Goal: Task Accomplishment & Management: Manage account settings

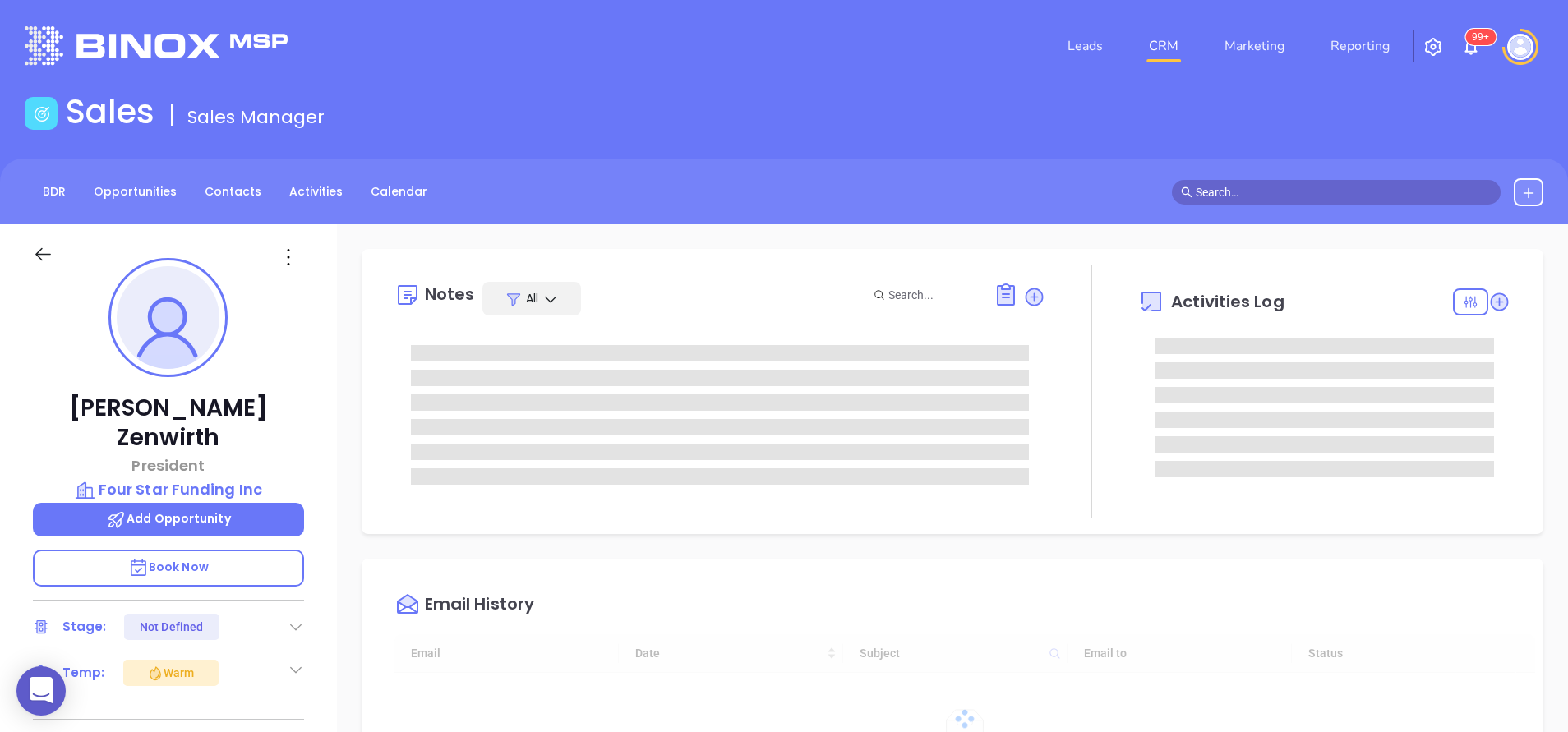
type input "[DATE]"
type input "[PERSON_NAME]"
click at [297, 662] on icon at bounding box center [296, 669] width 17 height 17
click at [237, 709] on div "Not Defined" at bounding box center [213, 722] width 63 height 26
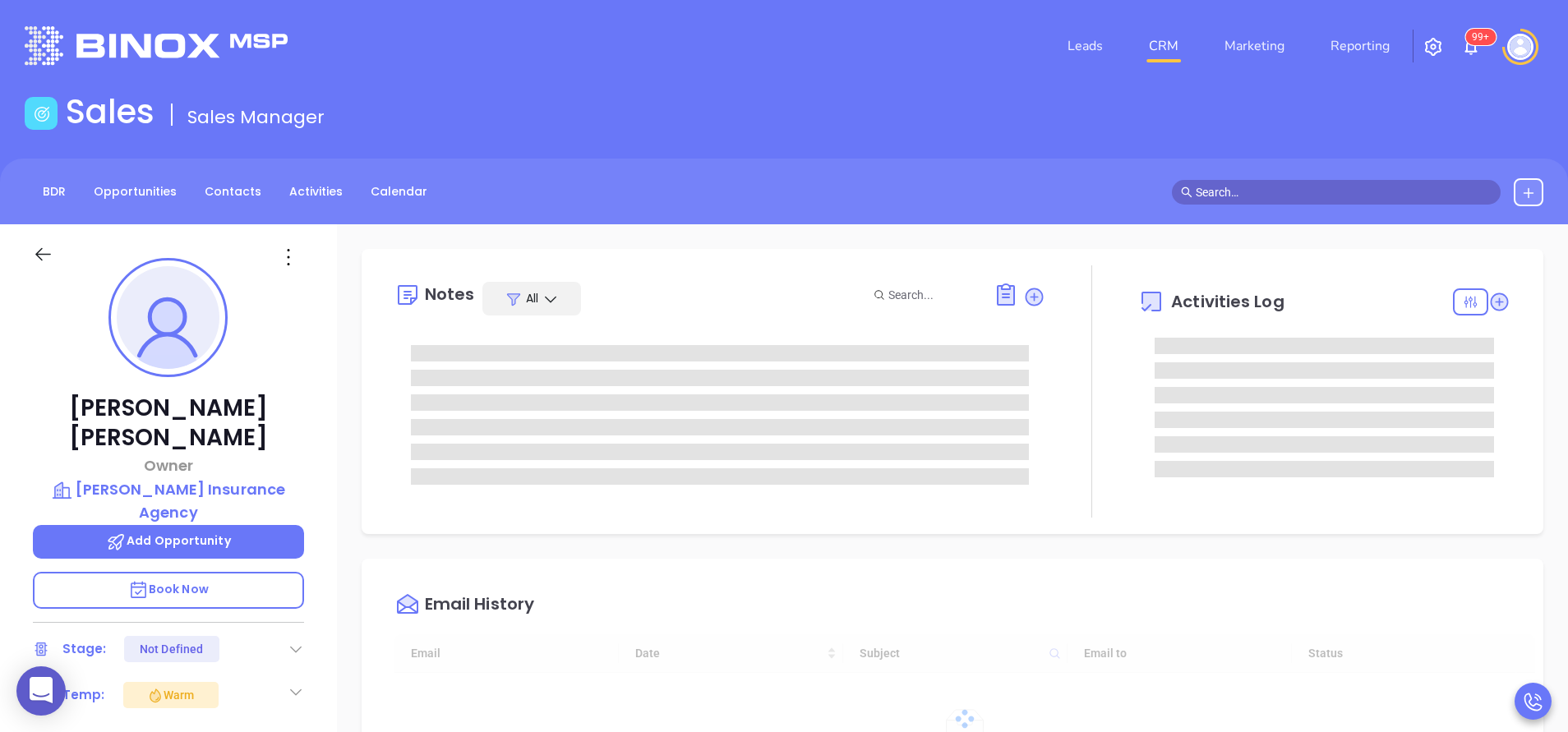
type input "[DATE]"
type input "[PERSON_NAME]"
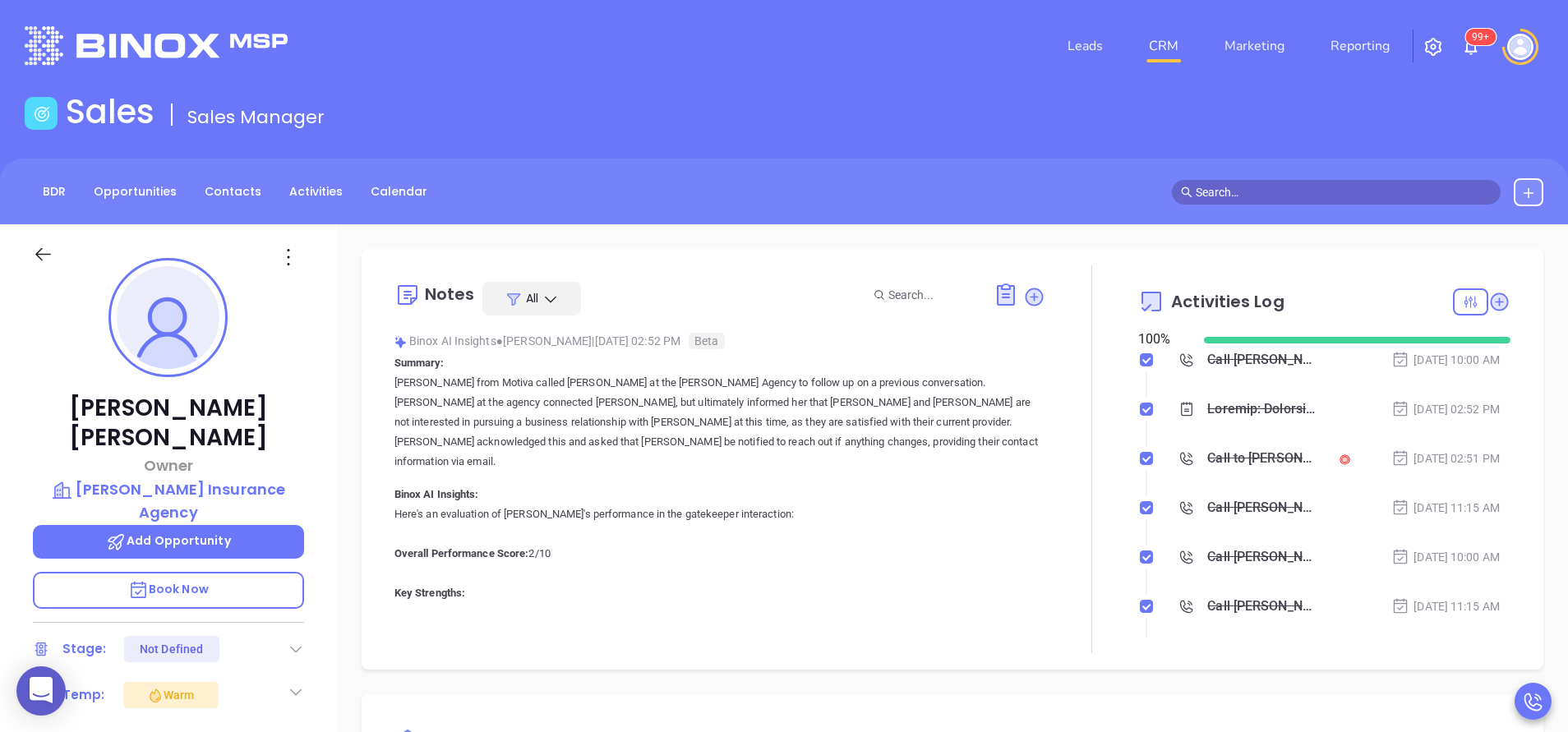
scroll to position [335, 0]
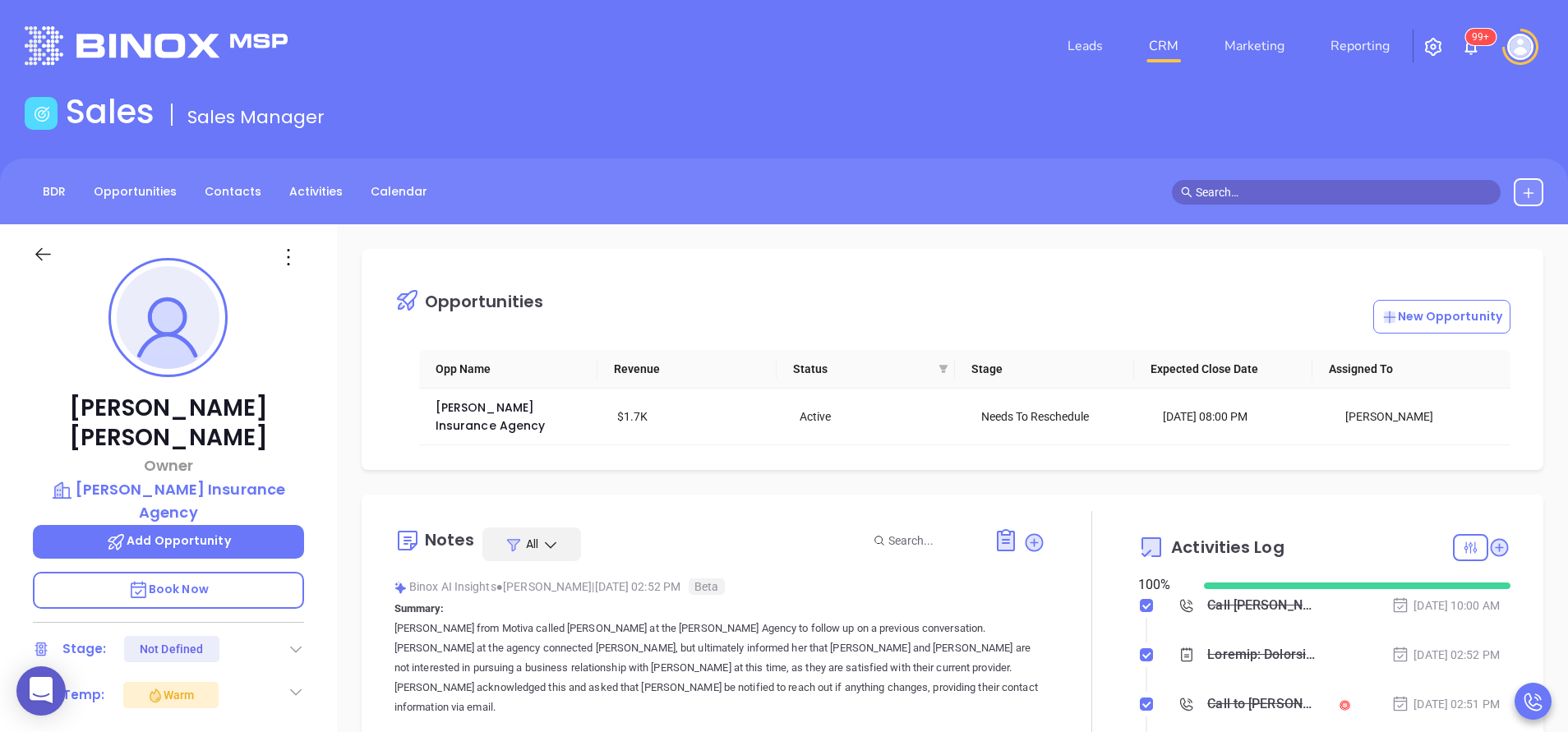
click at [296, 683] on icon at bounding box center [296, 691] width 17 height 17
click at [234, 731] on div "Not Defined" at bounding box center [213, 744] width 63 height 26
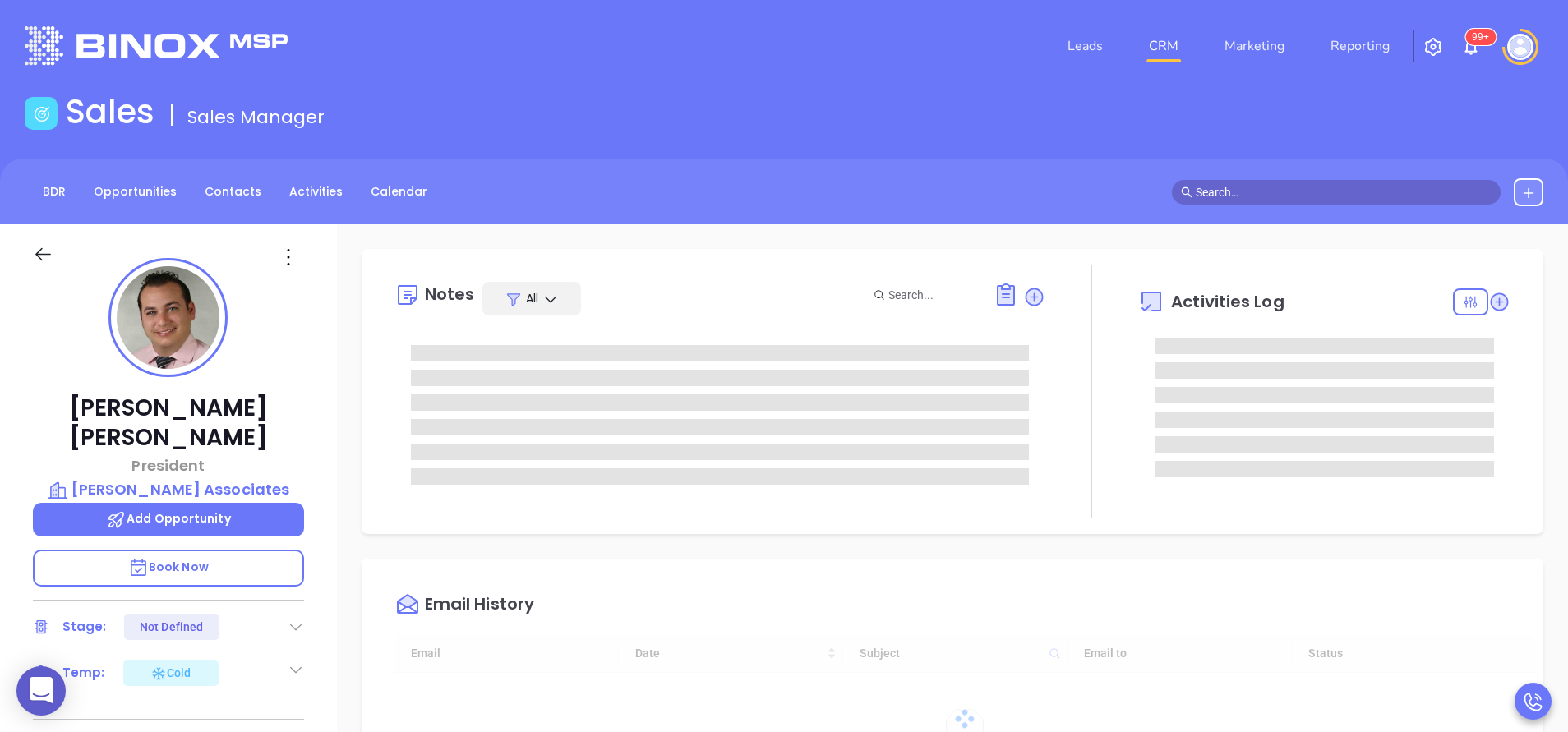
type input "[DATE]"
type input "[PERSON_NAME]"
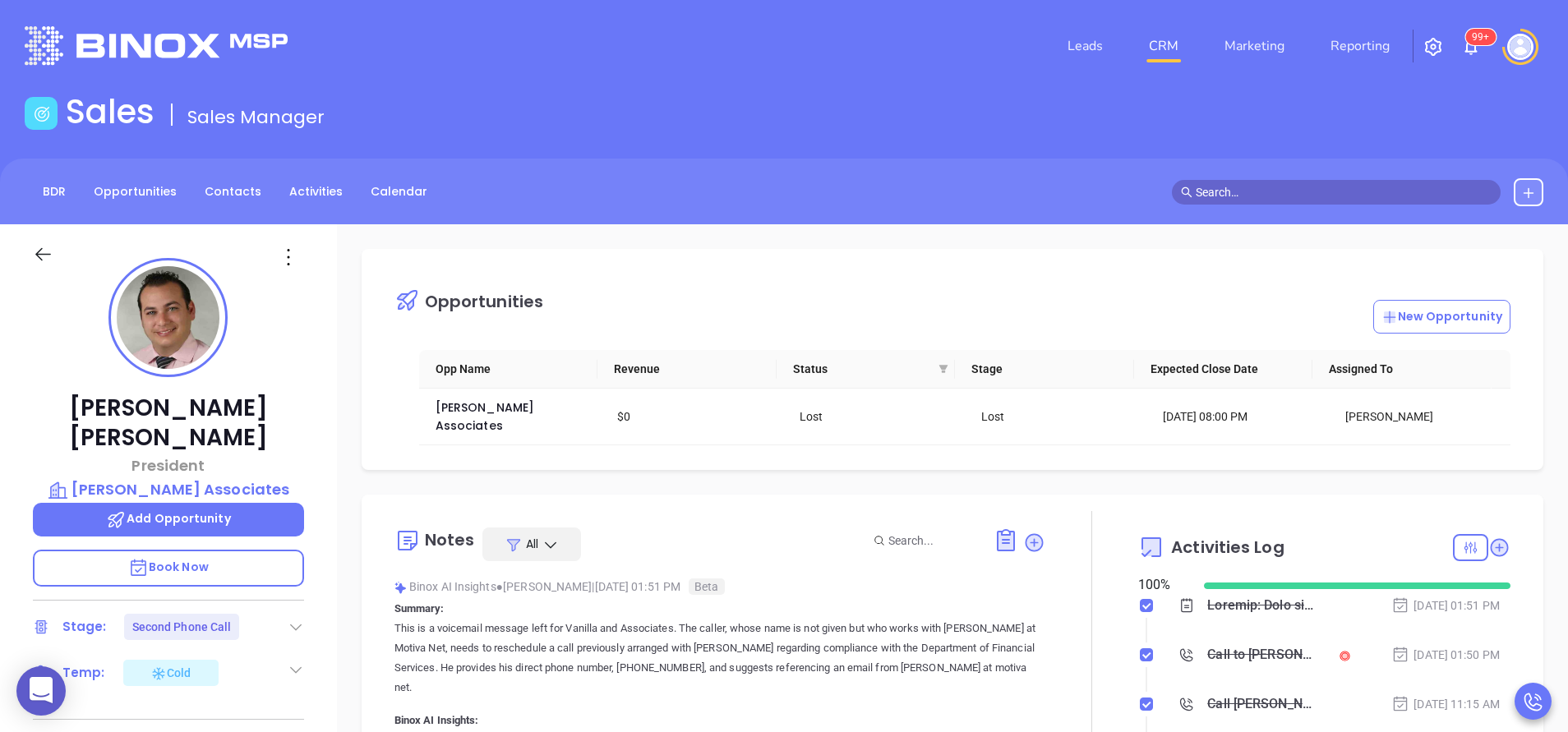
scroll to position [335, 0]
click at [294, 619] on icon at bounding box center [296, 627] width 17 height 17
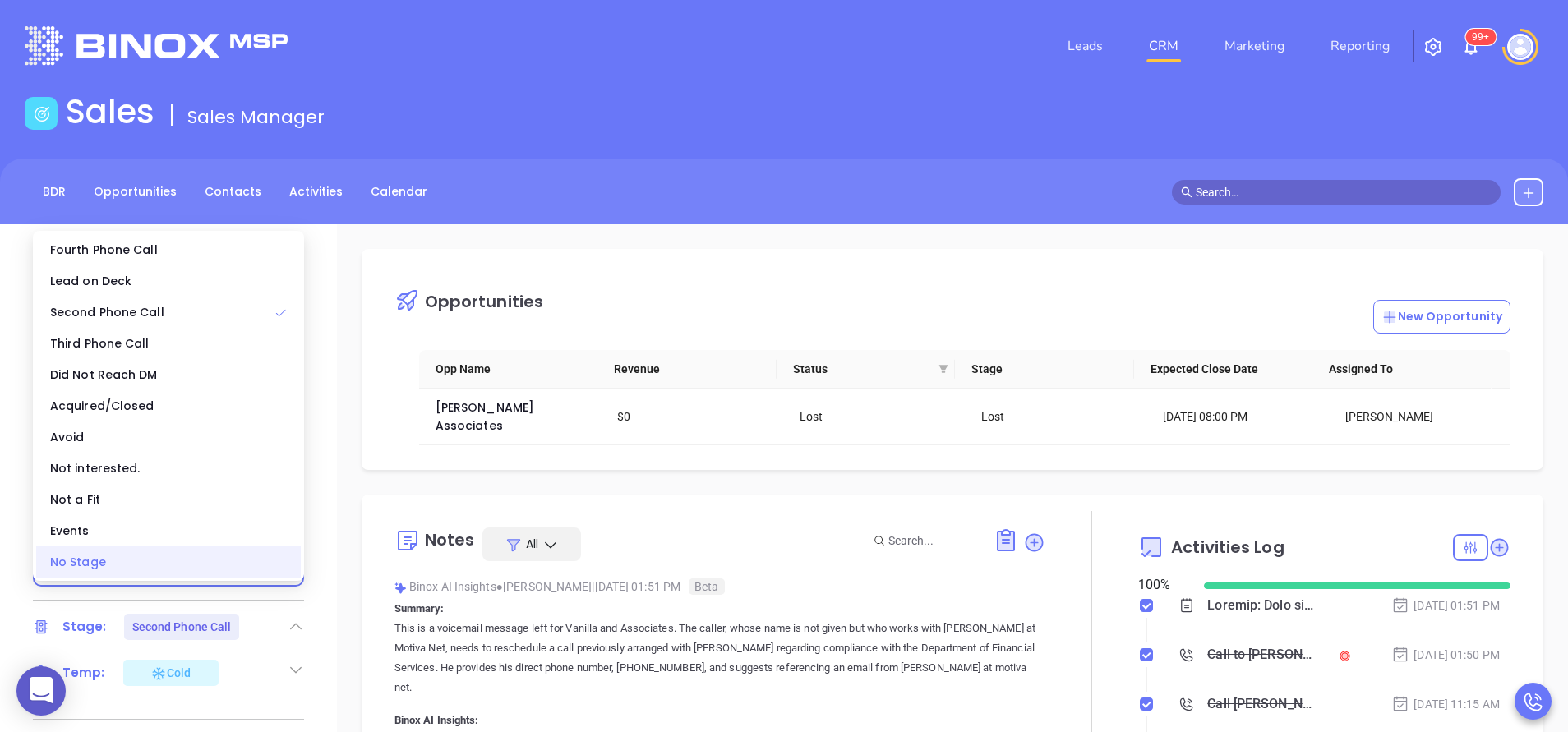
click at [268, 574] on div "No Stage" at bounding box center [169, 562] width 264 height 31
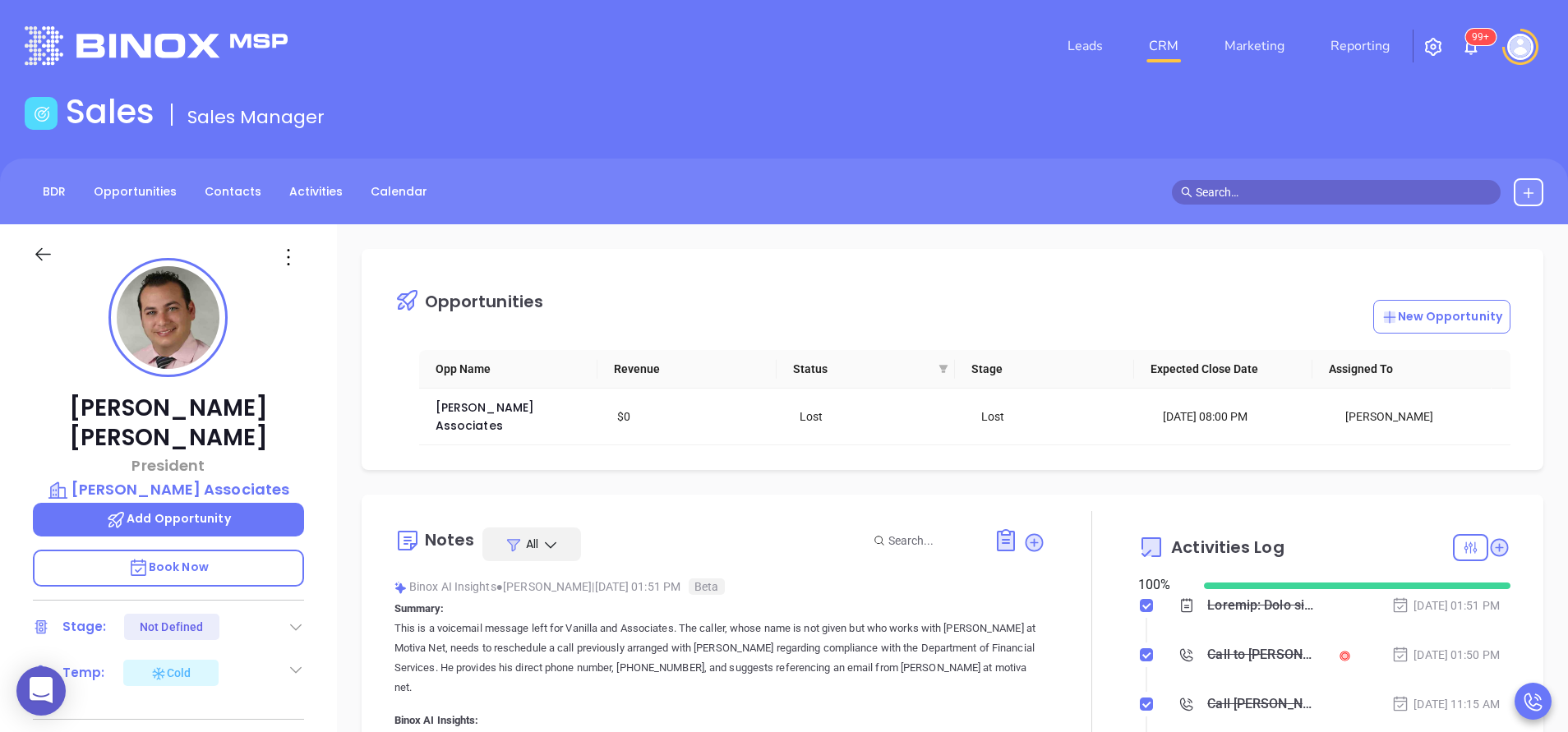
click at [297, 660] on div at bounding box center [296, 669] width 17 height 20
click at [236, 709] on div "Not Defined" at bounding box center [213, 722] width 63 height 26
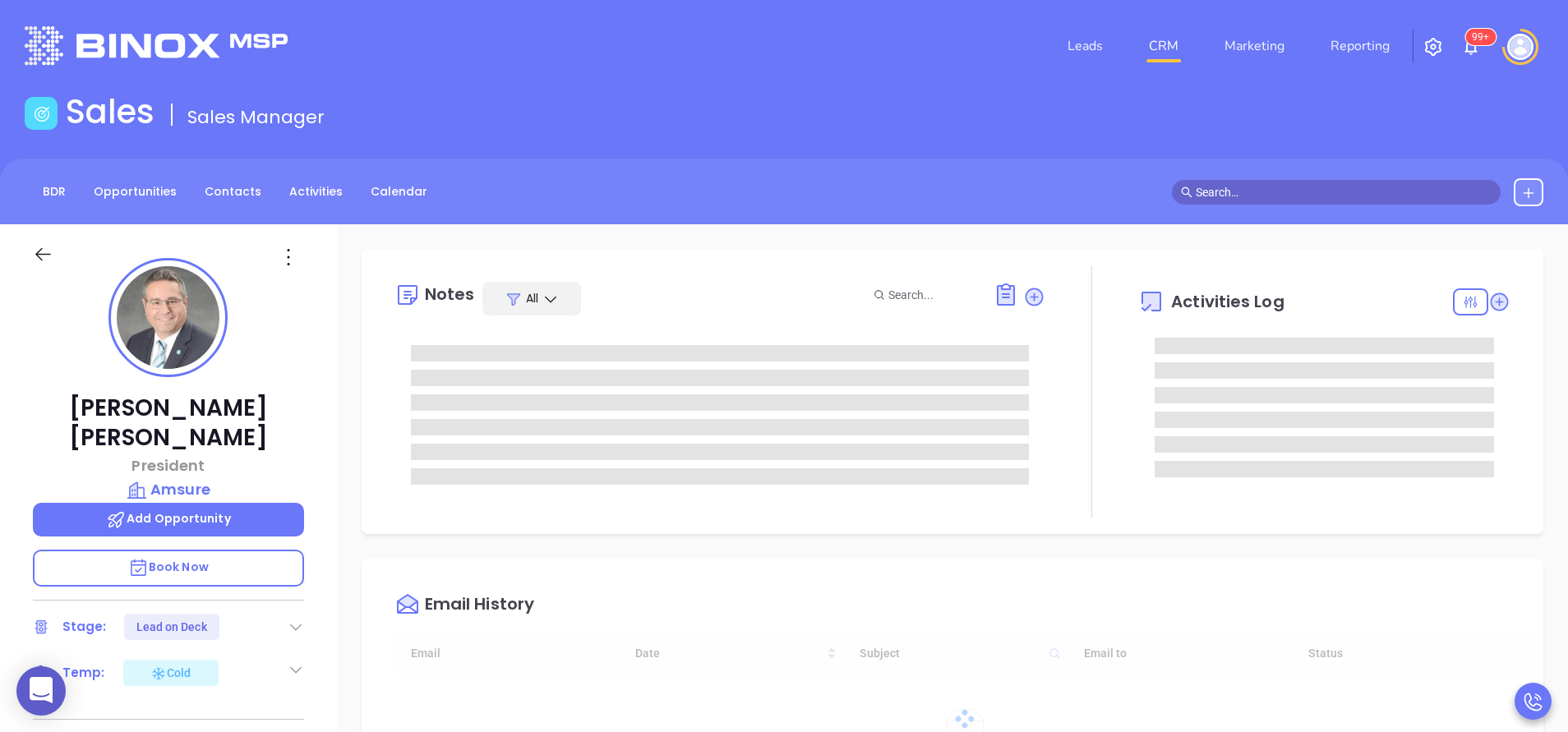
type input "[PERSON_NAME]"
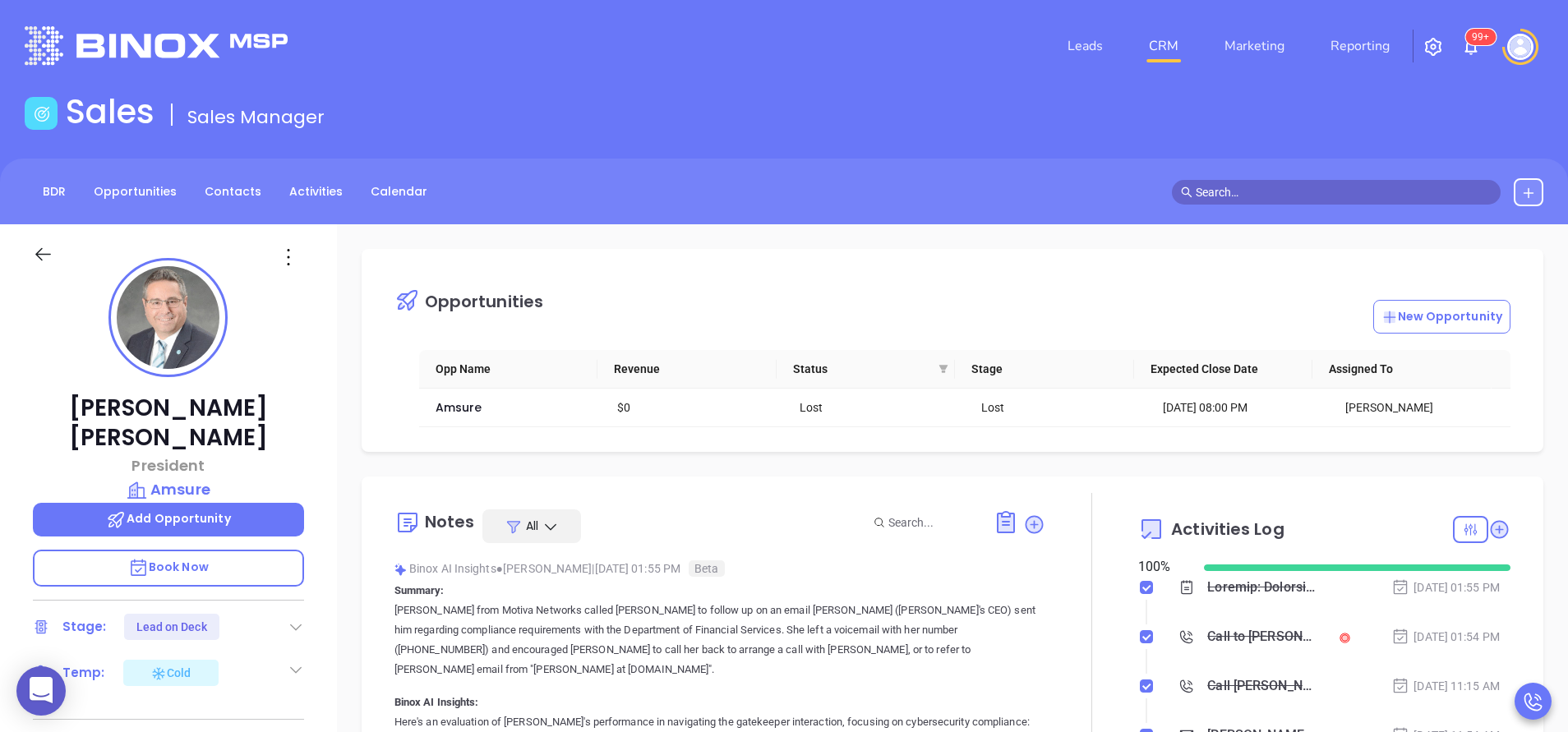
scroll to position [335, 0]
click at [303, 619] on icon at bounding box center [296, 627] width 17 height 17
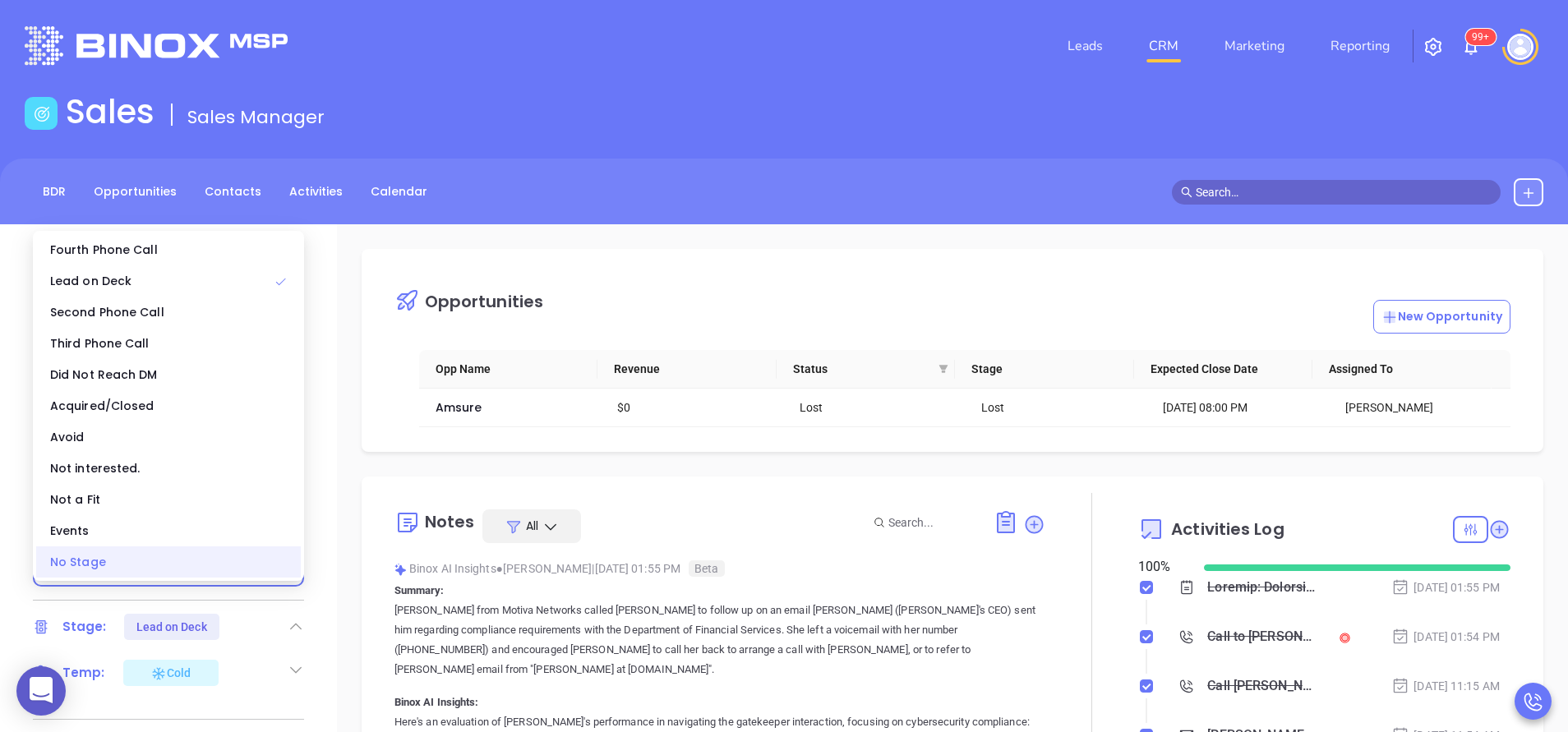
click at [251, 555] on div "No Stage" at bounding box center [169, 562] width 264 height 31
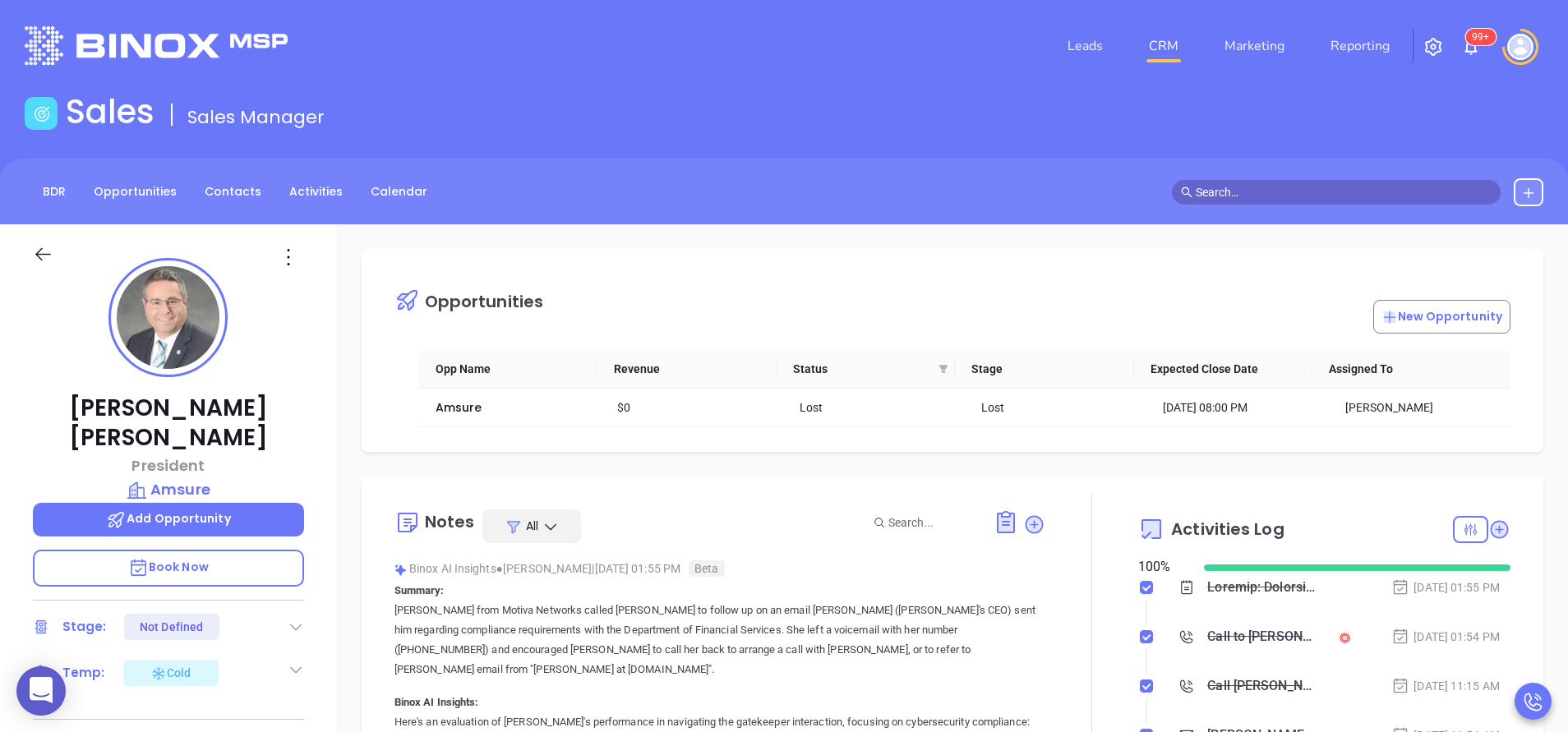
click at [300, 662] on icon at bounding box center [296, 669] width 17 height 17
click at [240, 709] on div "Not Defined" at bounding box center [213, 722] width 63 height 26
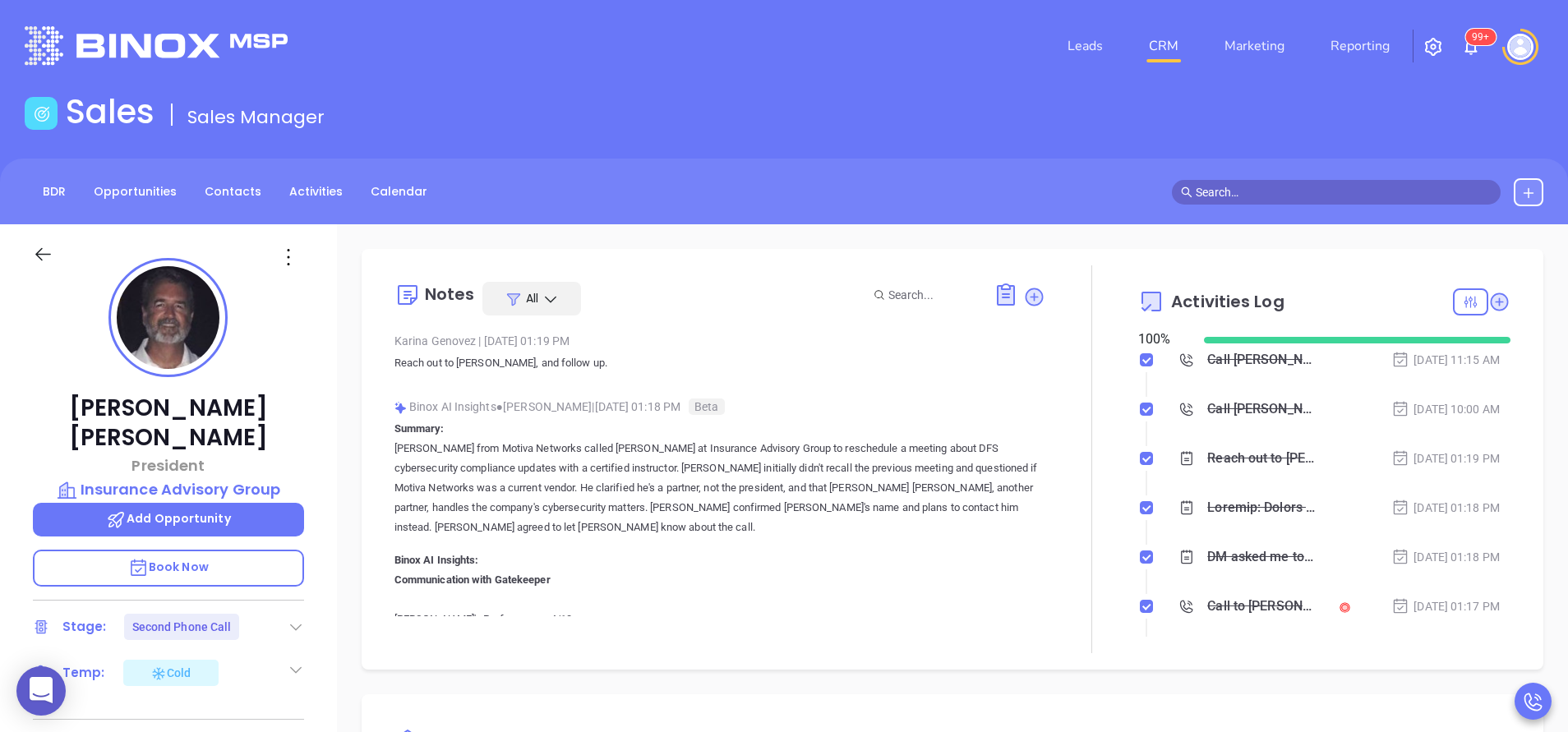
type input "[PERSON_NAME]"
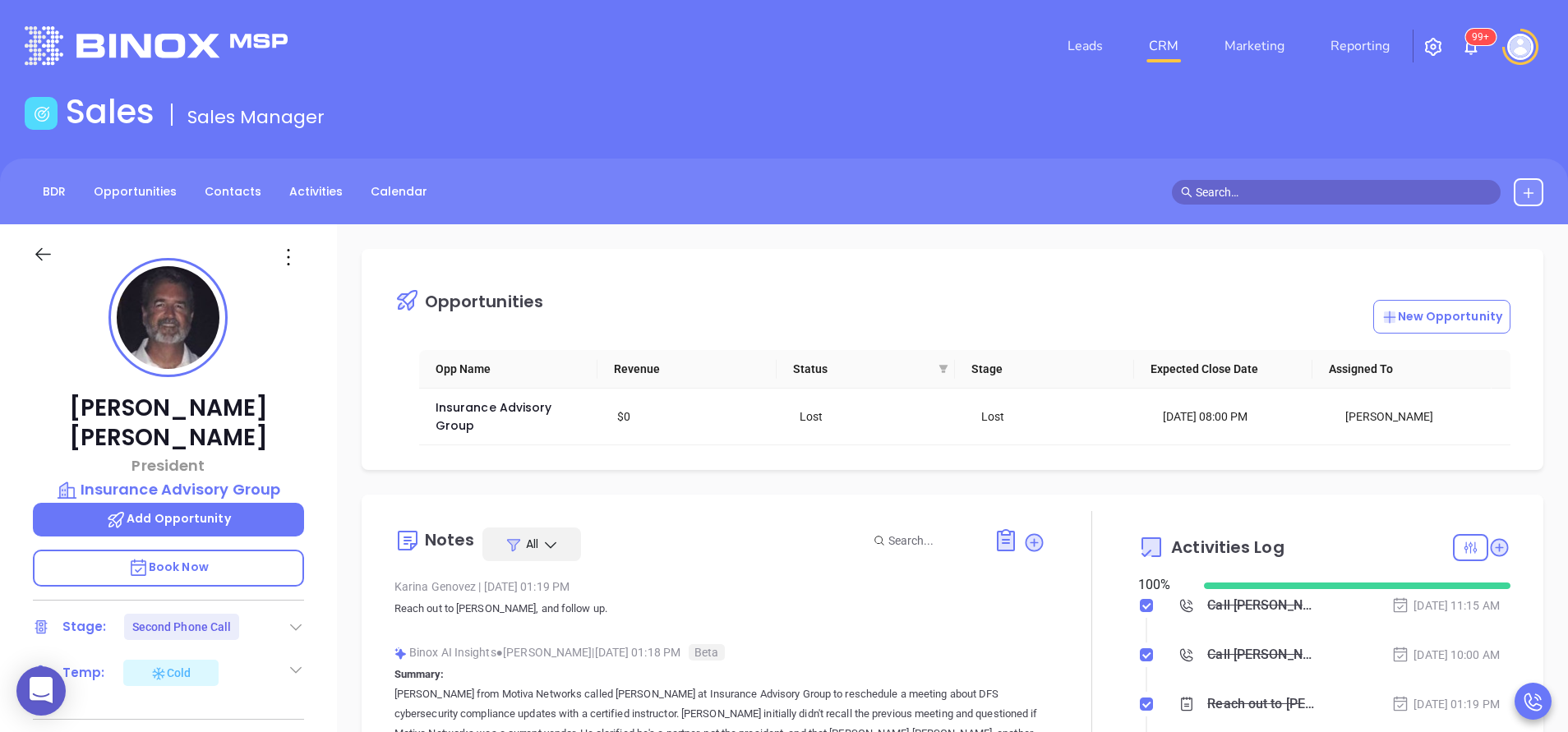
scroll to position [335, 0]
click at [292, 619] on icon at bounding box center [296, 627] width 17 height 17
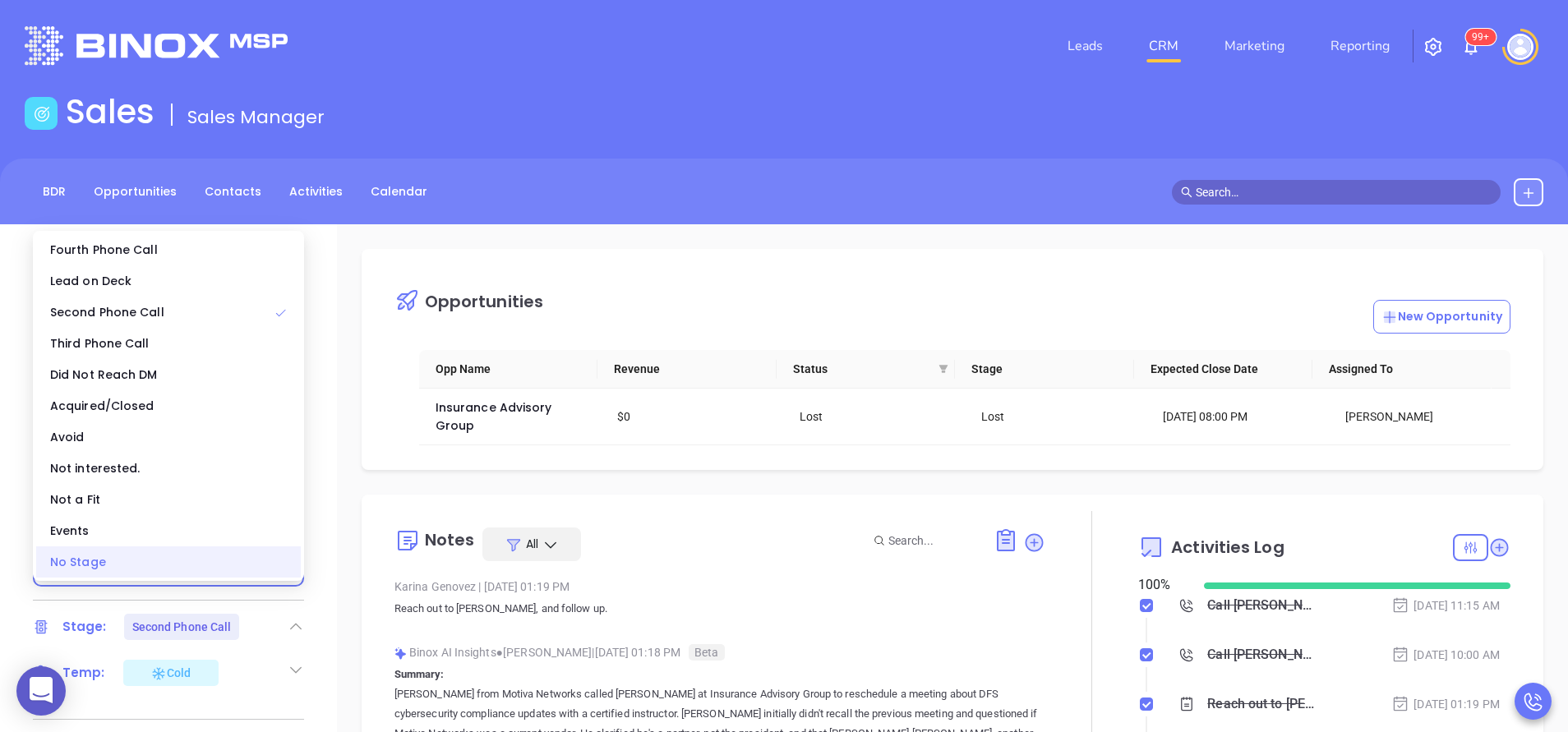
click at [252, 574] on div "No Stage" at bounding box center [169, 562] width 264 height 31
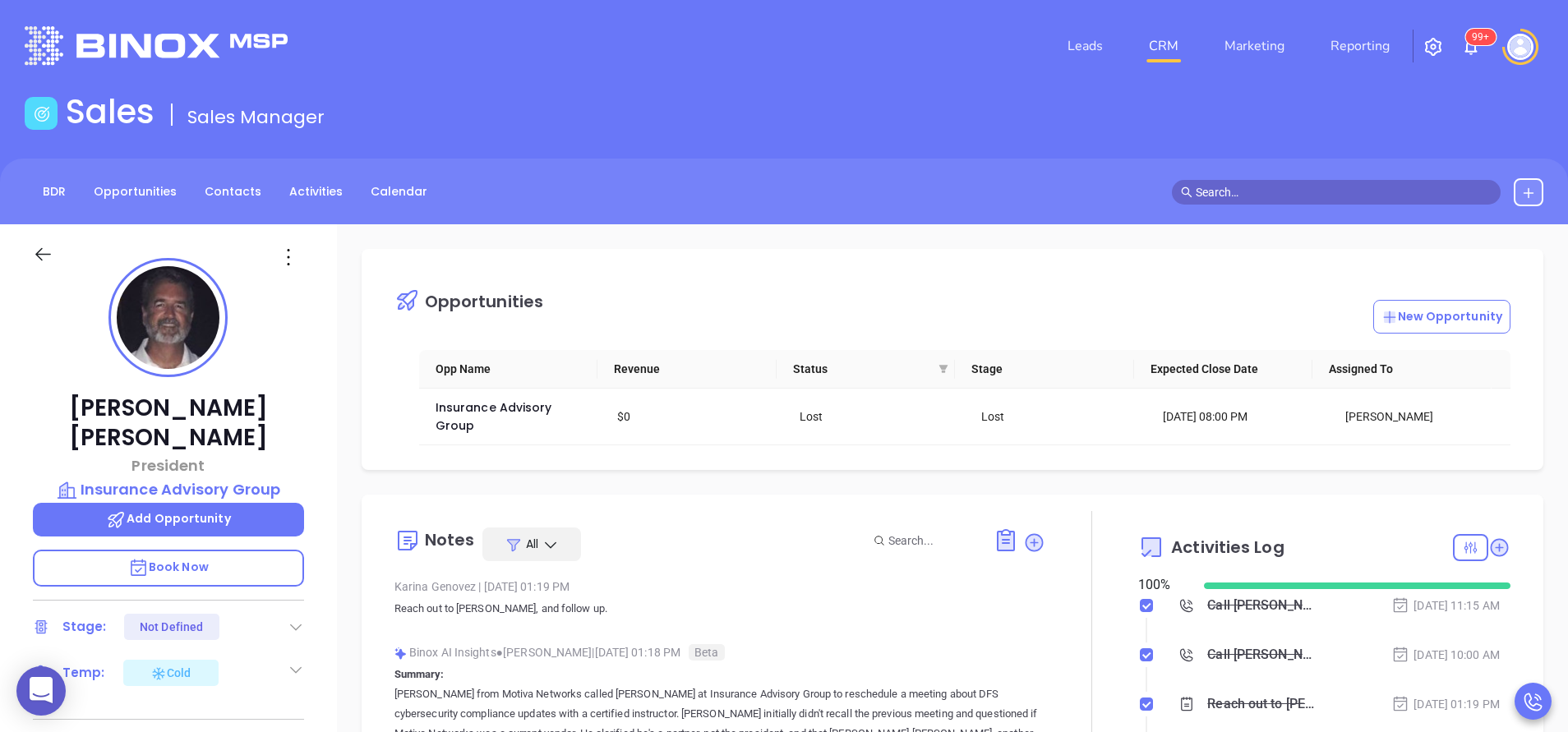
click at [292, 662] on icon at bounding box center [296, 669] width 17 height 17
click at [235, 709] on div "Not Defined" at bounding box center [213, 722] width 63 height 26
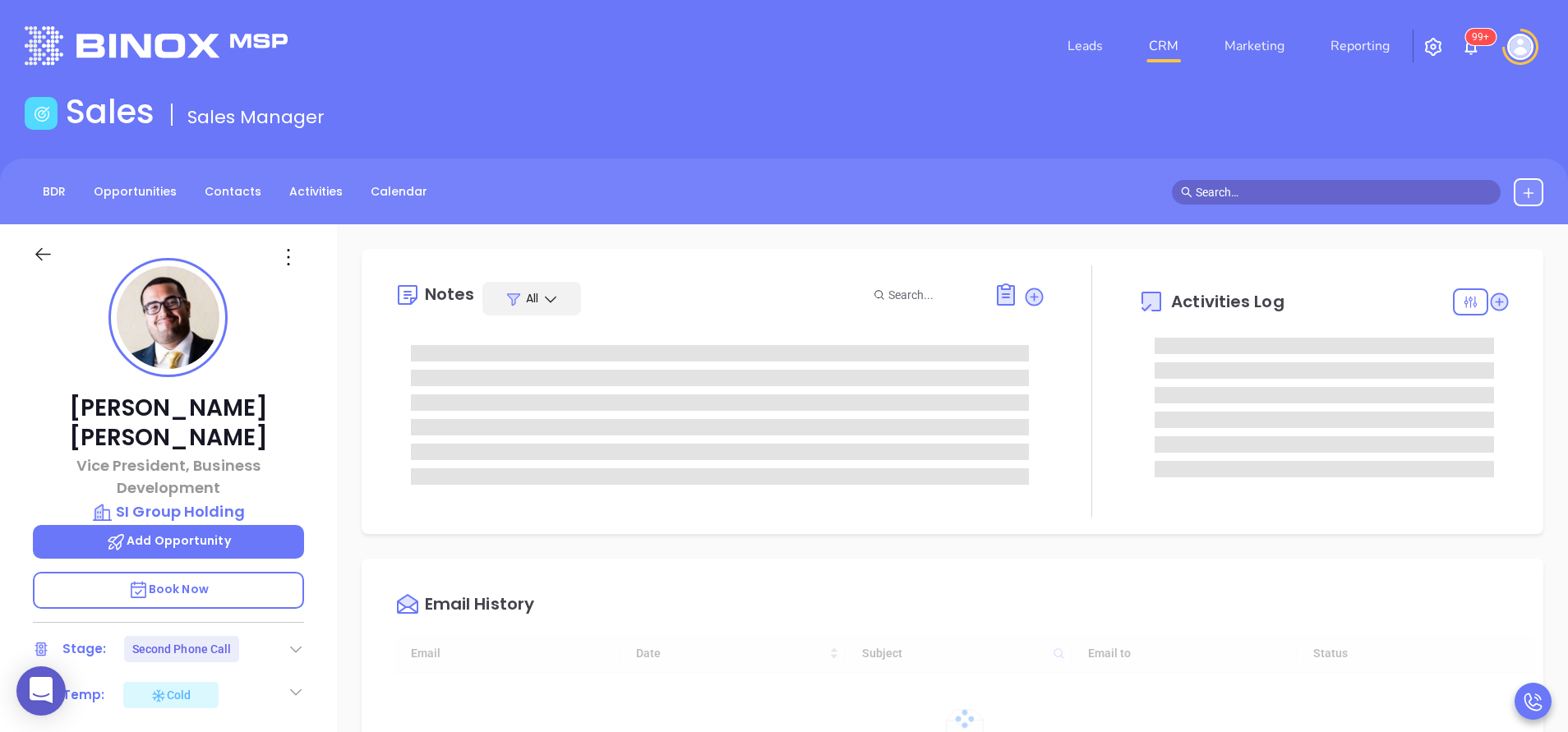
scroll to position [335, 0]
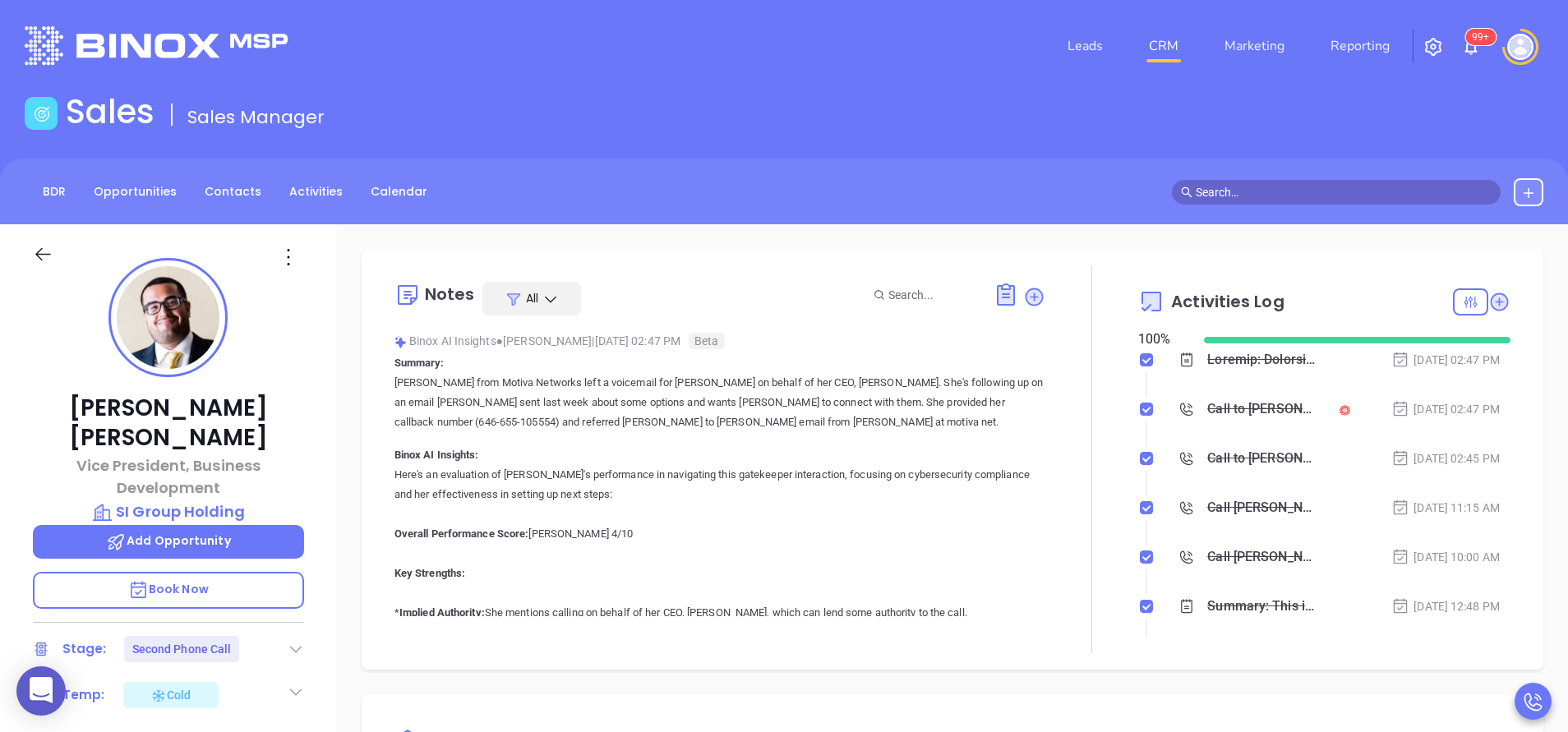
type input "[PERSON_NAME]"
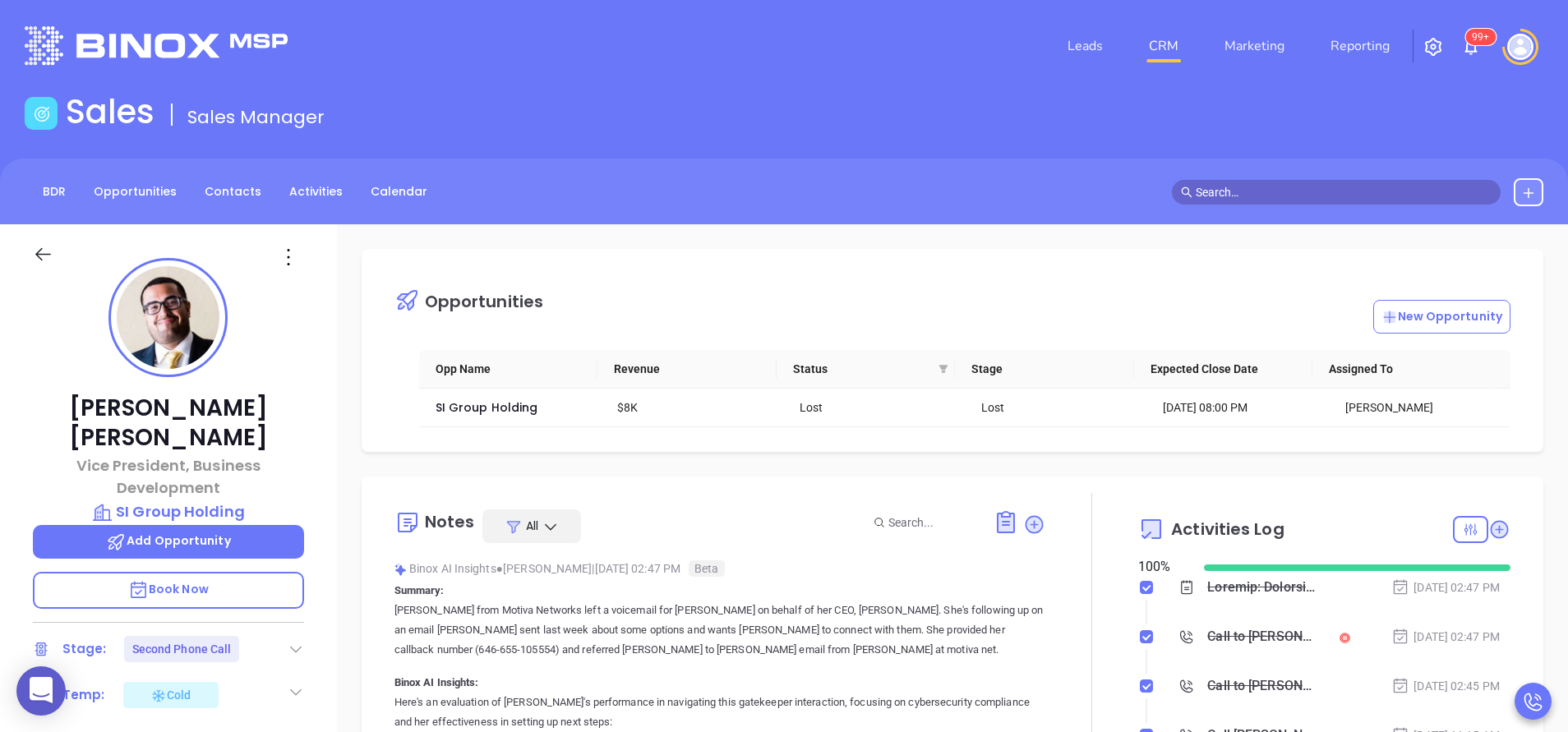
click at [293, 487] on icon at bounding box center [296, 649] width 17 height 17
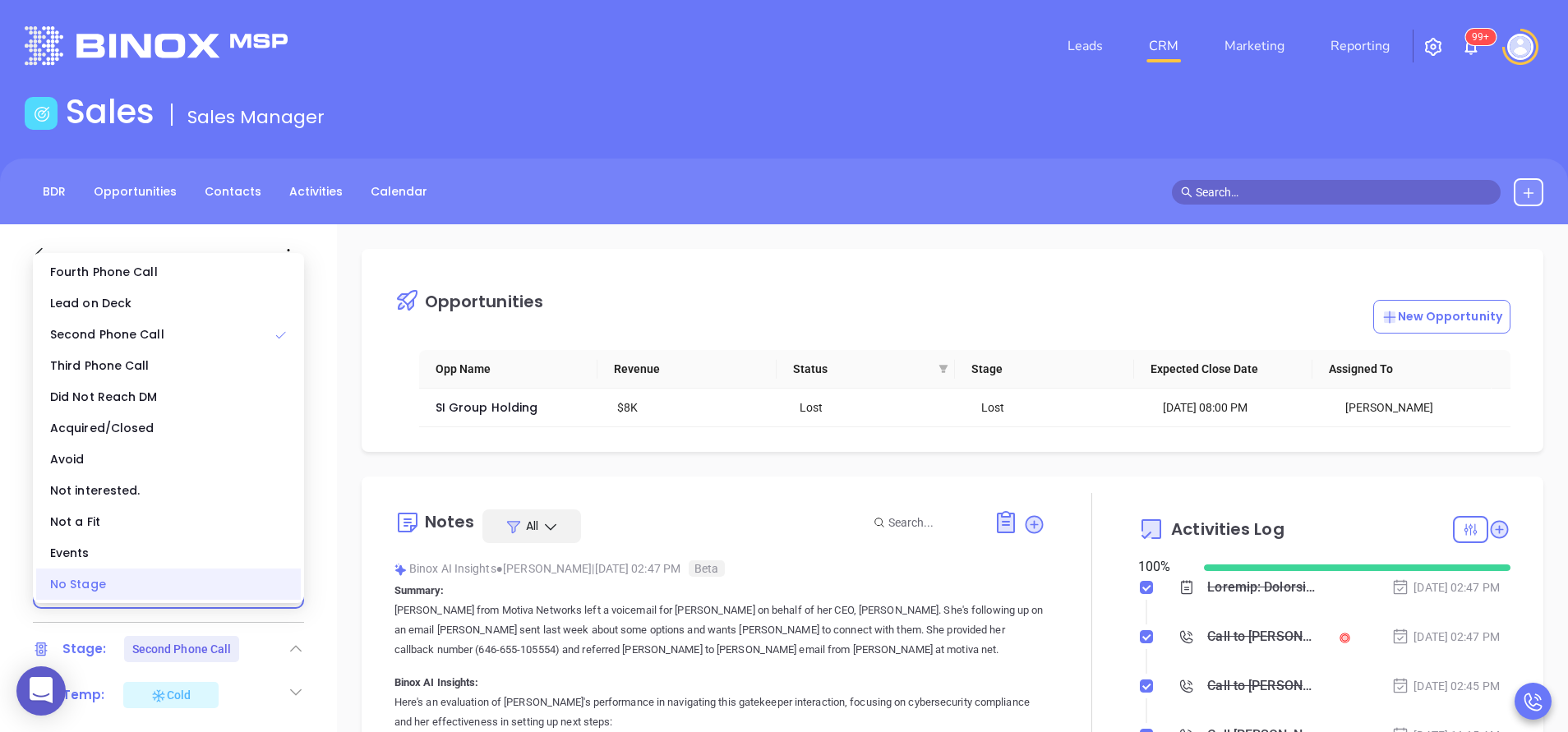
click at [255, 487] on div "No Stage" at bounding box center [169, 584] width 264 height 31
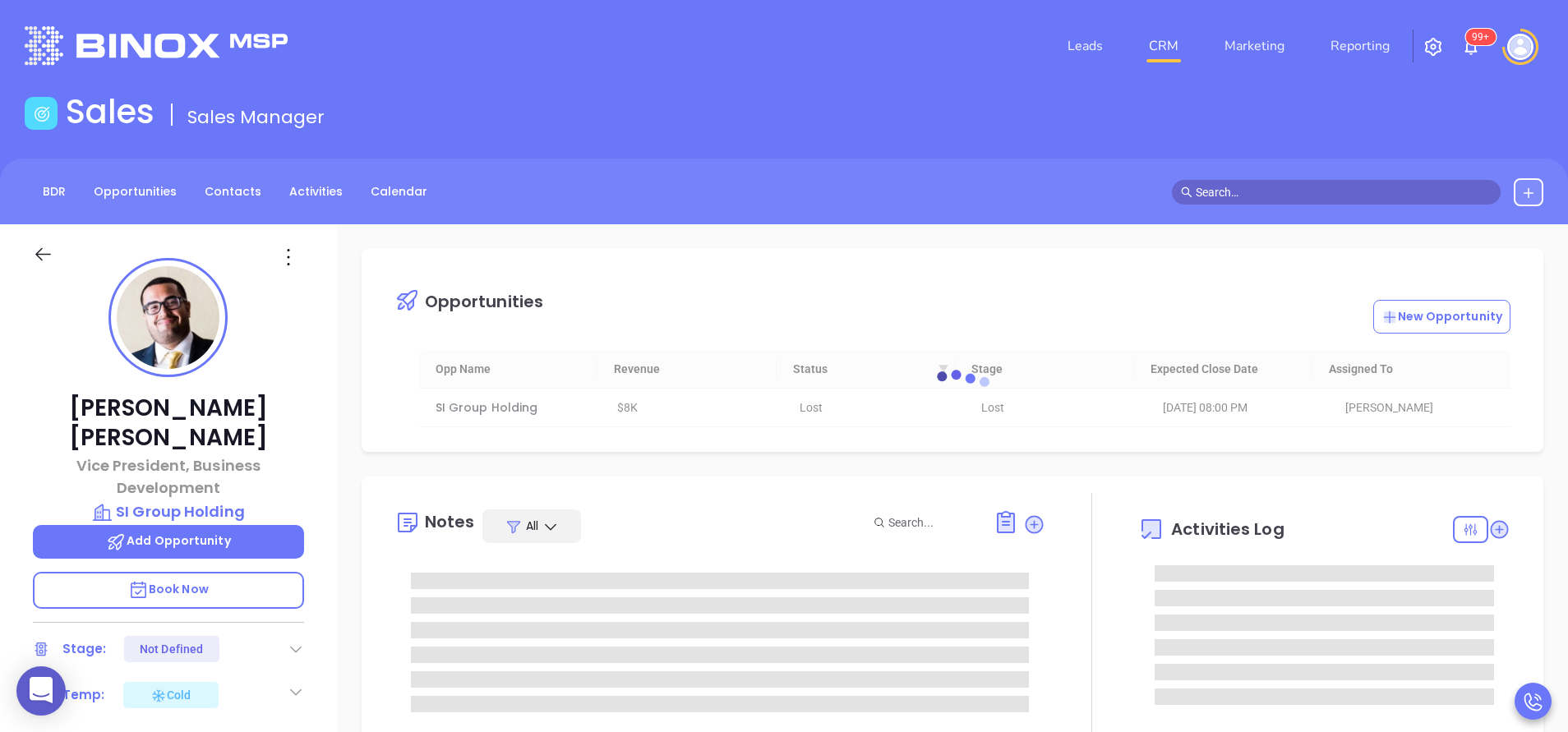
click at [290, 487] on icon at bounding box center [296, 691] width 17 height 17
click at [228, 487] on div "Not Defined" at bounding box center [213, 744] width 63 height 26
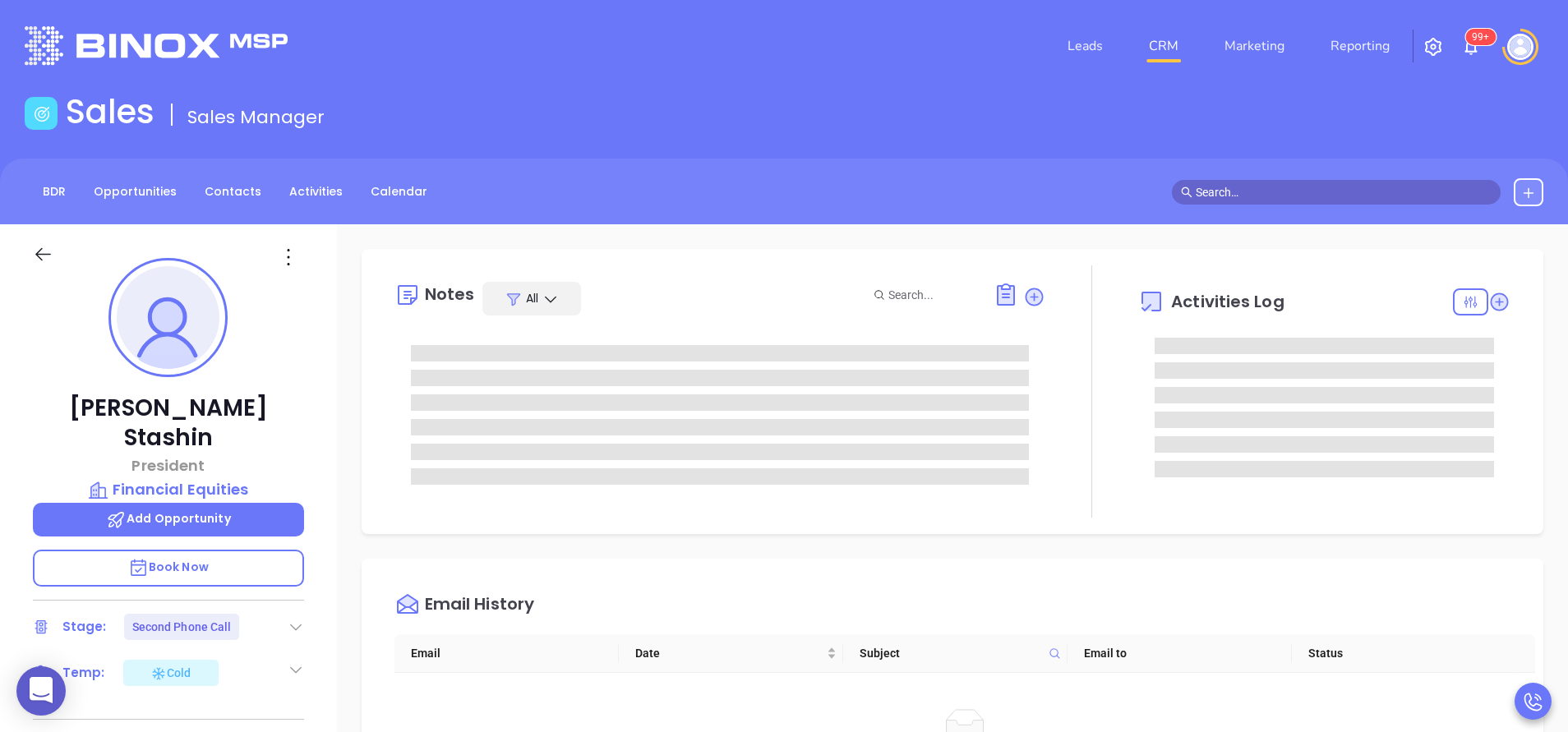
type input "[PERSON_NAME]"
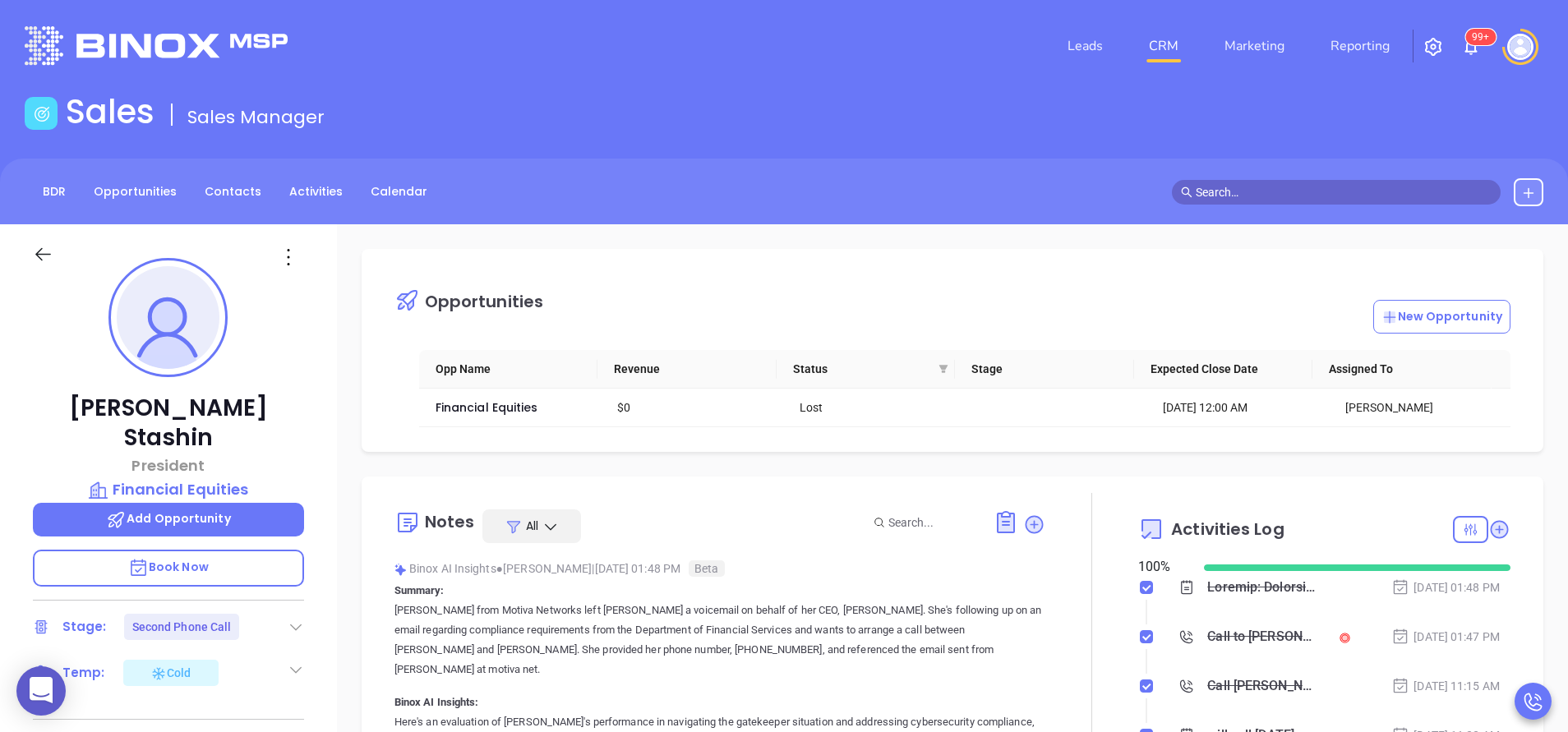
scroll to position [335, 0]
click at [297, 619] on icon at bounding box center [296, 627] width 17 height 17
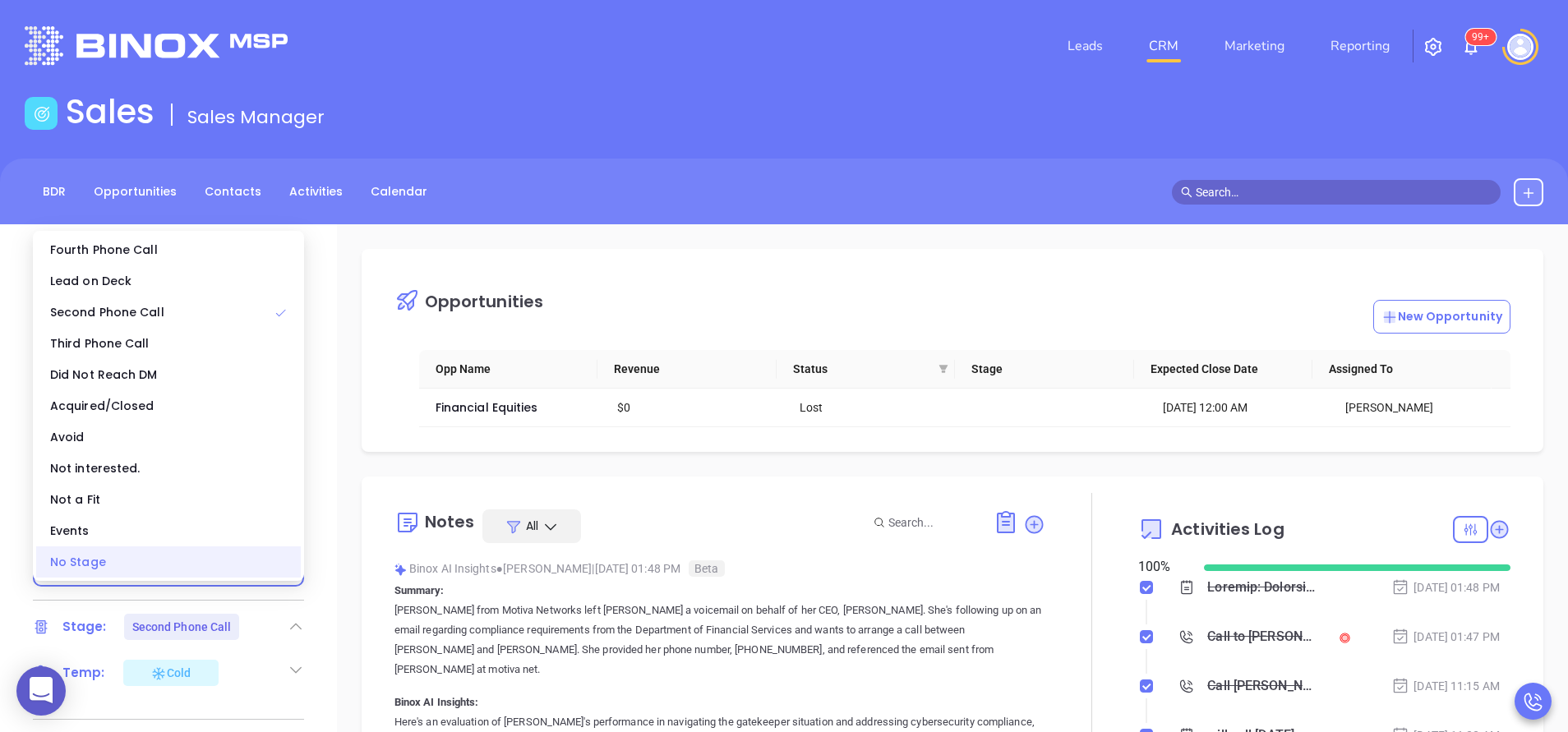
click at [271, 565] on div "No Stage" at bounding box center [169, 562] width 264 height 31
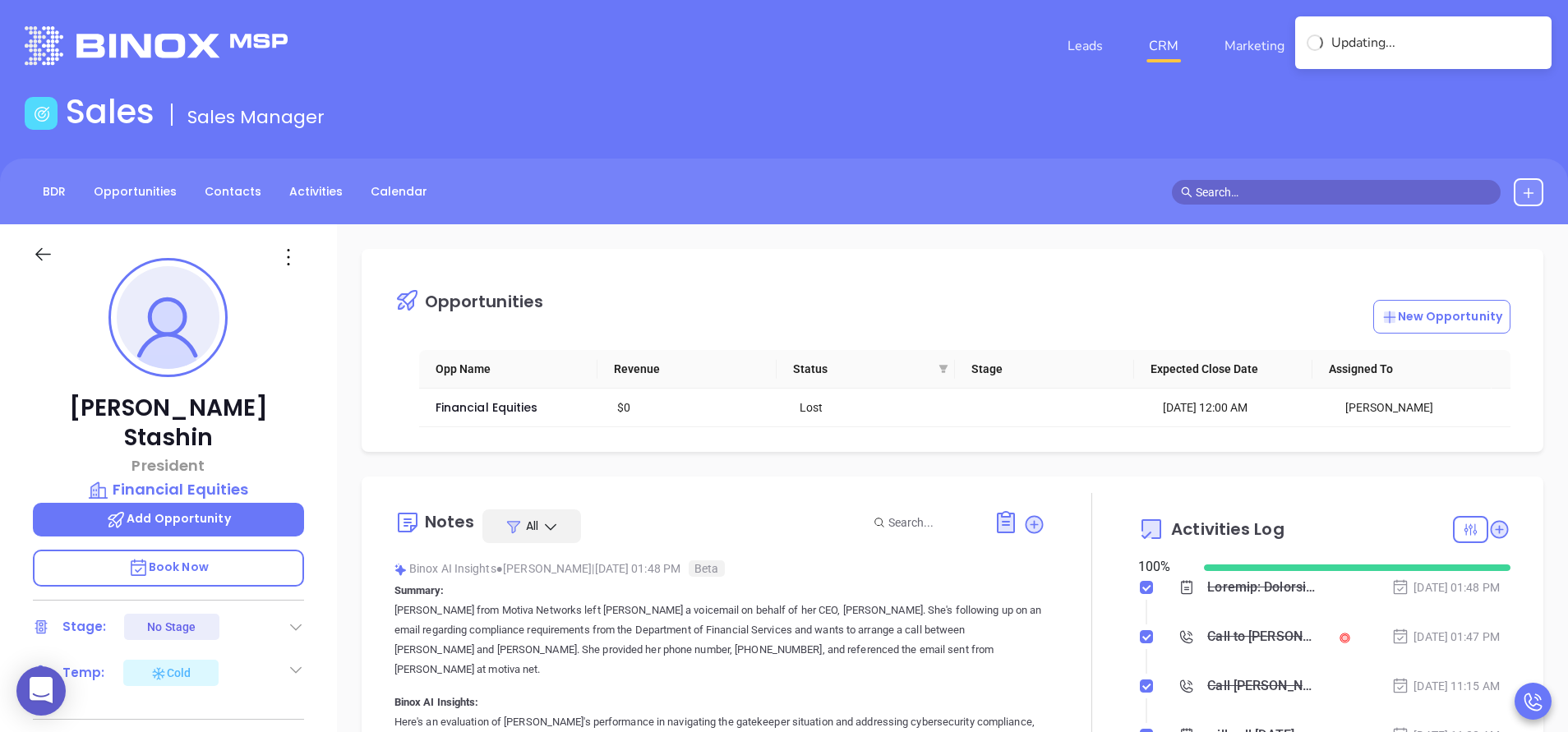
click at [297, 662] on icon at bounding box center [296, 669] width 17 height 17
click at [242, 709] on div "Not Defined" at bounding box center [213, 722] width 63 height 26
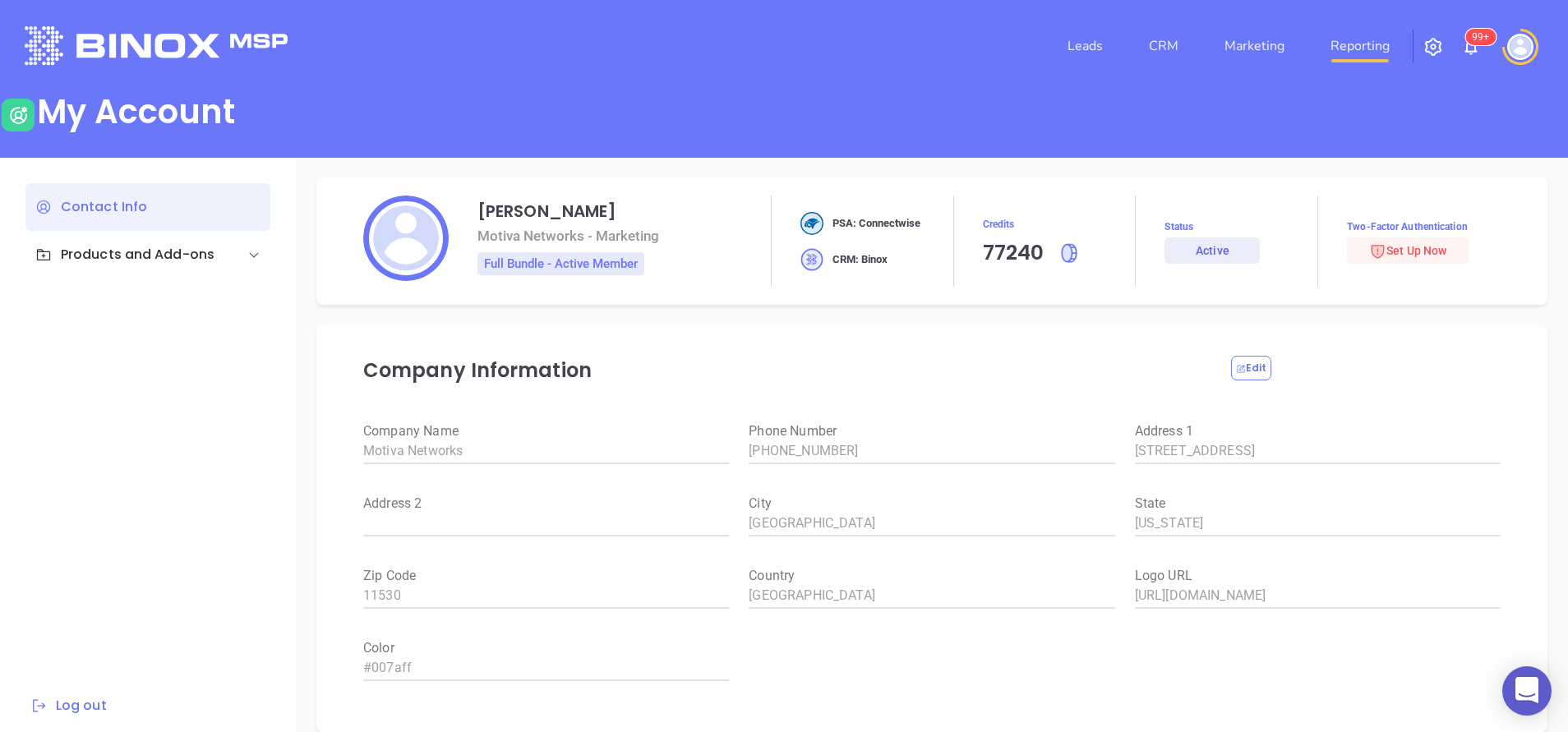
click at [1371, 51] on link "Reporting" at bounding box center [1360, 46] width 72 height 33
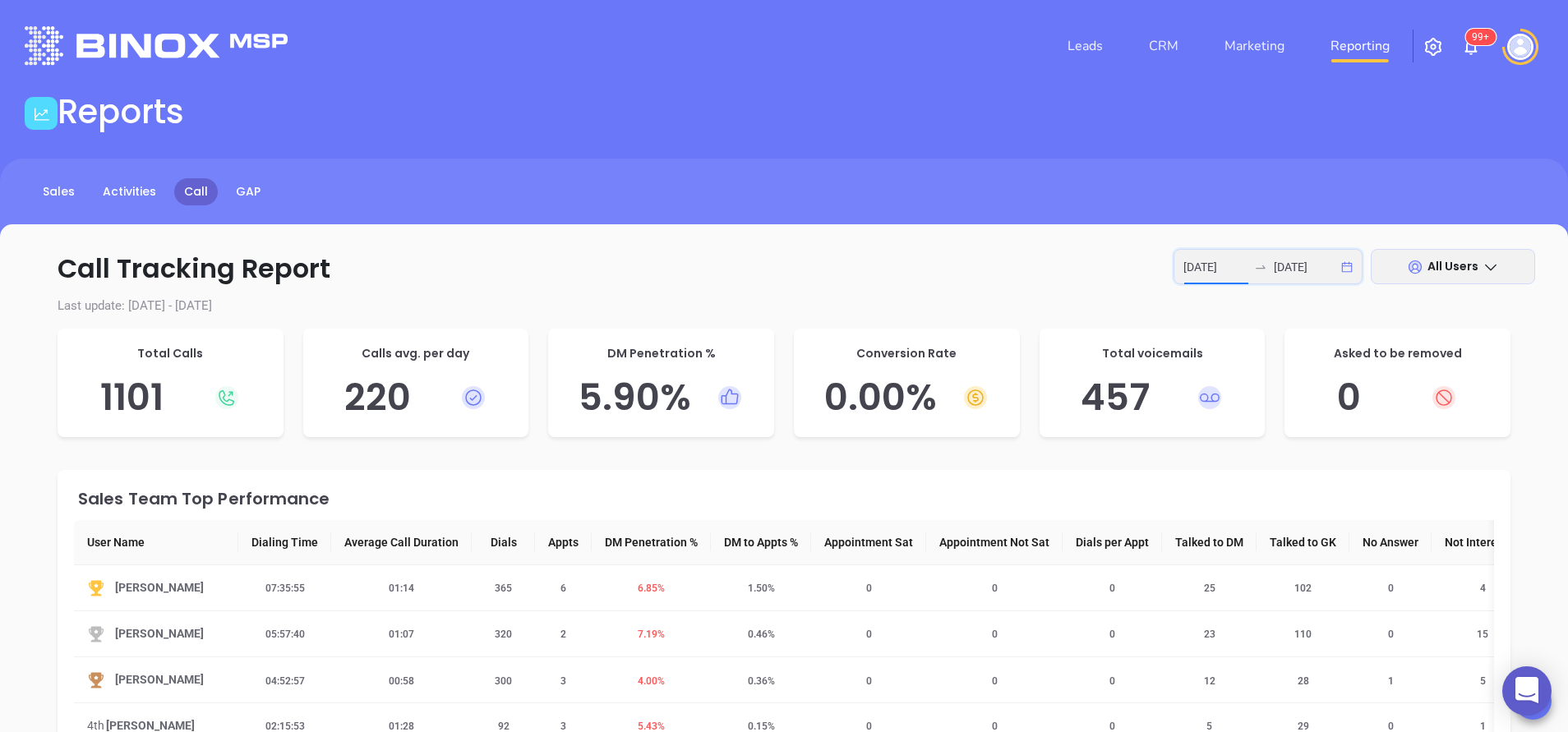
click at [1206, 264] on input "2025-08-11" at bounding box center [1216, 267] width 64 height 18
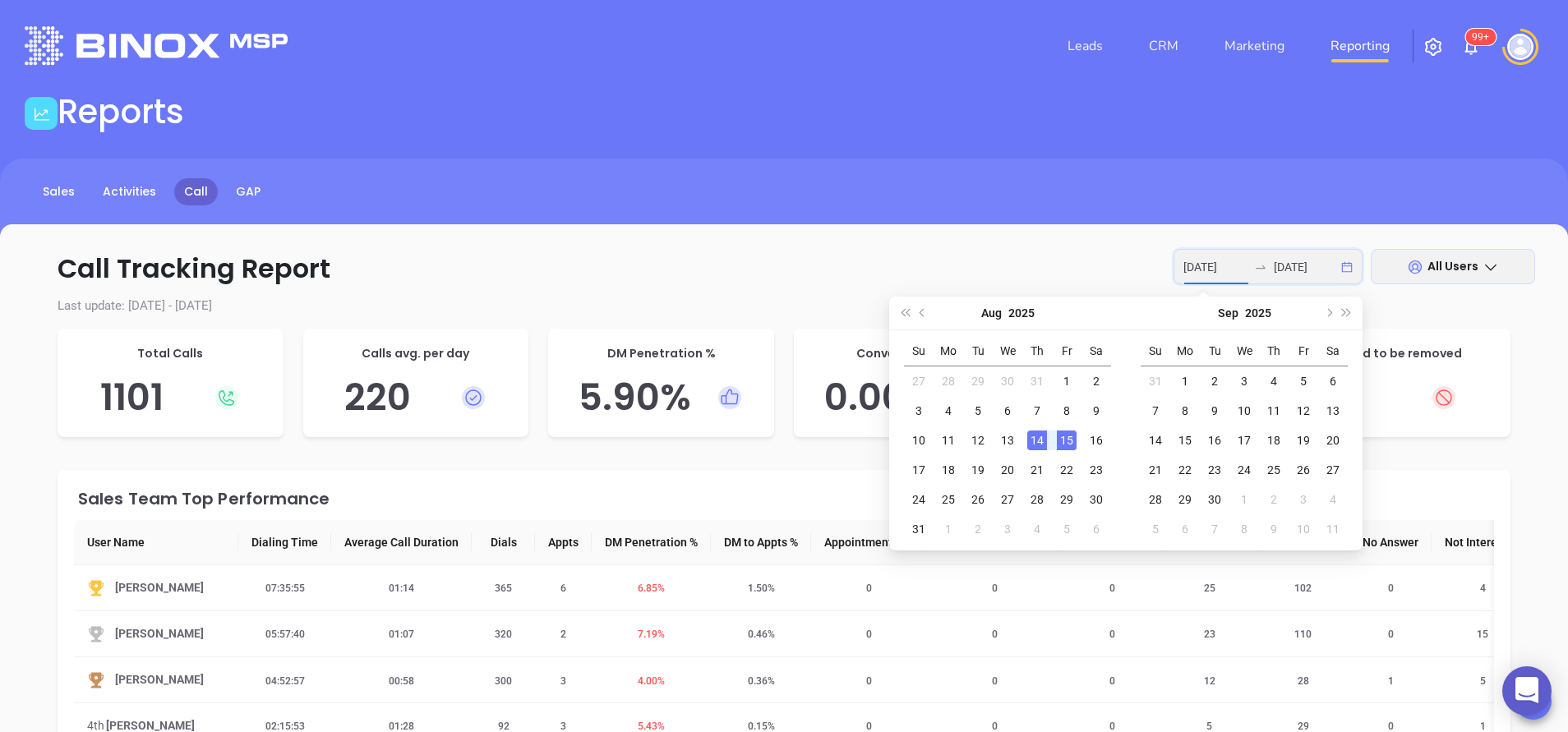
type input "2025-08-14"
click at [1035, 439] on div "14" at bounding box center [1037, 440] width 20 height 20
type input "2025-08-14"
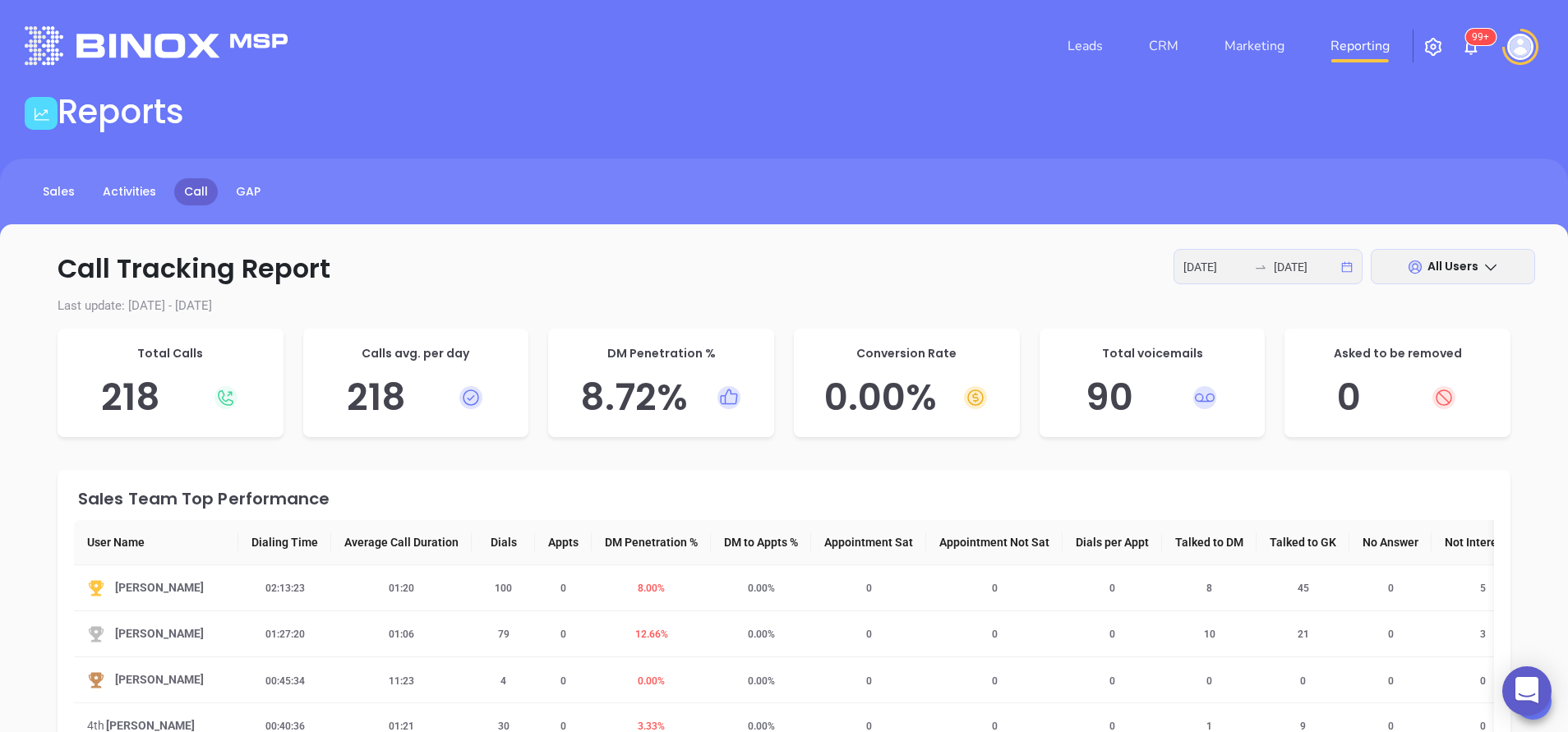
click at [527, 490] on div "Sales Team Top Performance" at bounding box center [786, 498] width 1416 height 17
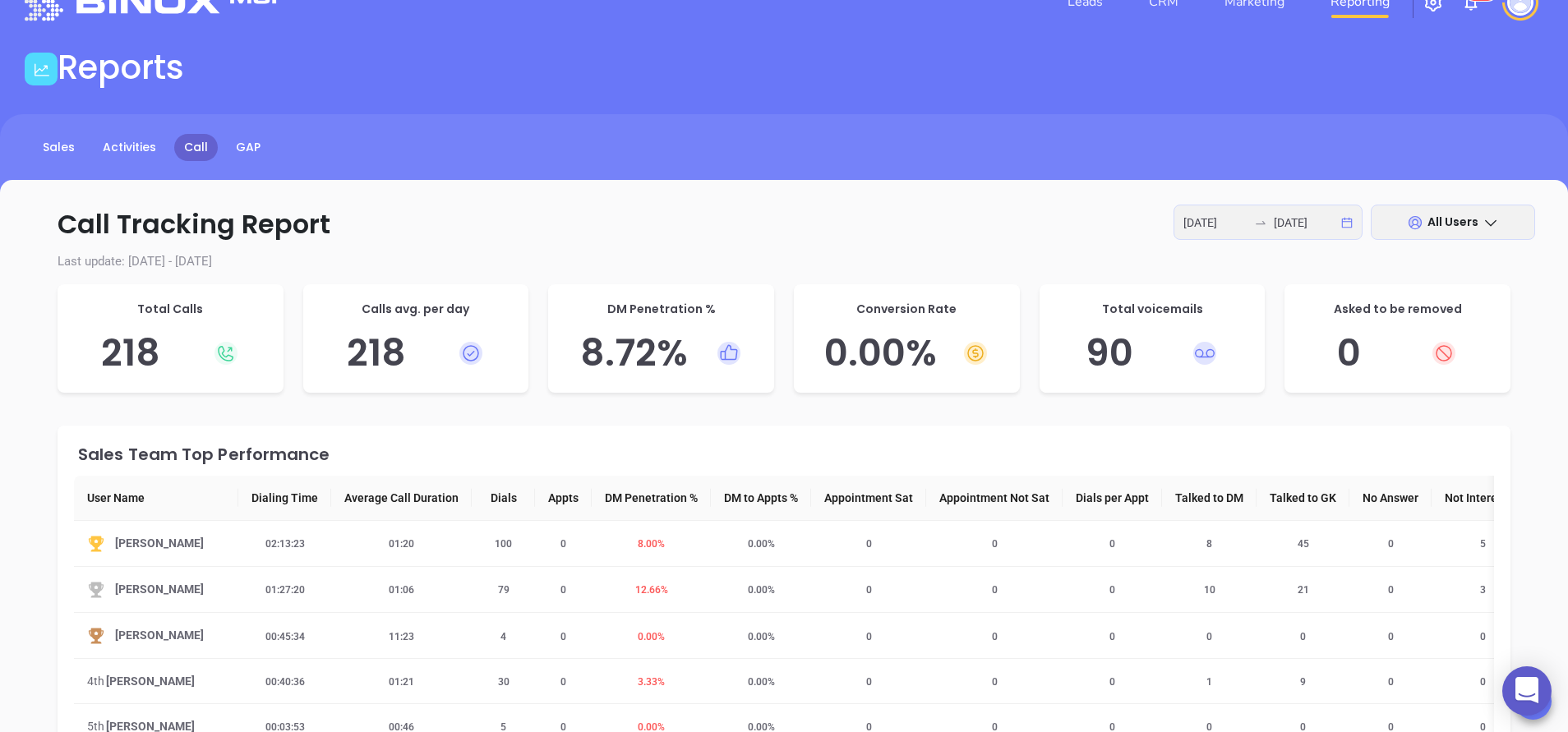
scroll to position [50, 0]
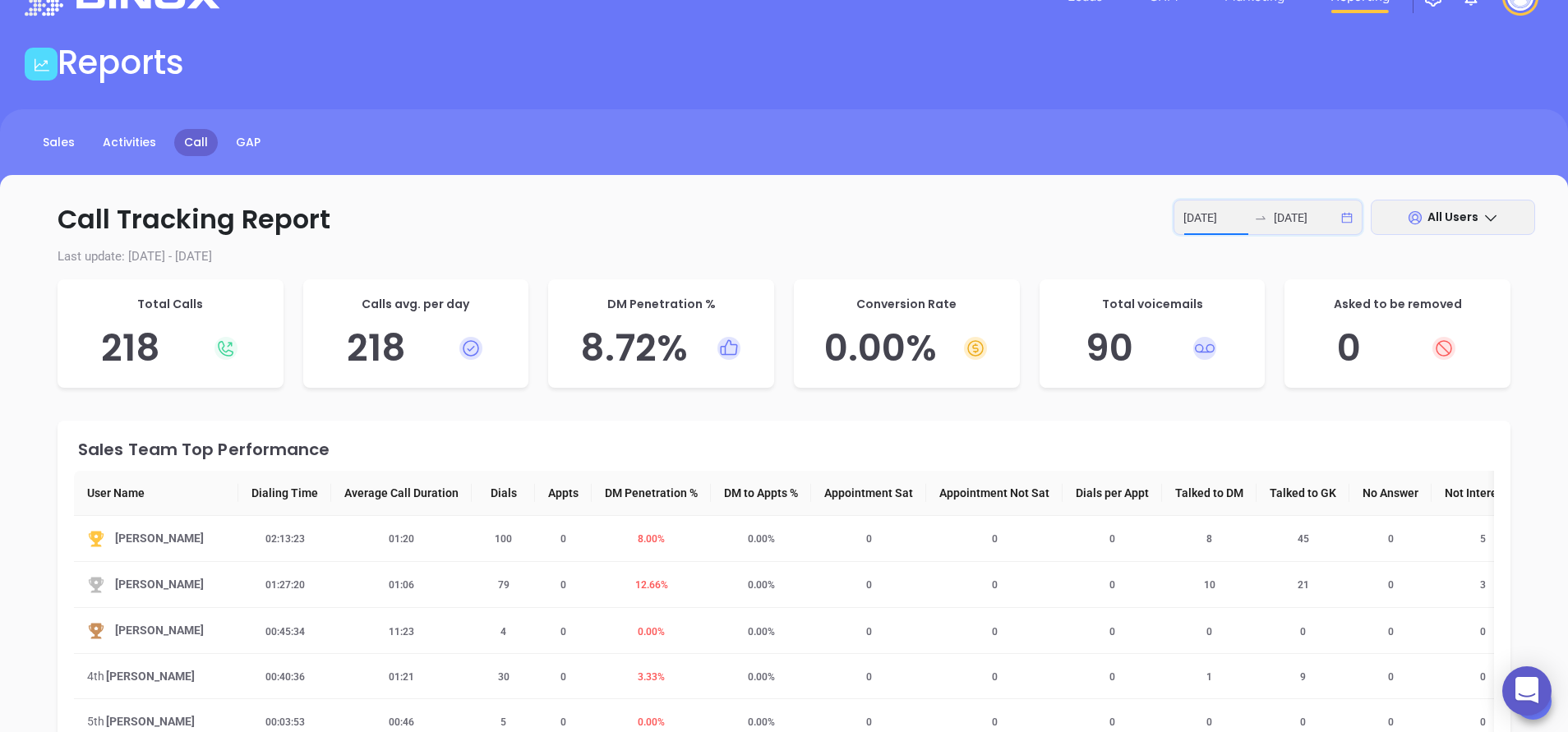
click at [1204, 218] on input "2025-08-14" at bounding box center [1216, 217] width 64 height 18
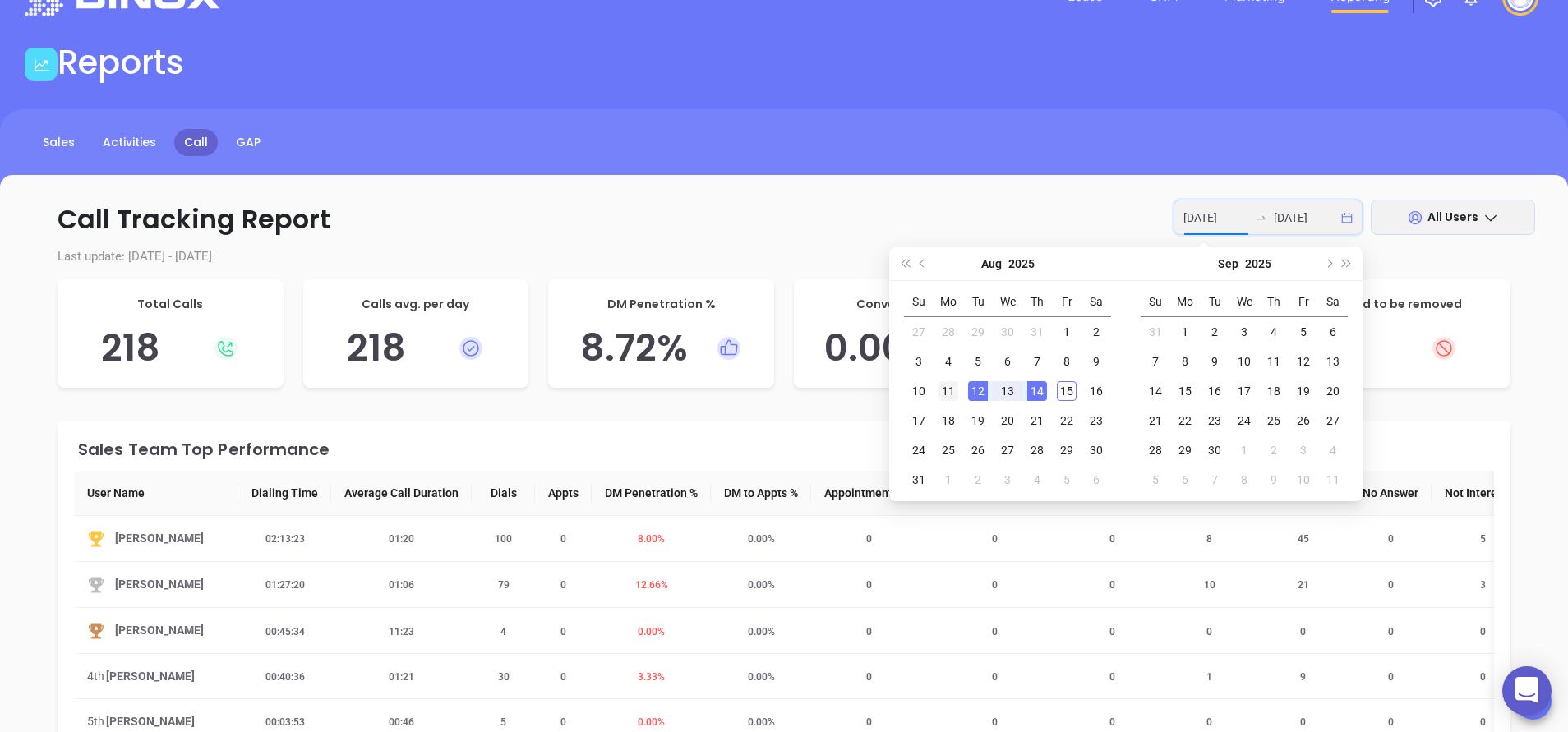
type input "2025-08-11"
click at [944, 387] on div "11" at bounding box center [948, 391] width 20 height 20
type input "2025-08-14"
click at [1040, 390] on div "14" at bounding box center [1037, 391] width 20 height 20
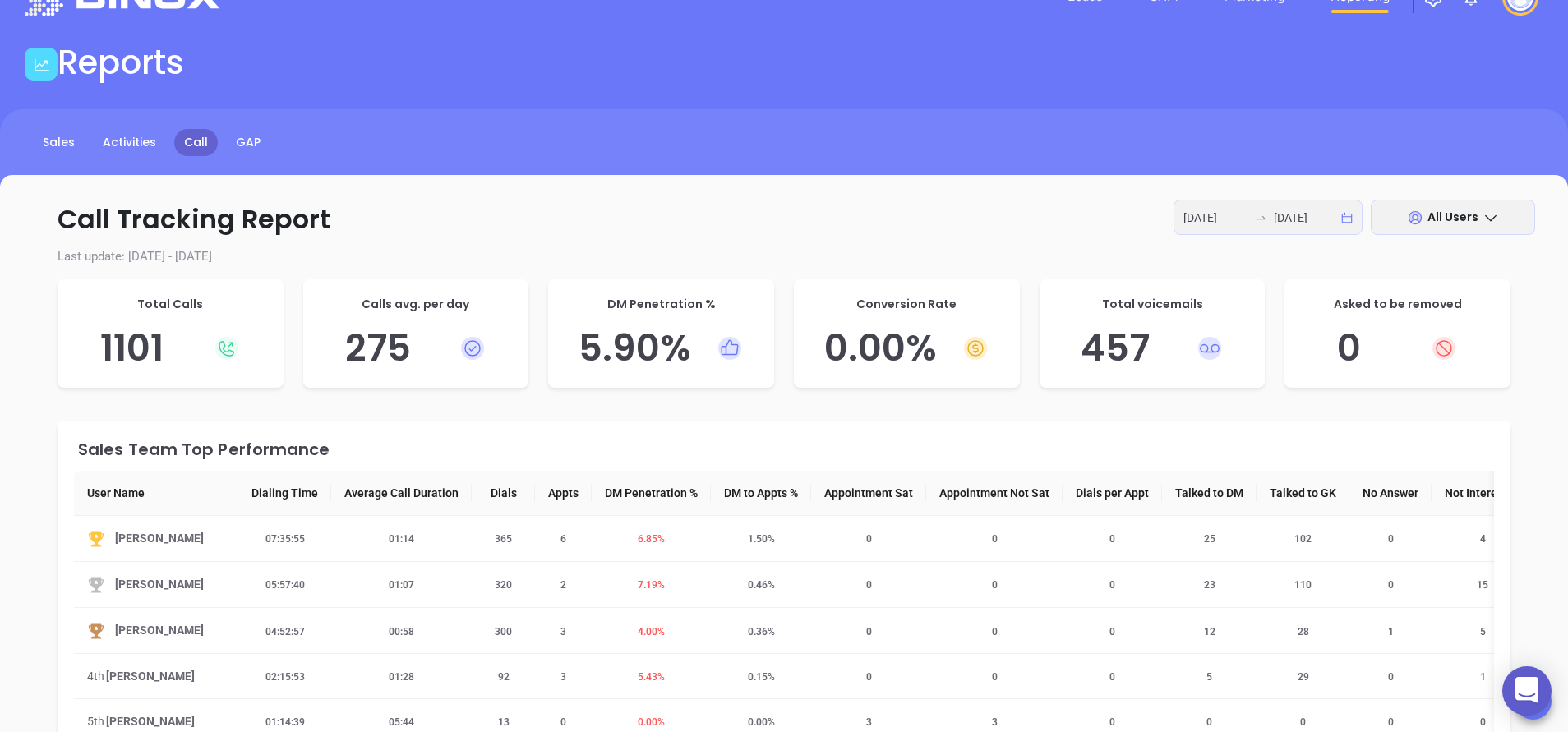
click at [1475, 219] on span "All Users" at bounding box center [1453, 216] width 51 height 17
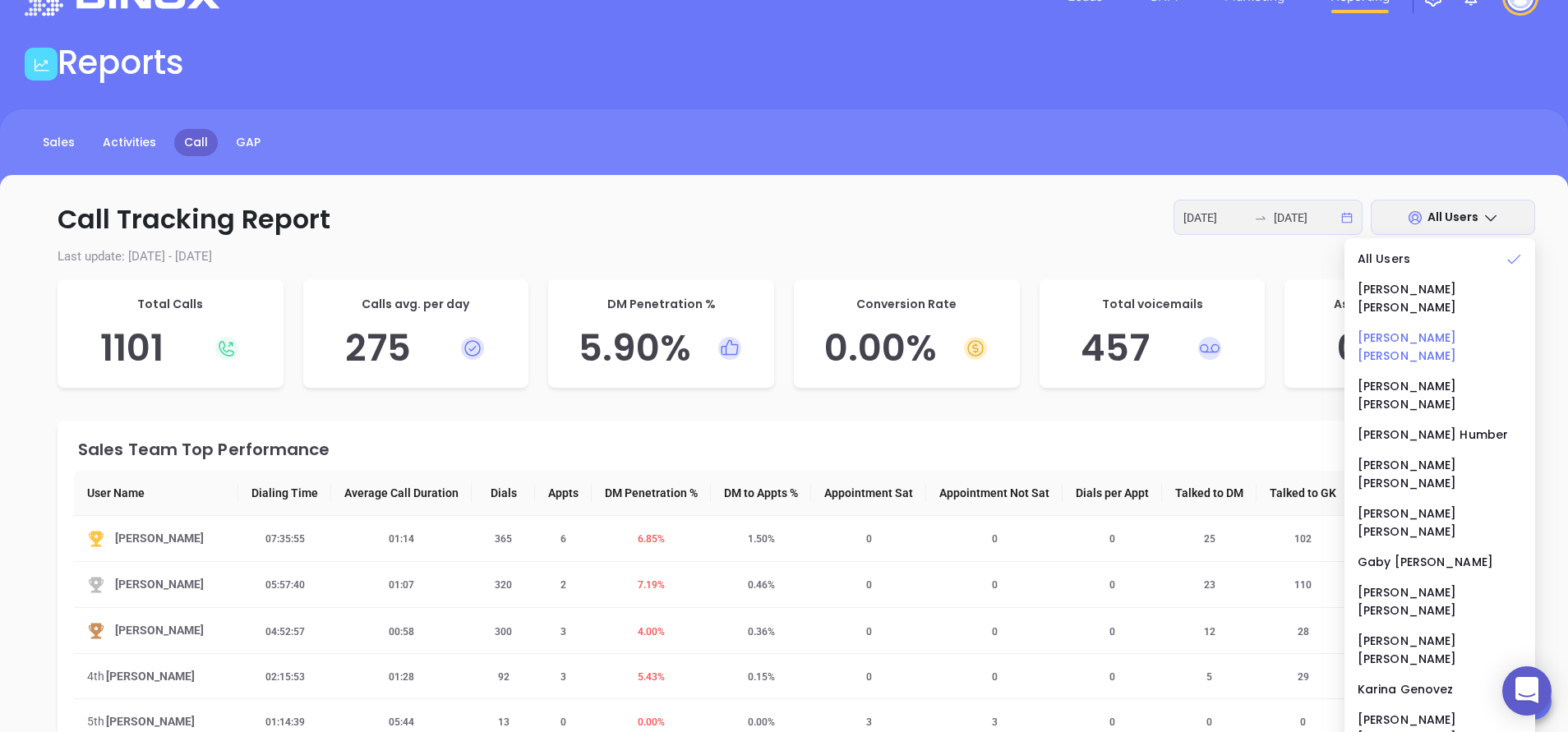
click at [1417, 329] on div "Anabell Dominguez" at bounding box center [1439, 347] width 164 height 37
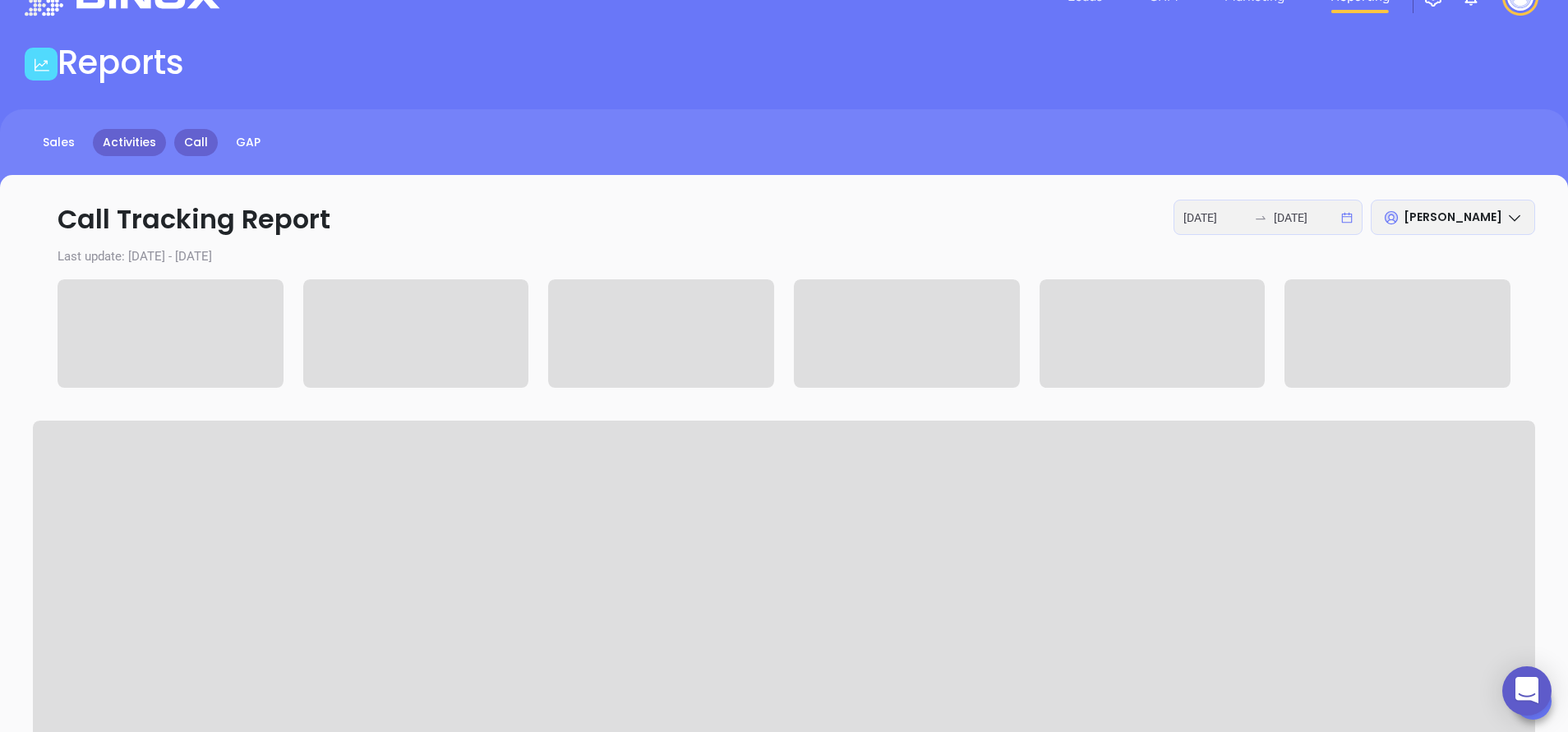
click at [135, 143] on link "Activities" at bounding box center [130, 142] width 73 height 27
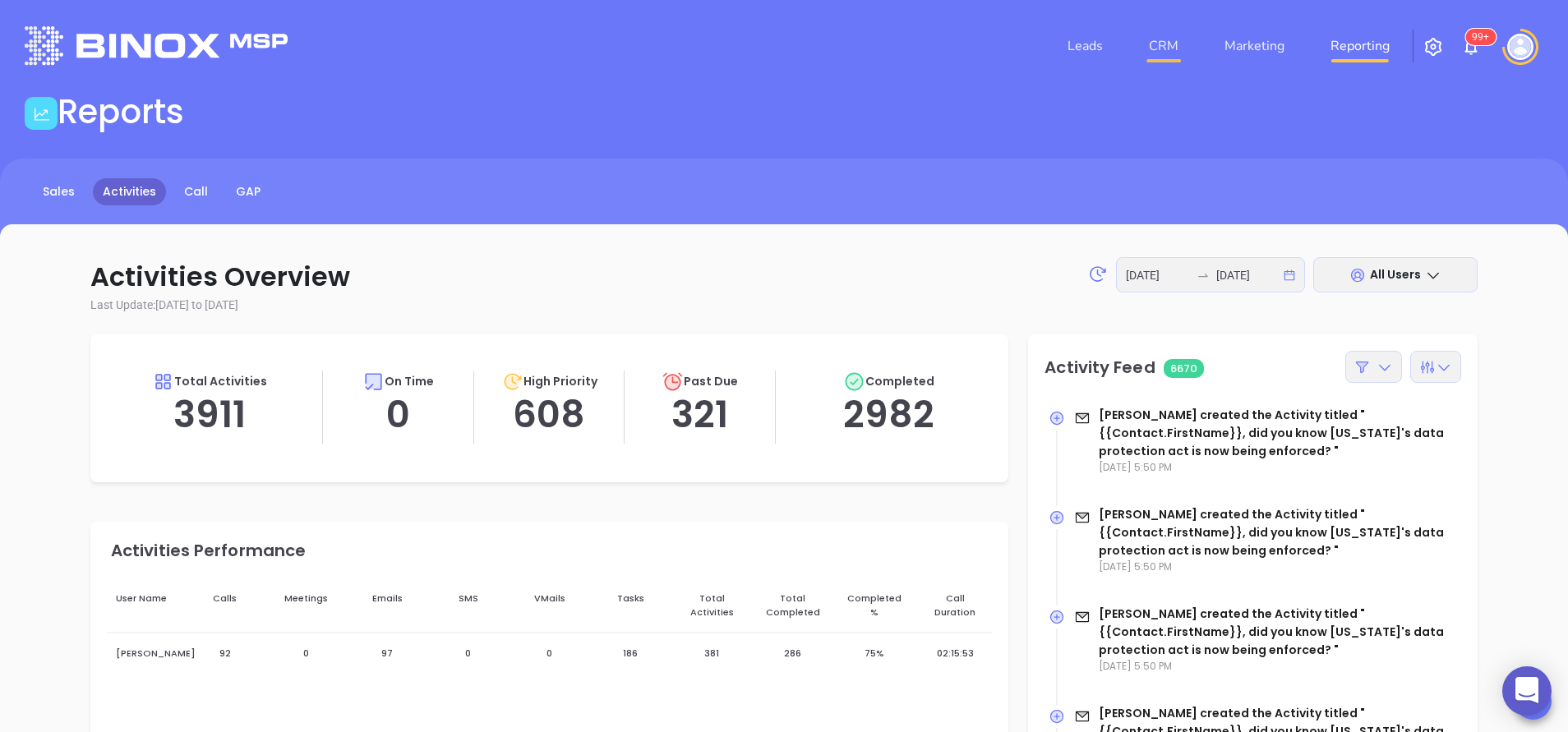
click at [1164, 45] on link "CRM" at bounding box center [1164, 46] width 43 height 33
click at [1158, 277] on input "2025-08-11" at bounding box center [1158, 275] width 64 height 18
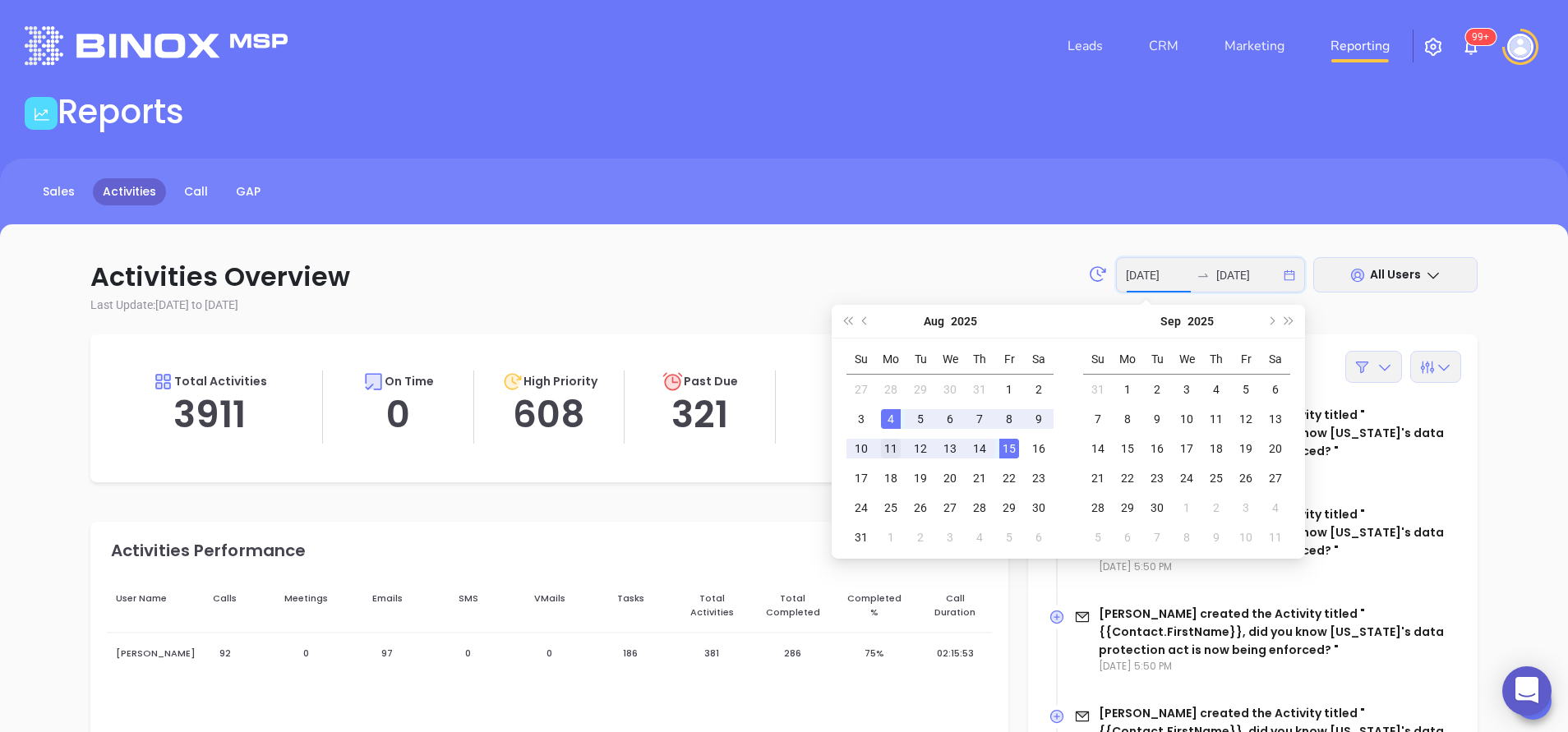
type input "2025-08-11"
click at [887, 449] on div "11" at bounding box center [891, 449] width 20 height 20
type input "2025-08-14"
click at [975, 443] on div "14" at bounding box center [979, 449] width 20 height 20
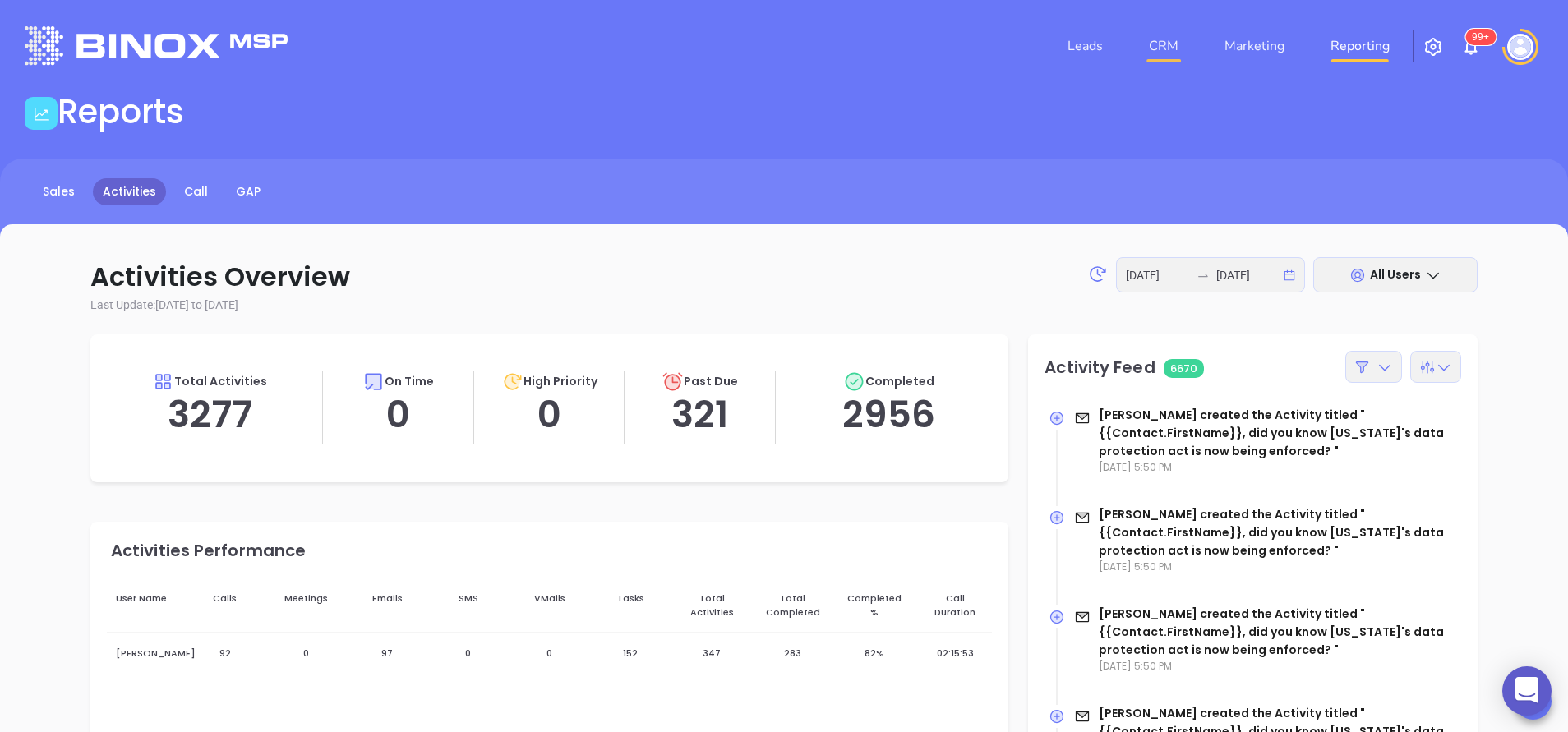
click at [1164, 42] on link "CRM" at bounding box center [1164, 46] width 43 height 33
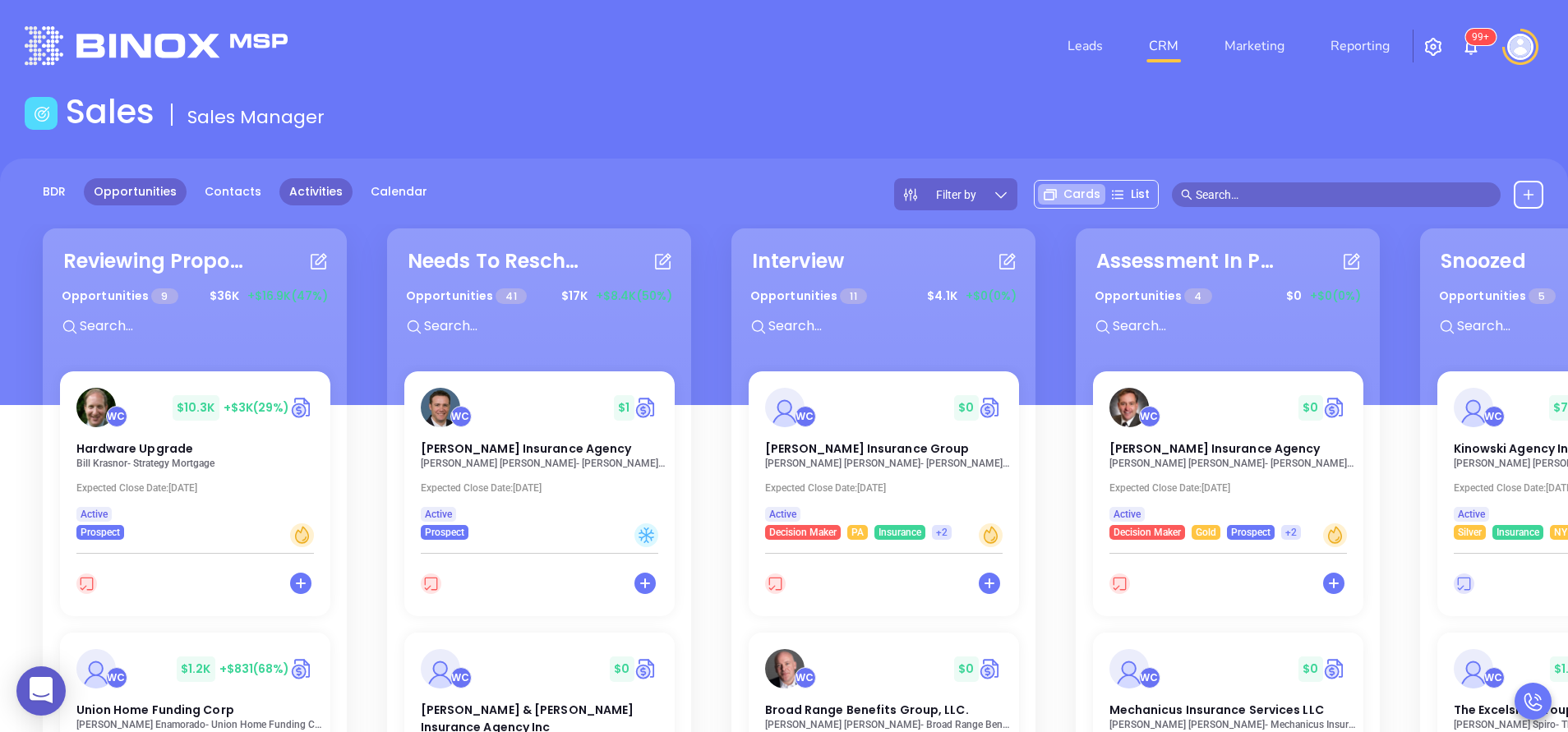
click at [320, 194] on link "Activities" at bounding box center [316, 191] width 73 height 27
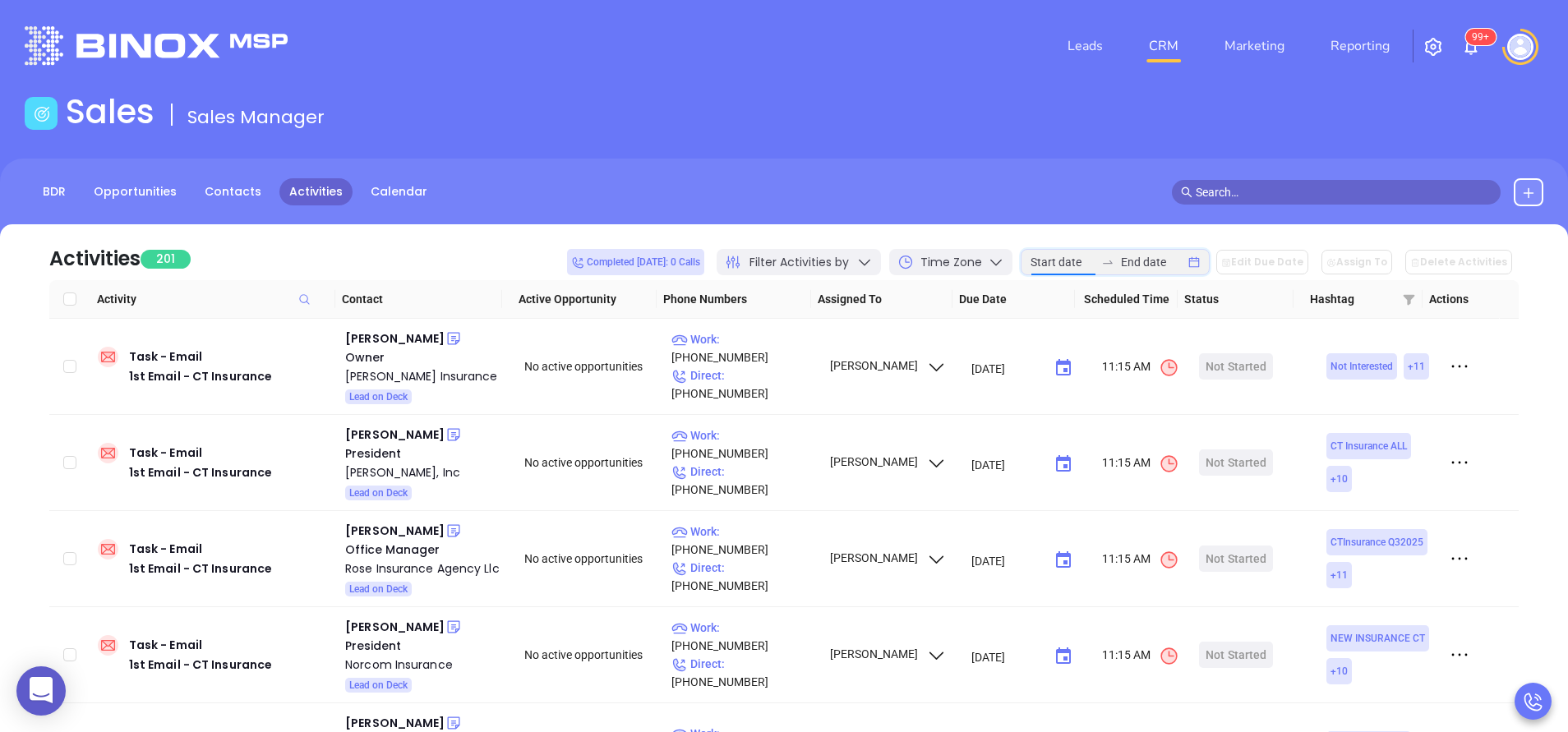
click at [1077, 264] on input at bounding box center [1063, 262] width 64 height 18
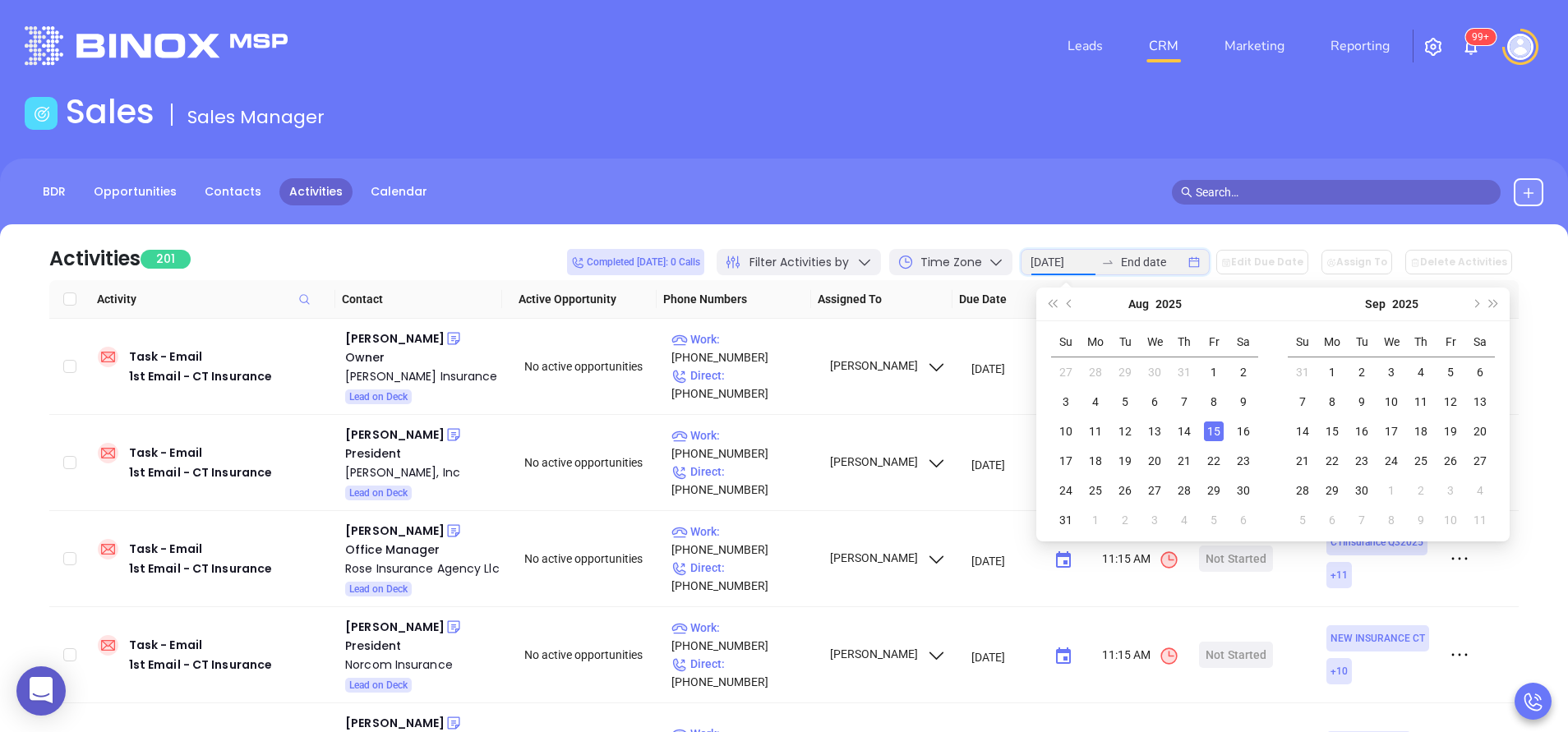
type input "2025-08-15"
click at [1211, 429] on div "15" at bounding box center [1214, 431] width 20 height 20
type input "2025-08-15"
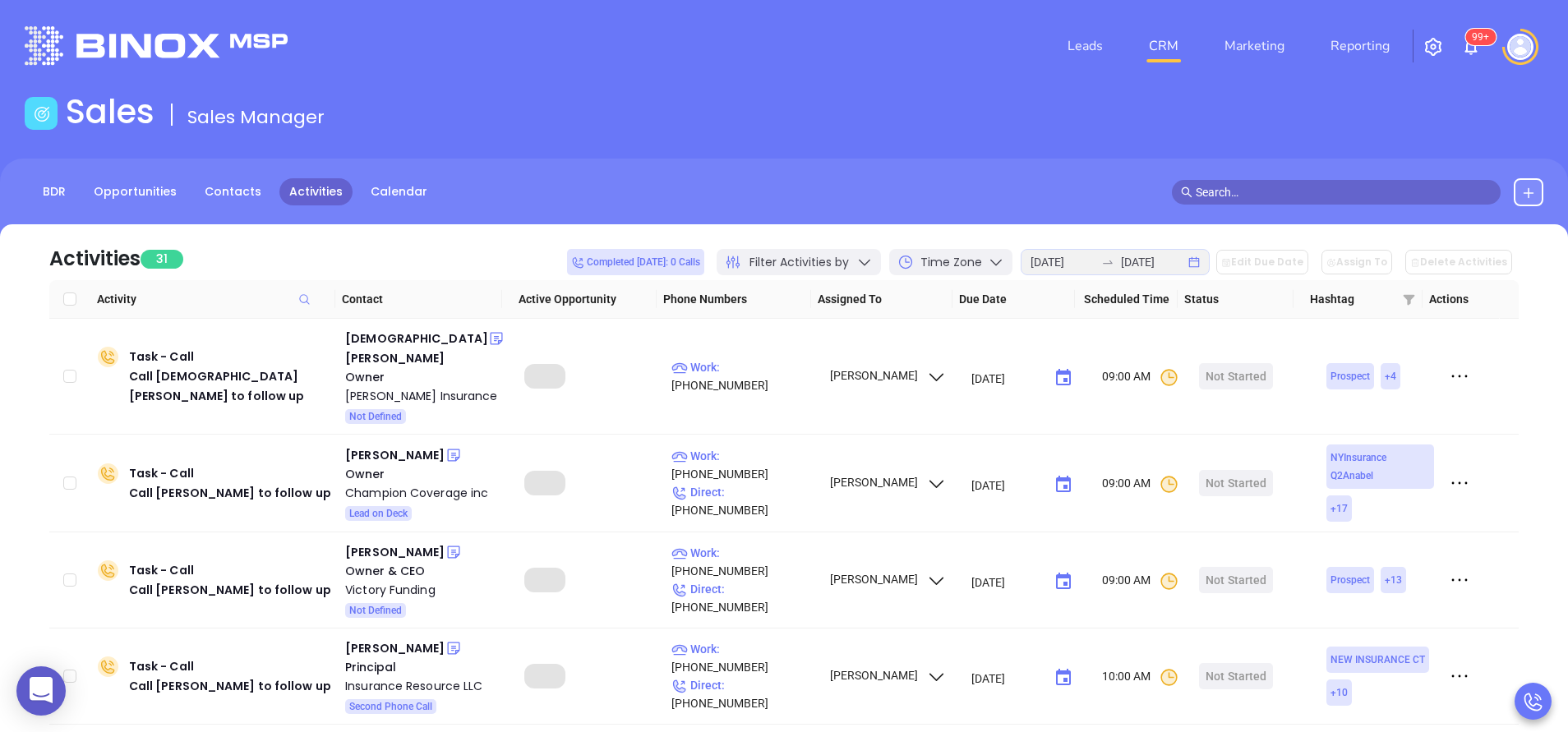
drag, startPoint x: 1211, startPoint y: 429, endPoint x: 1174, endPoint y: 222, distance: 210.3
click at [1174, 222] on div "BDR Opportunities Contacts Activities Calendar" at bounding box center [784, 199] width 1568 height 83
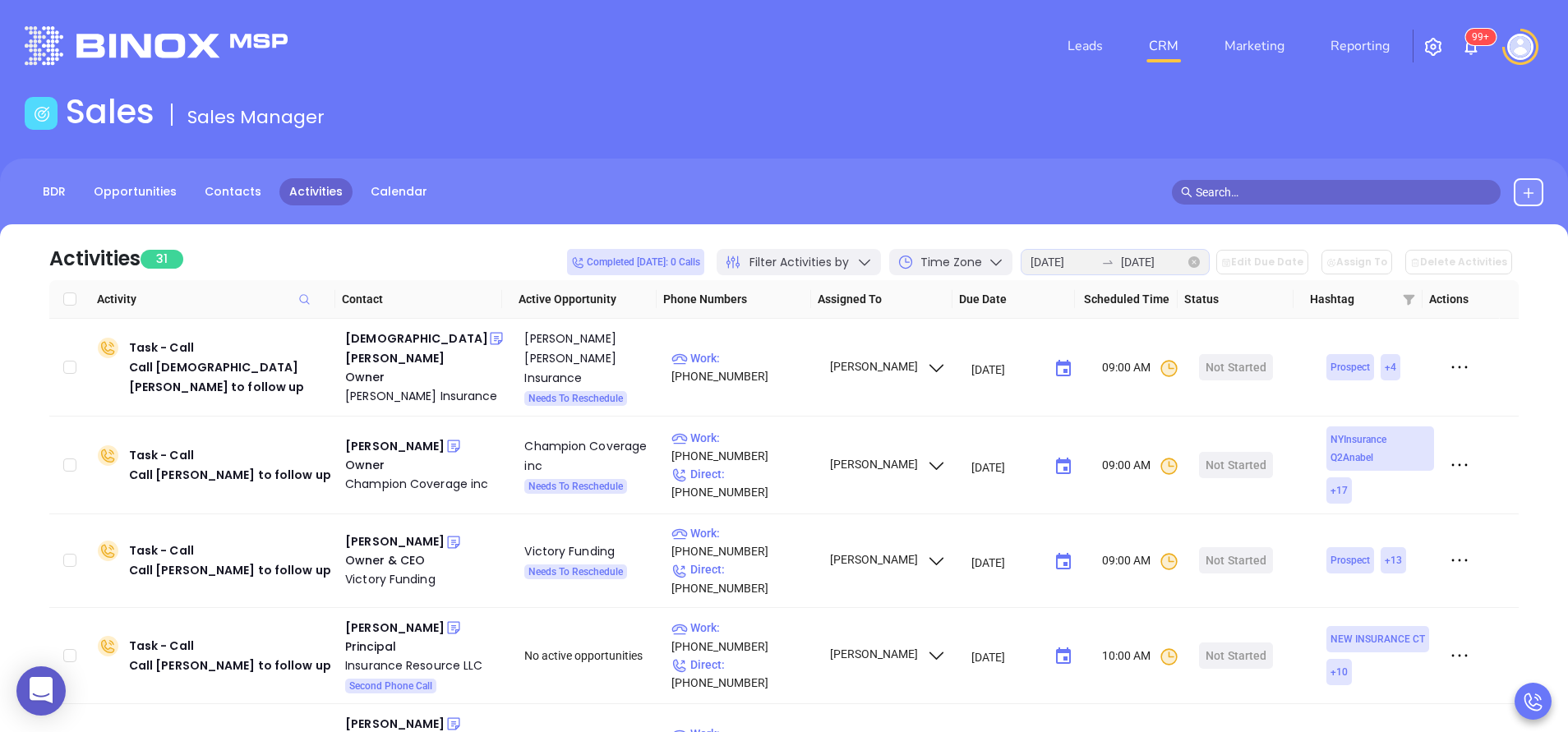
click at [1200, 266] on icon "close-circle" at bounding box center [1194, 262] width 11 height 11
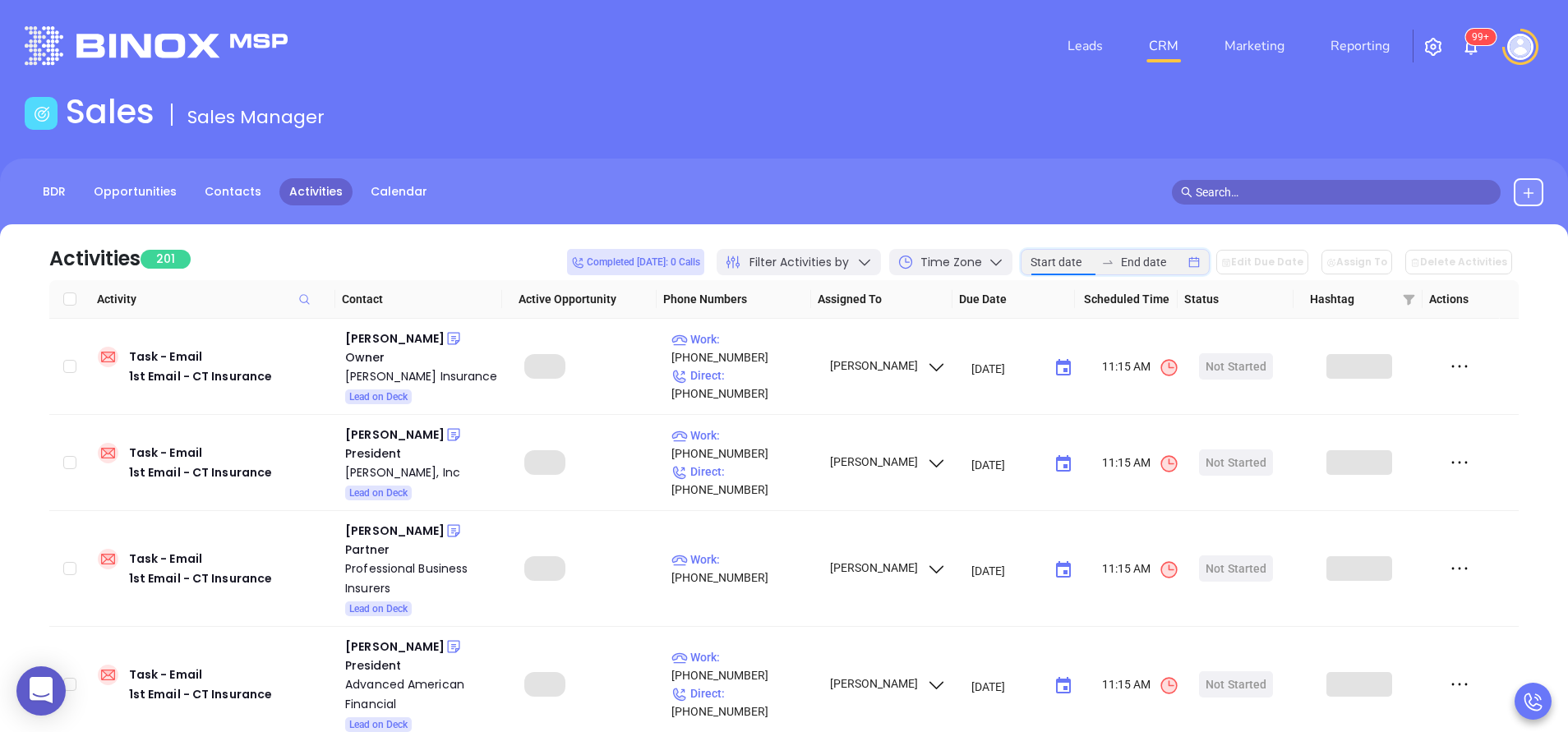
click at [1071, 259] on input at bounding box center [1063, 262] width 64 height 18
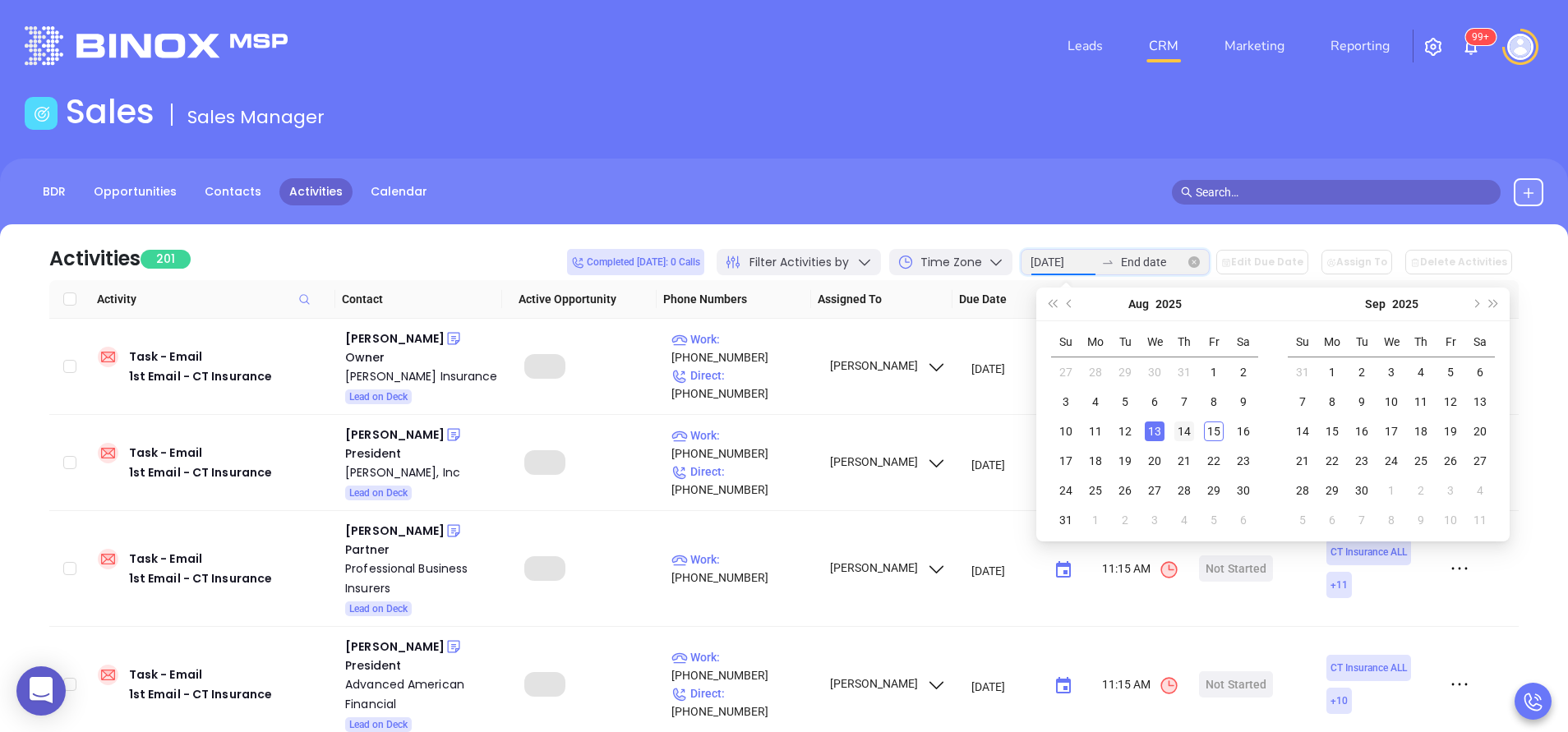
type input "2025-08-14"
click at [1186, 429] on div "14" at bounding box center [1184, 431] width 20 height 20
type input "2025-08-14"
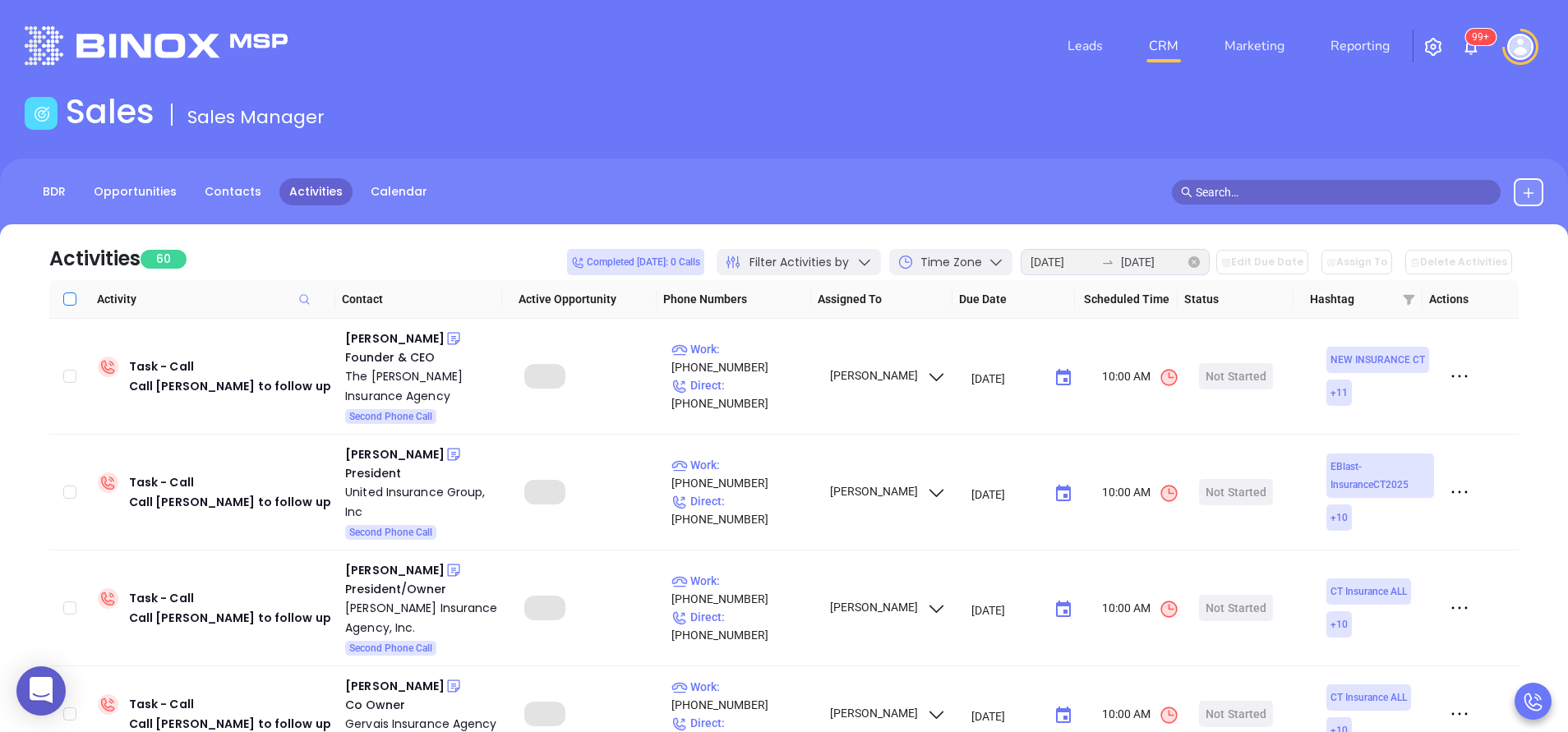
click at [68, 305] on input "Select all" at bounding box center [70, 298] width 13 height 13
checkbox input "true"
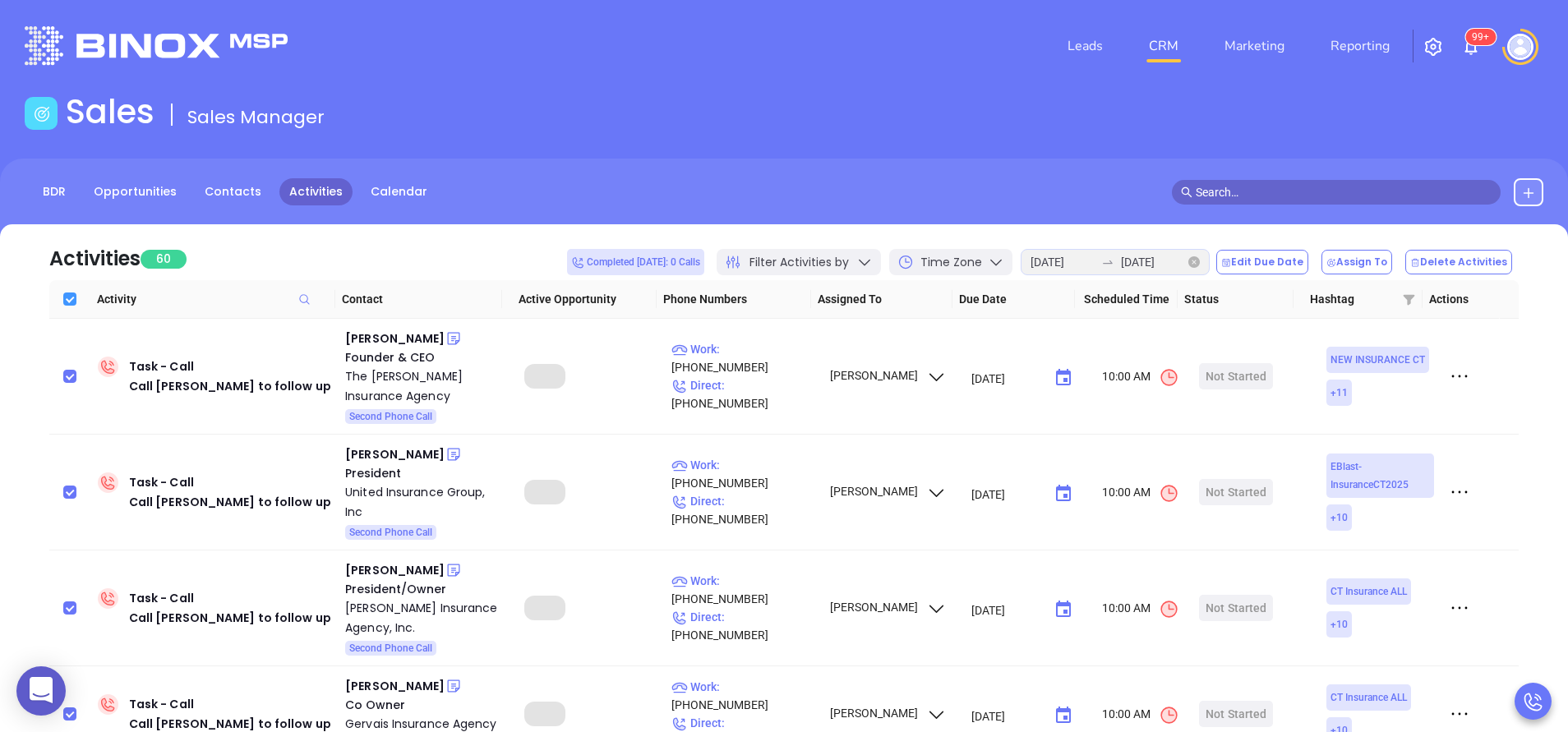
checkbox input "true"
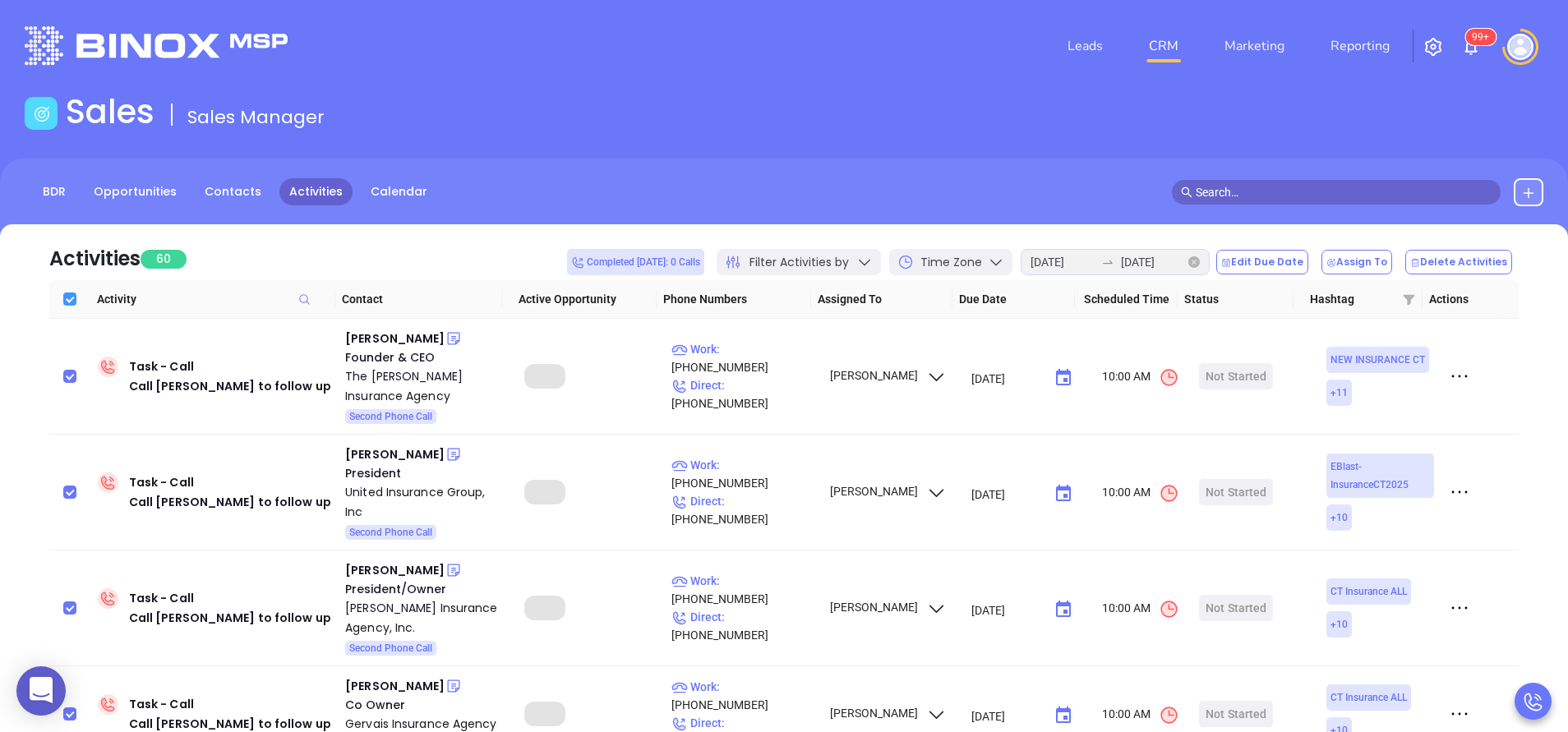
checkbox input "true"
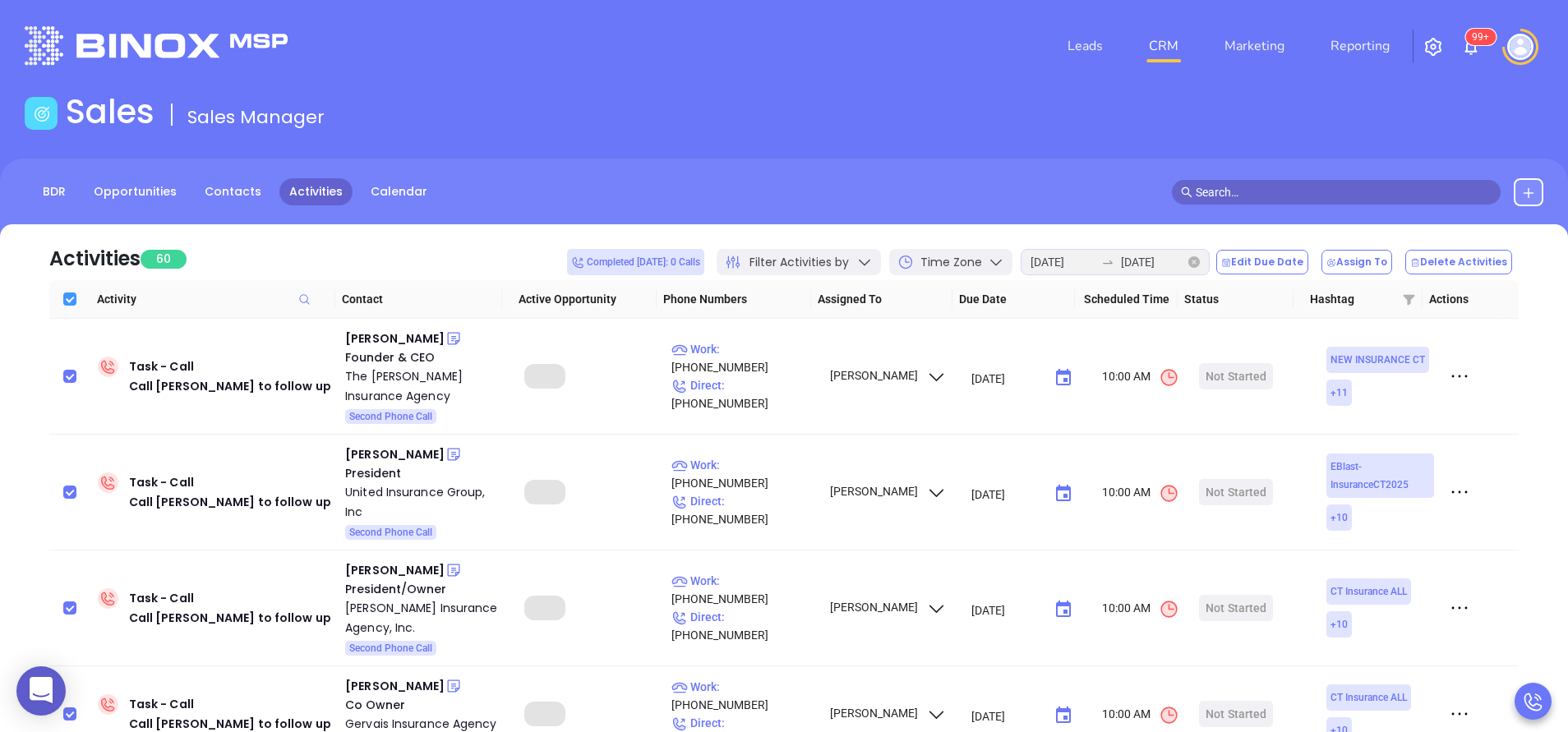
checkbox input "true"
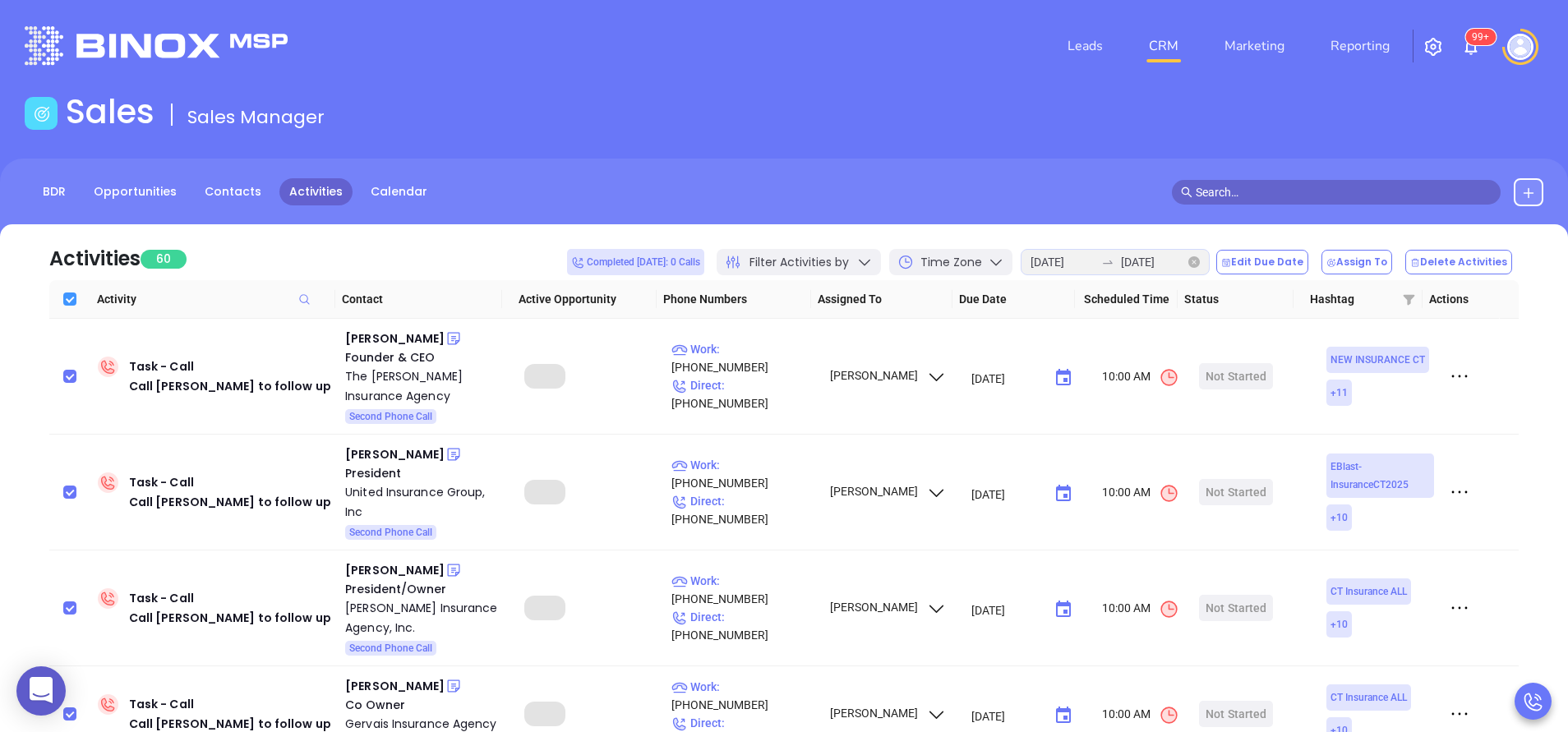
checkbox input "true"
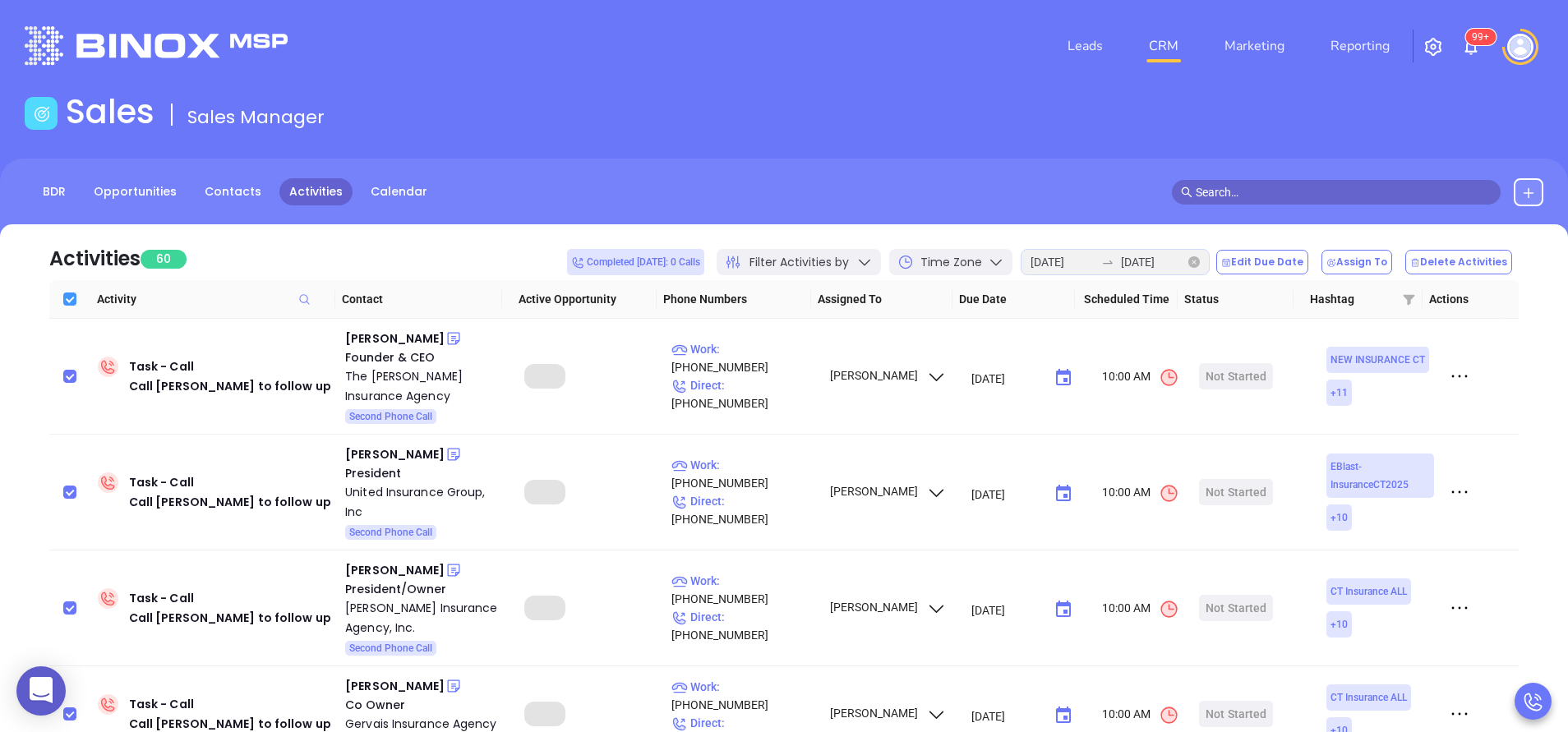
checkbox input "true"
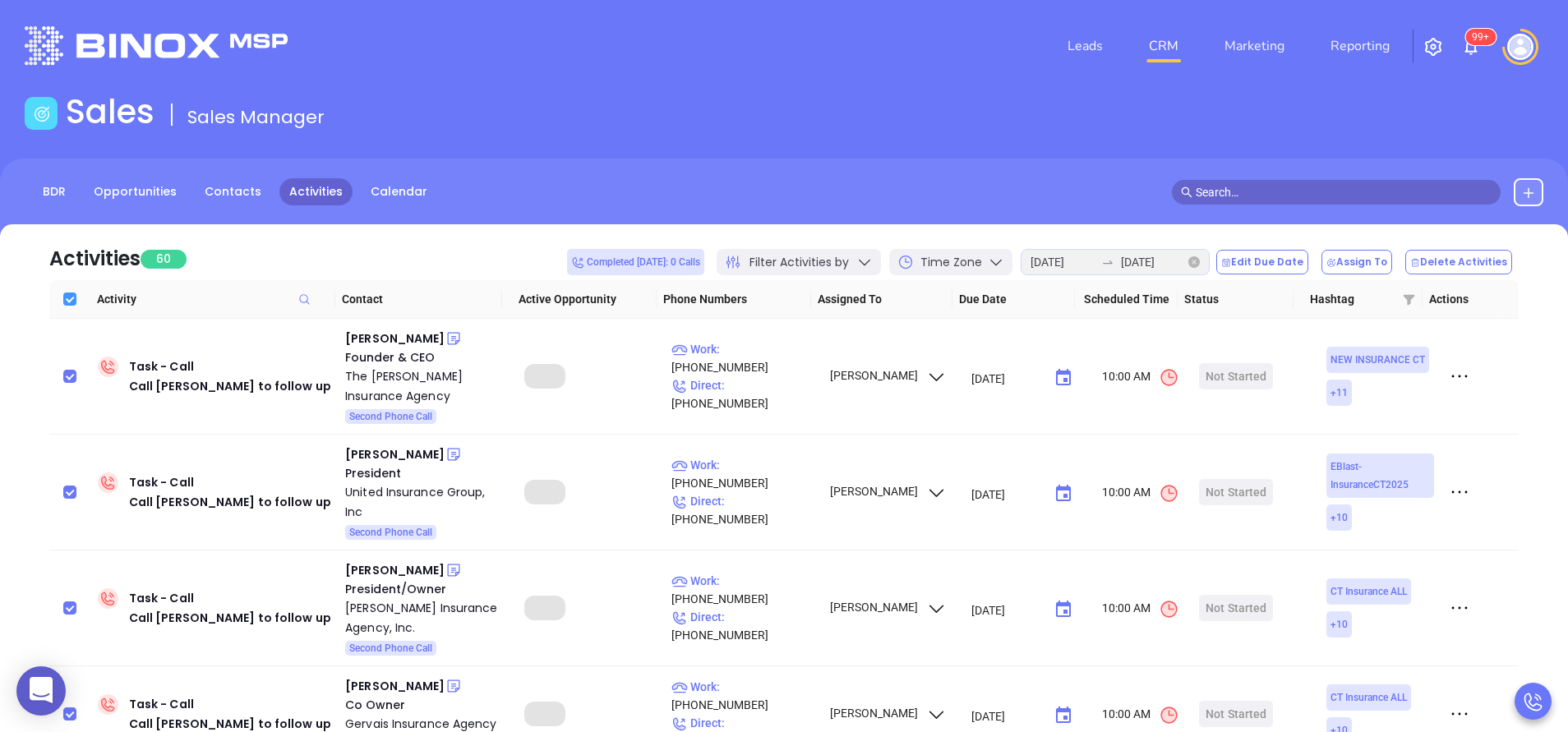
checkbox input "true"
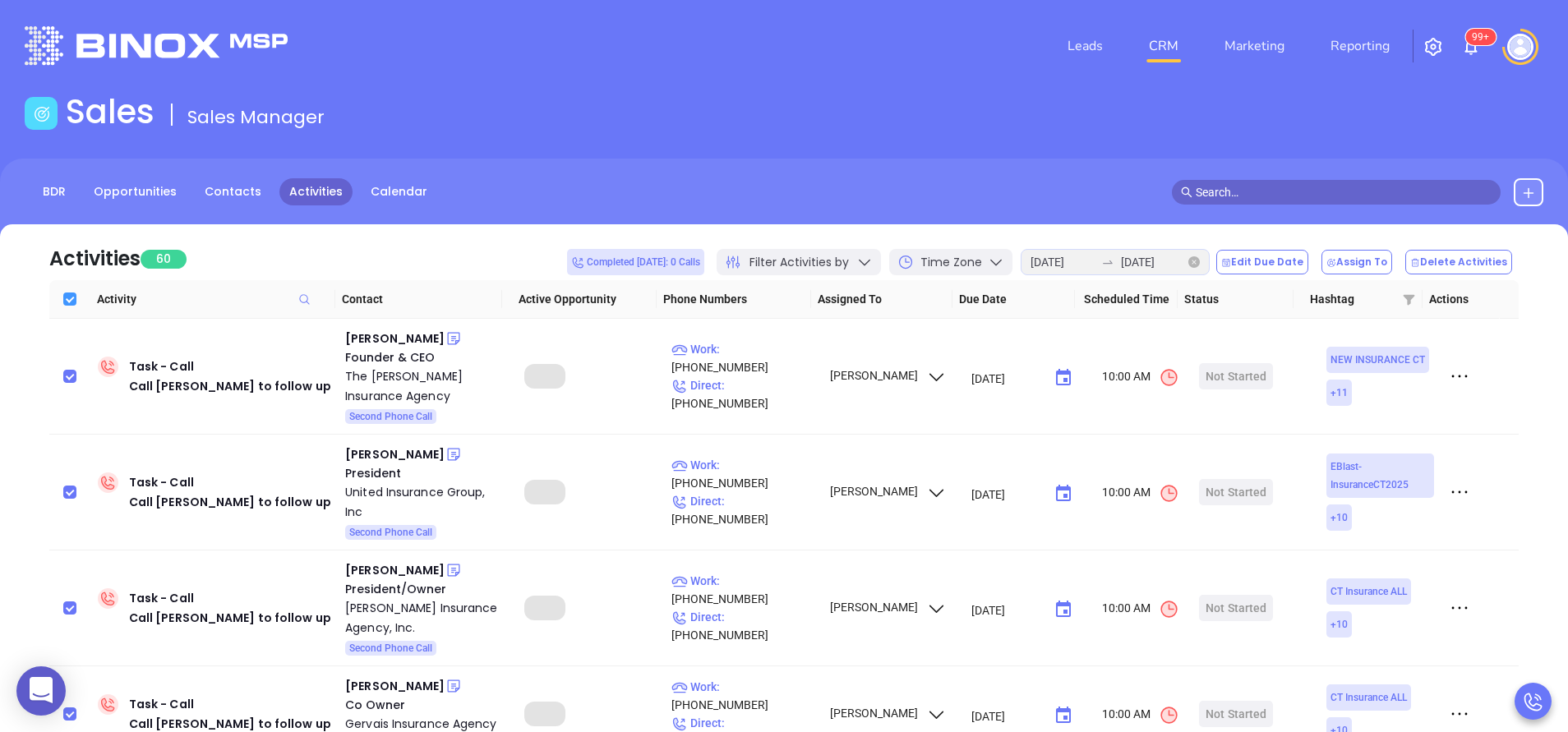
checkbox input "true"
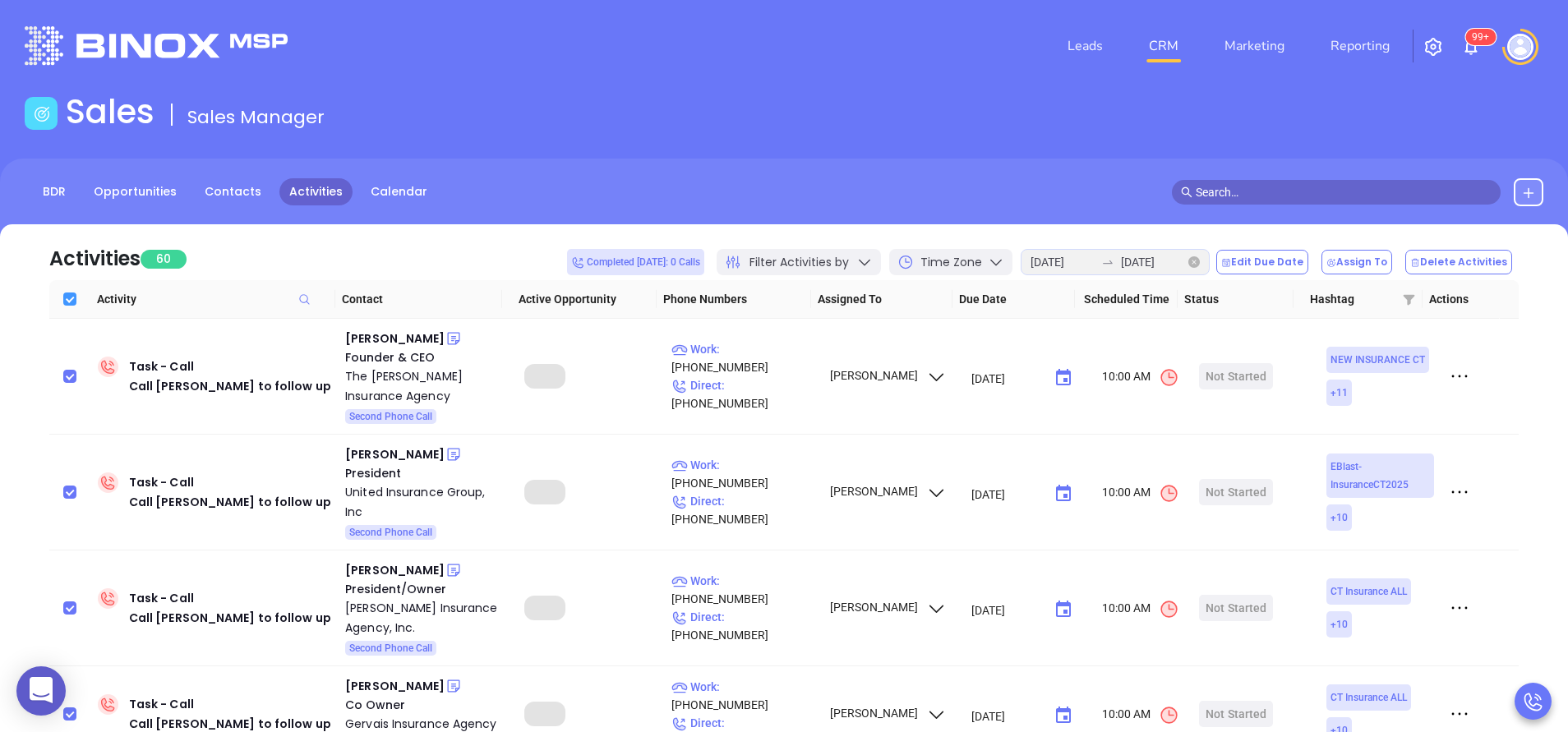
checkbox input "true"
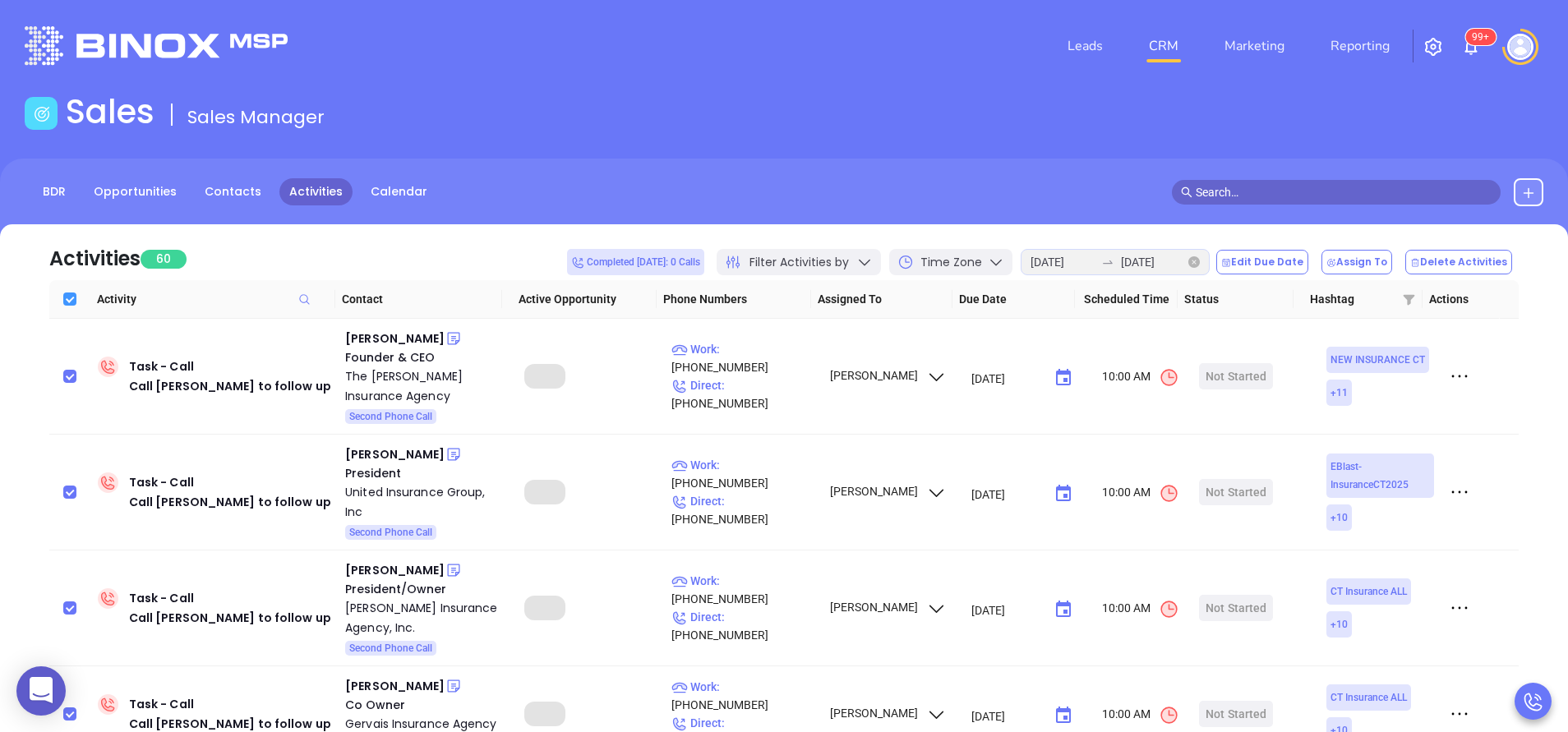
checkbox input "true"
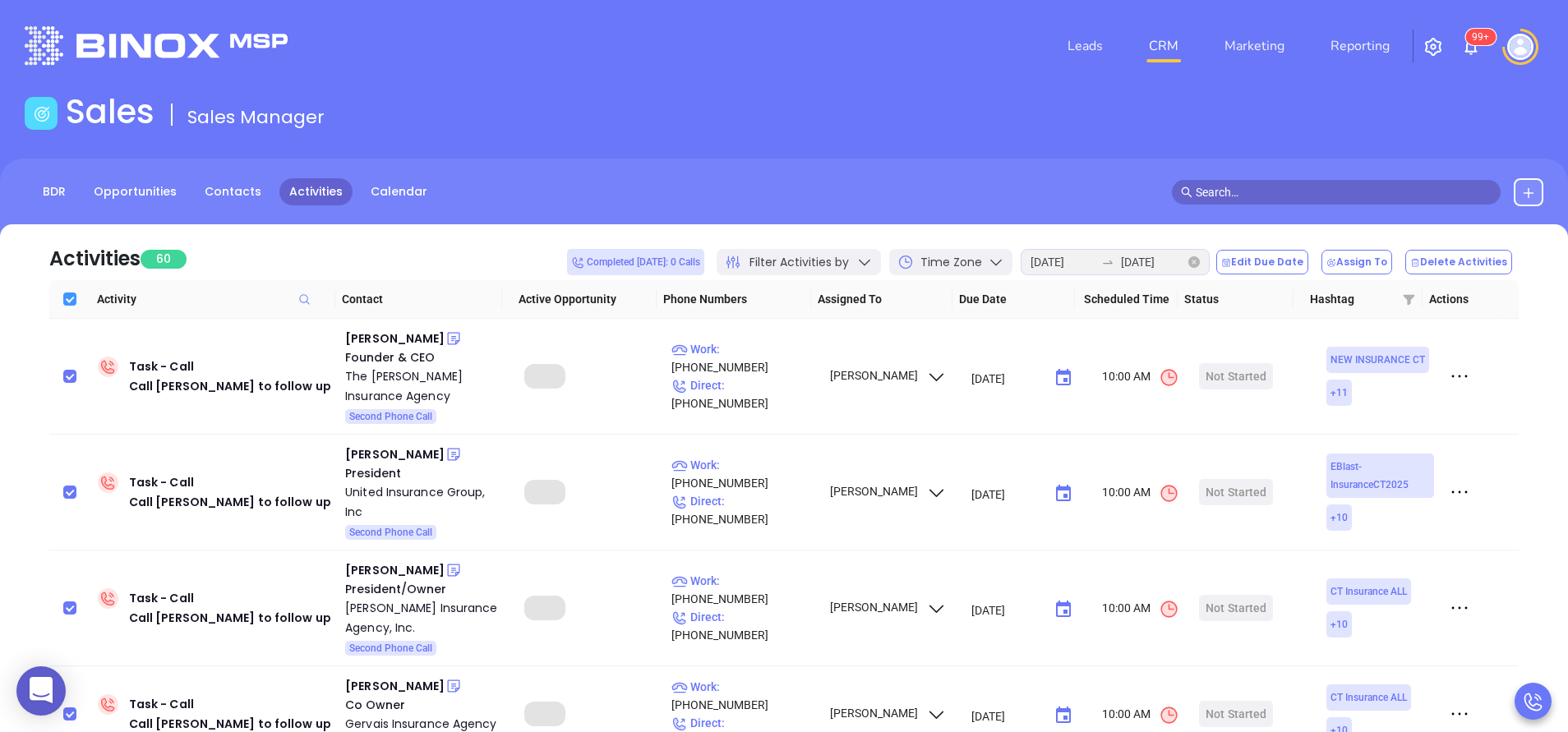
checkbox input "true"
click at [1286, 263] on button "Edit Due Date" at bounding box center [1263, 262] width 92 height 24
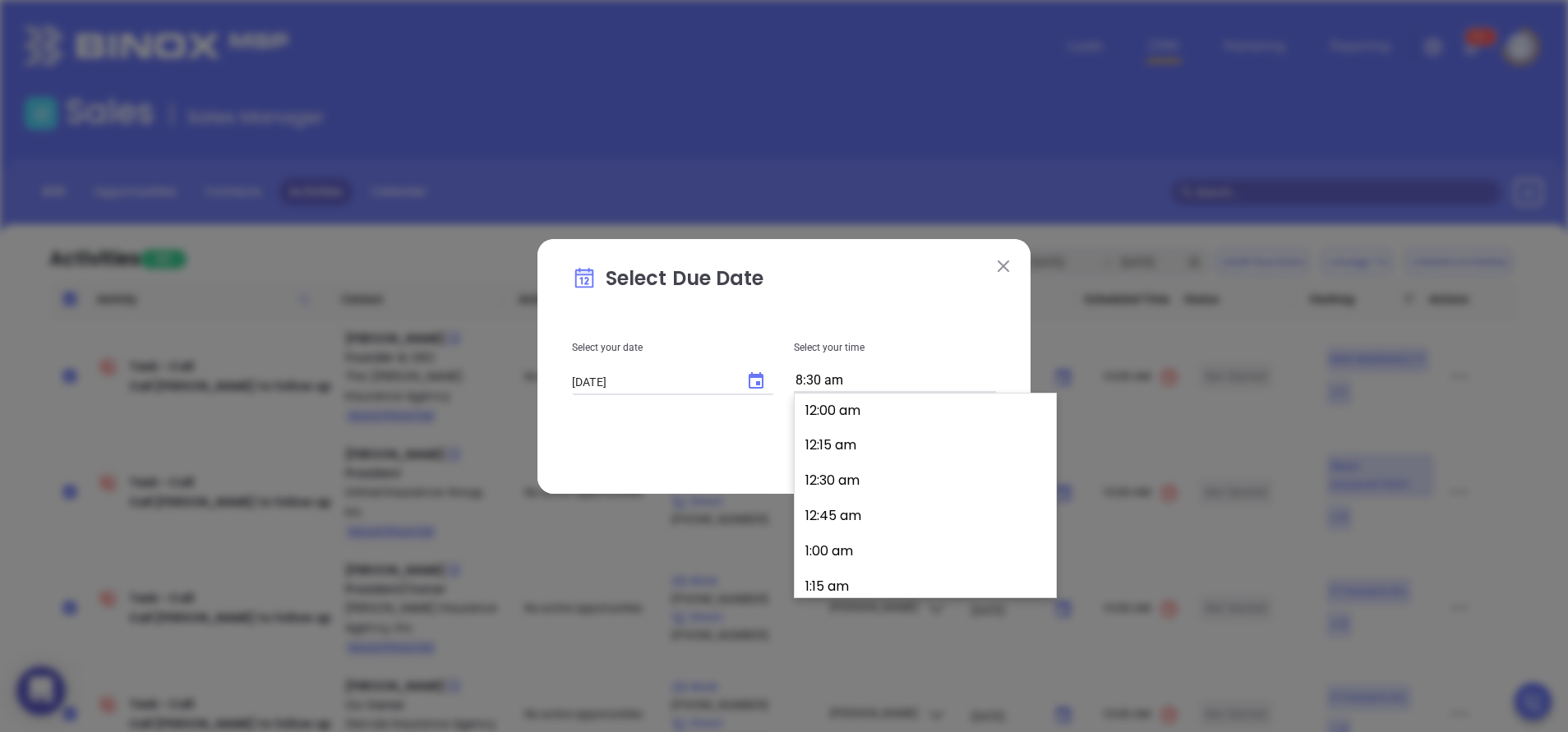
click at [845, 385] on input "8:30 am" at bounding box center [895, 381] width 203 height 23
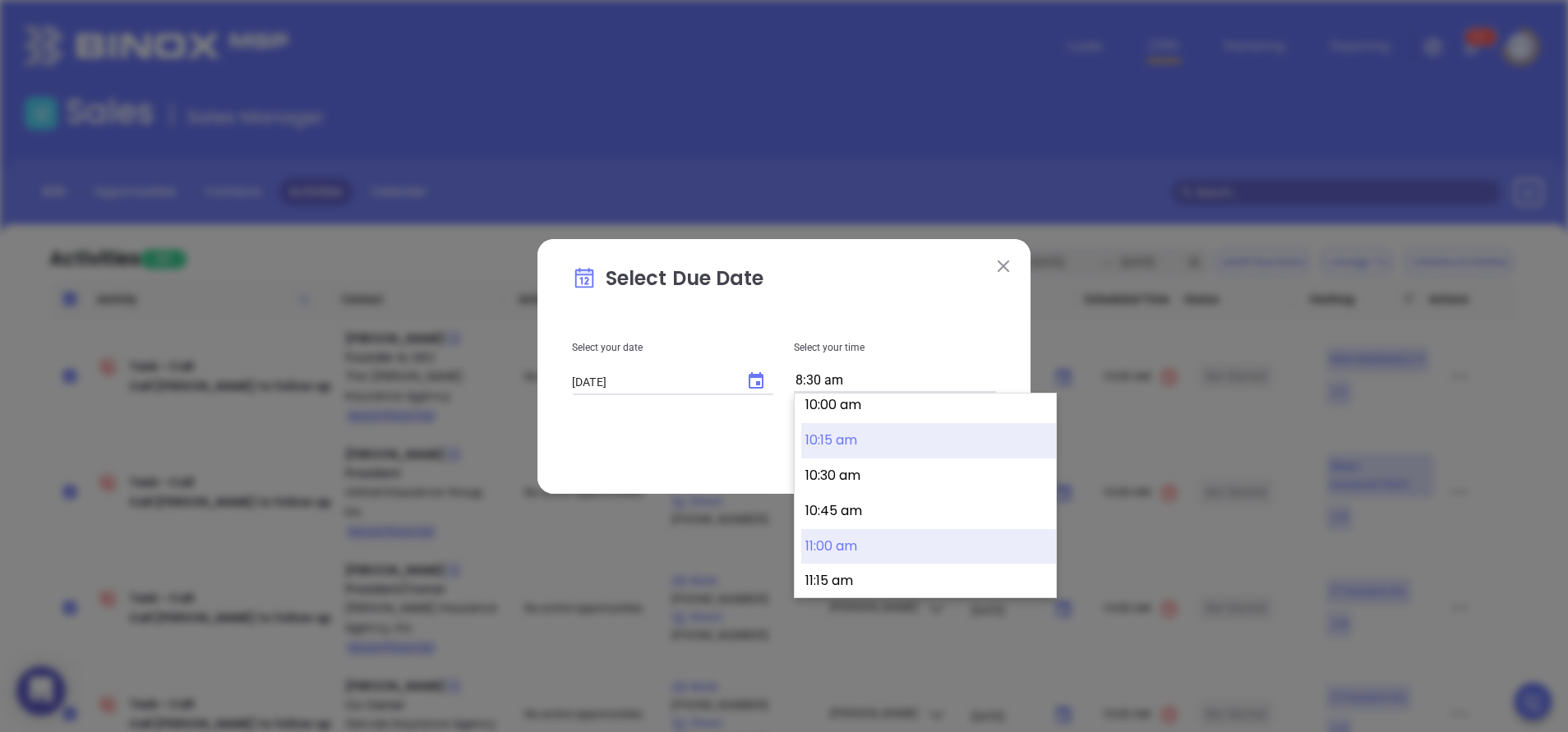
click at [864, 543] on button "11:00 am" at bounding box center [929, 547] width 255 height 36
type input "11:00 am"
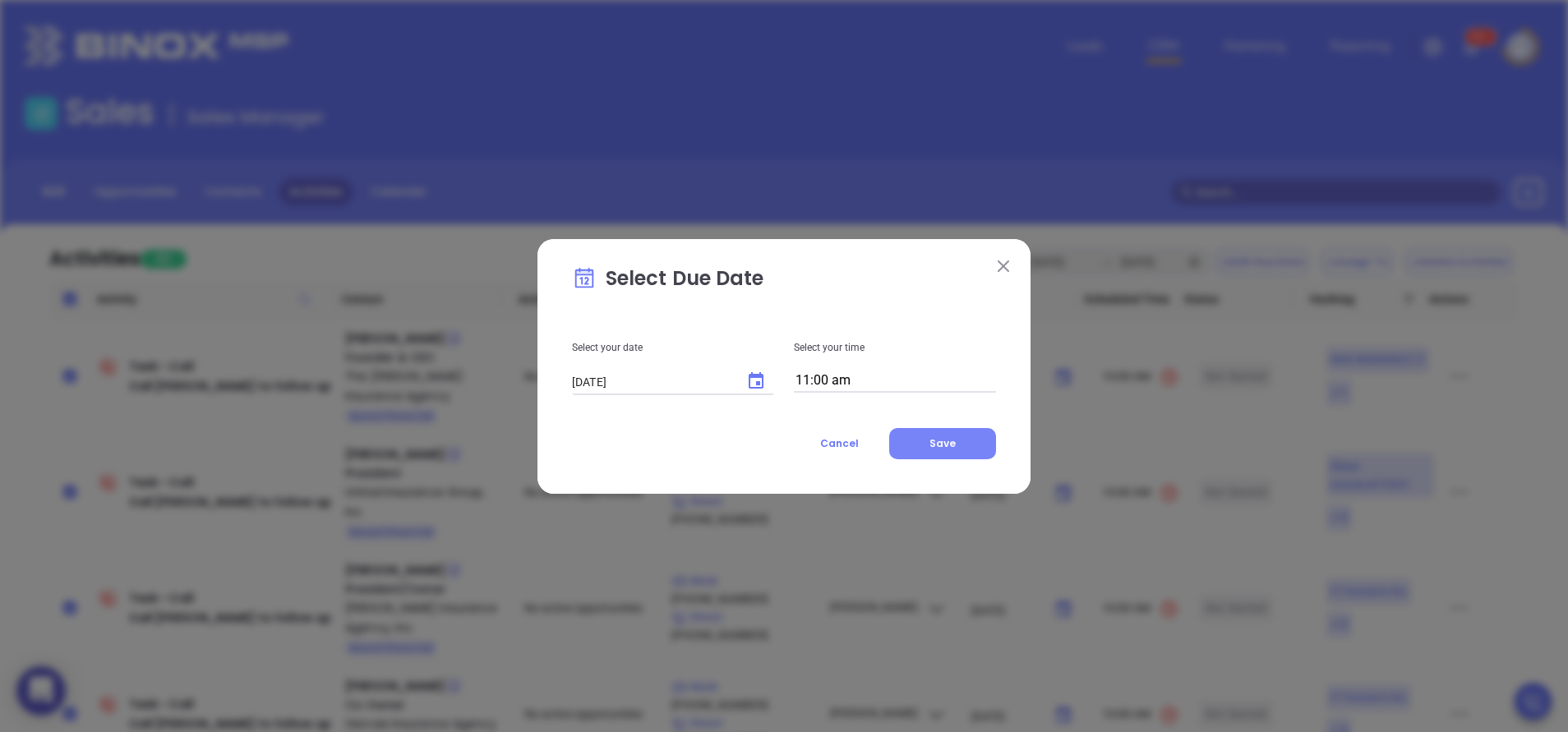
click at [928, 442] on button "Save" at bounding box center [943, 443] width 107 height 31
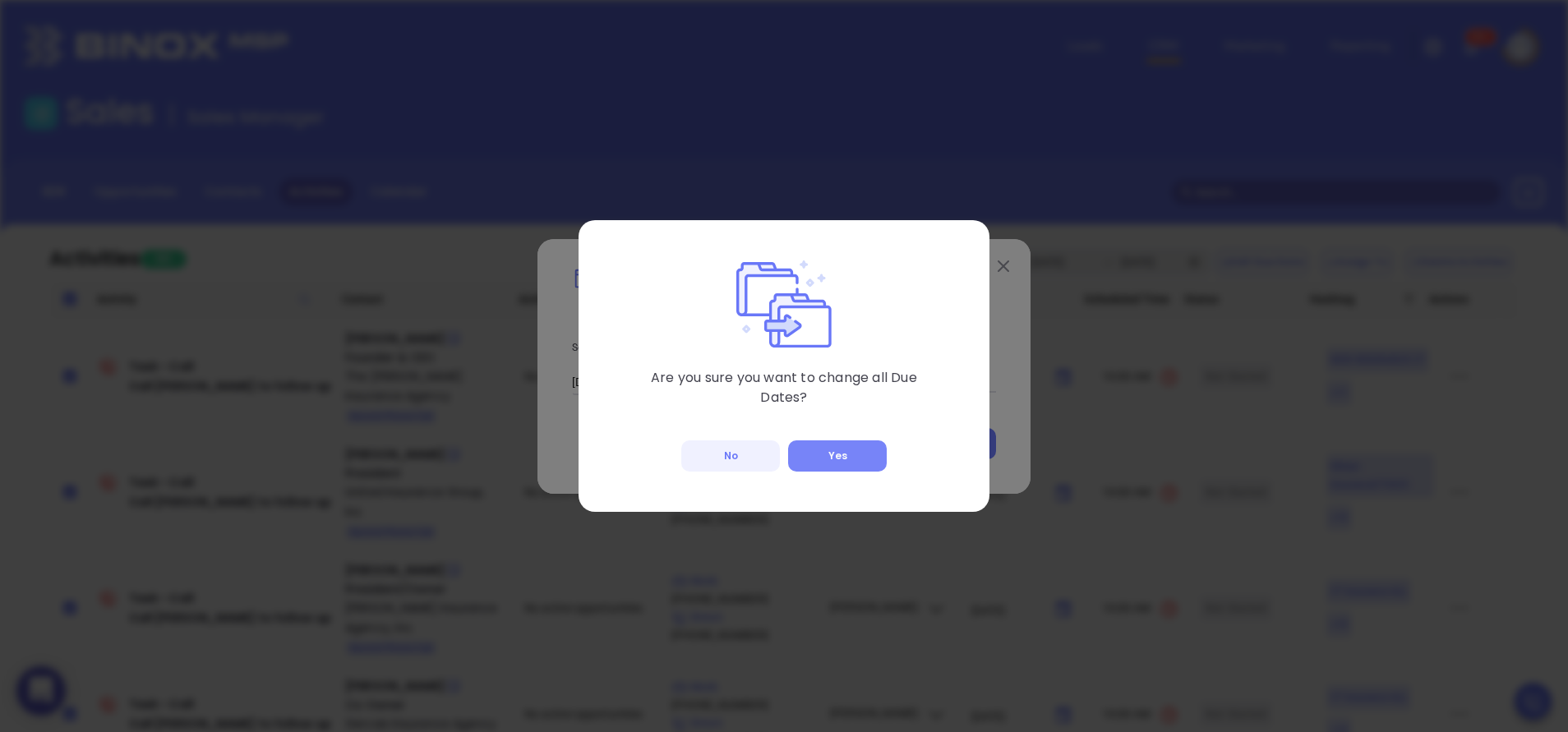
click at [856, 448] on button "Yes" at bounding box center [837, 456] width 98 height 31
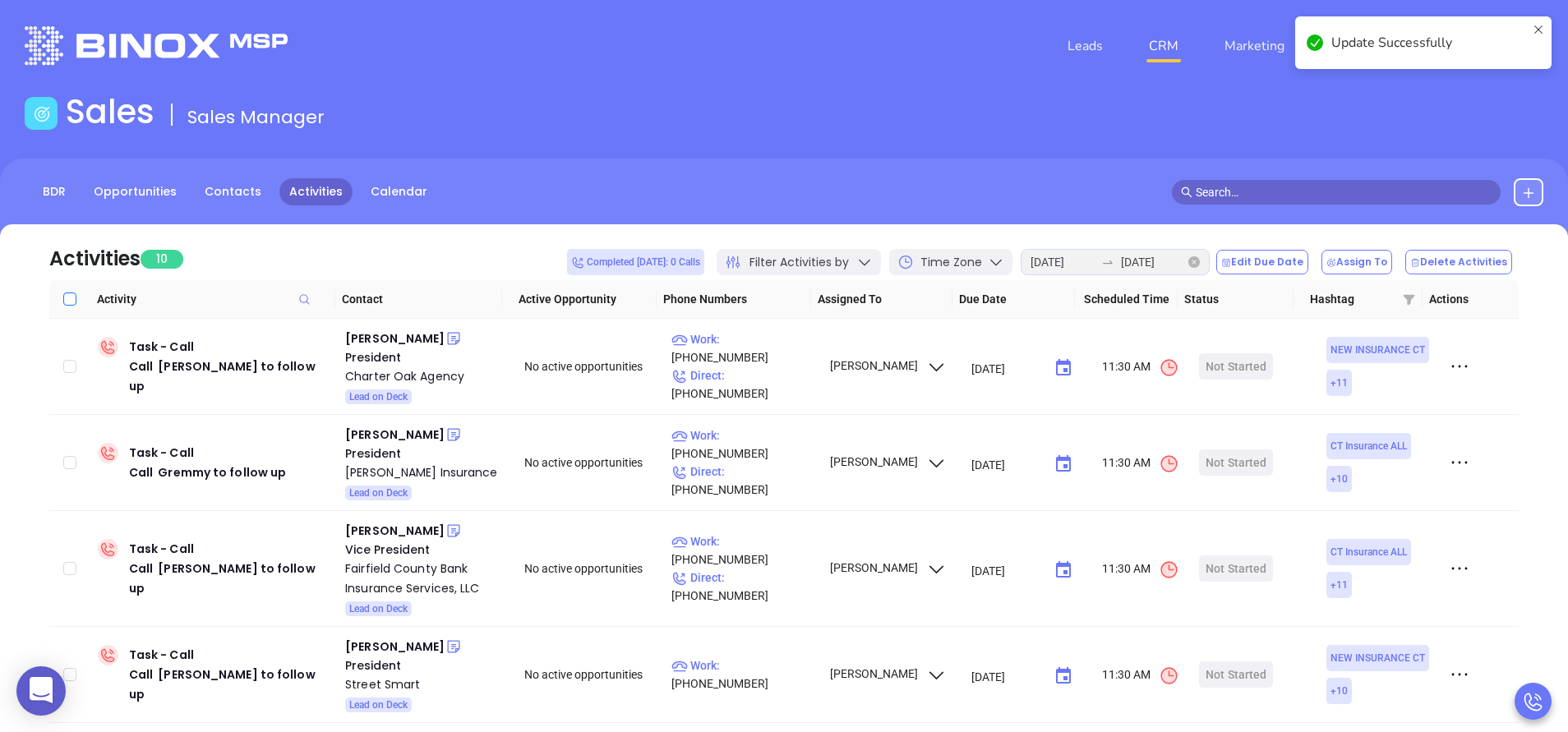
click at [66, 303] on input "Select all" at bounding box center [70, 298] width 13 height 13
checkbox input "true"
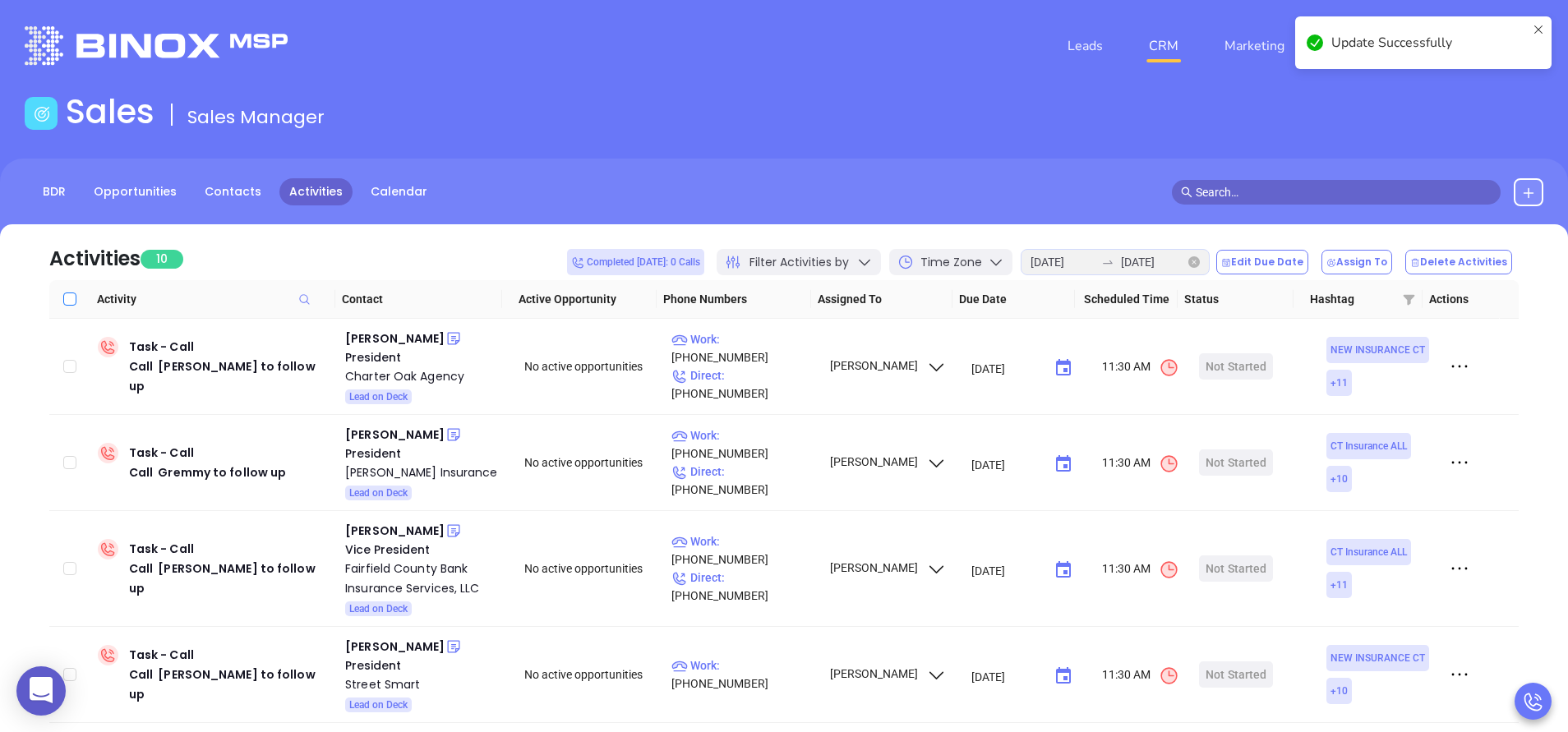
checkbox input "true"
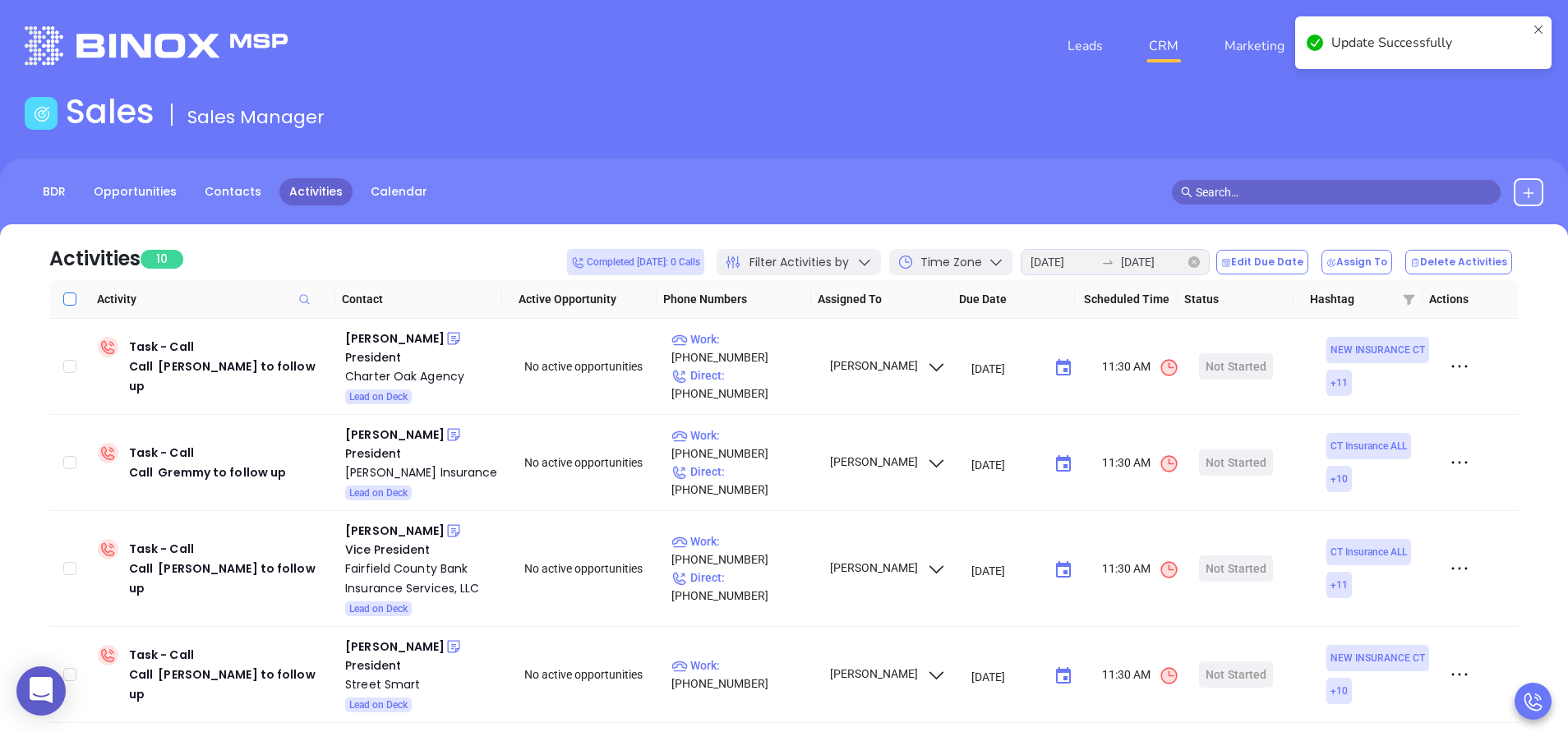
checkbox input "true"
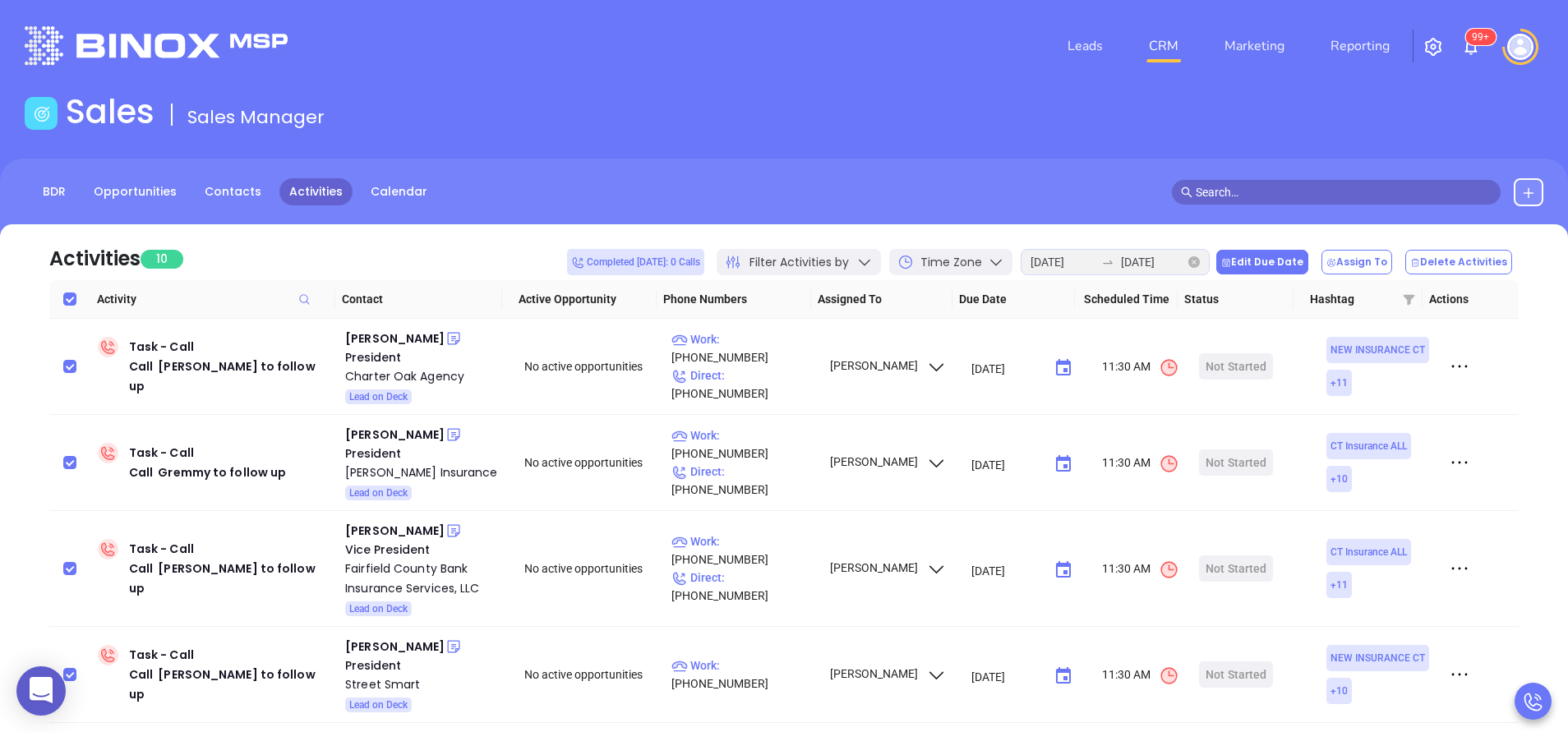
click at [1274, 261] on button "Edit Due Date" at bounding box center [1263, 262] width 92 height 24
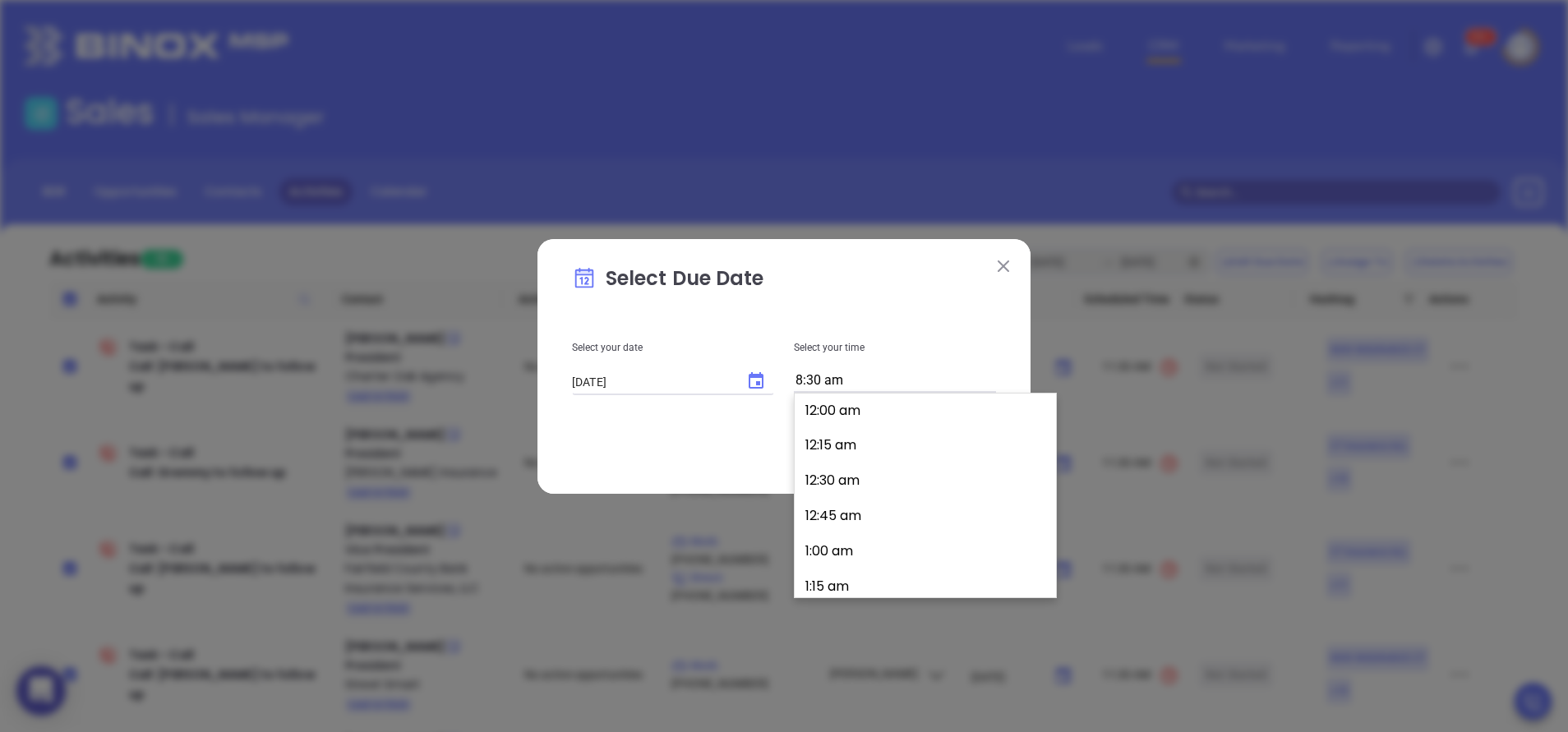
click at [876, 380] on input "8:30 am" at bounding box center [895, 381] width 203 height 23
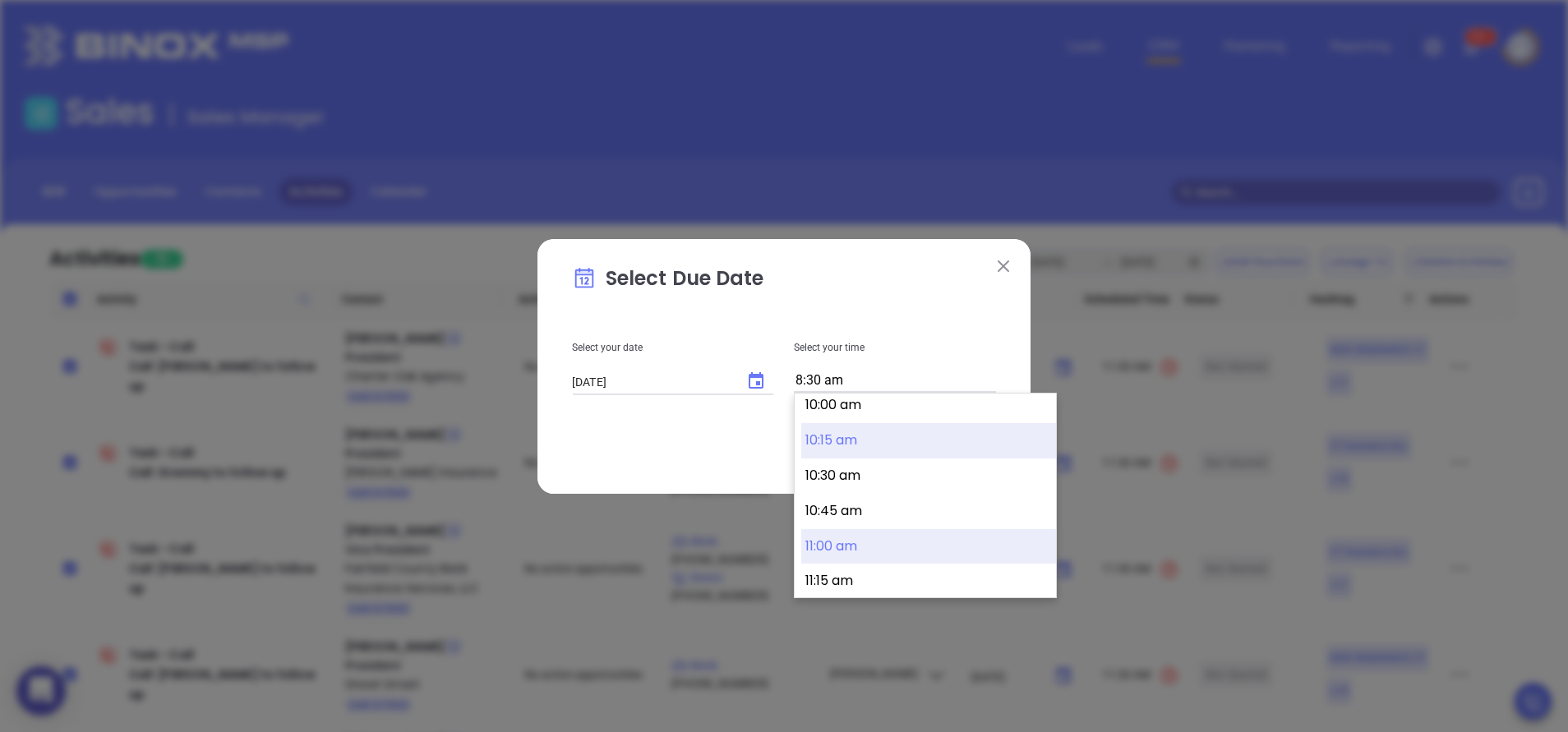
click at [861, 550] on button "11:00 am" at bounding box center [929, 547] width 255 height 36
type input "11:00 am"
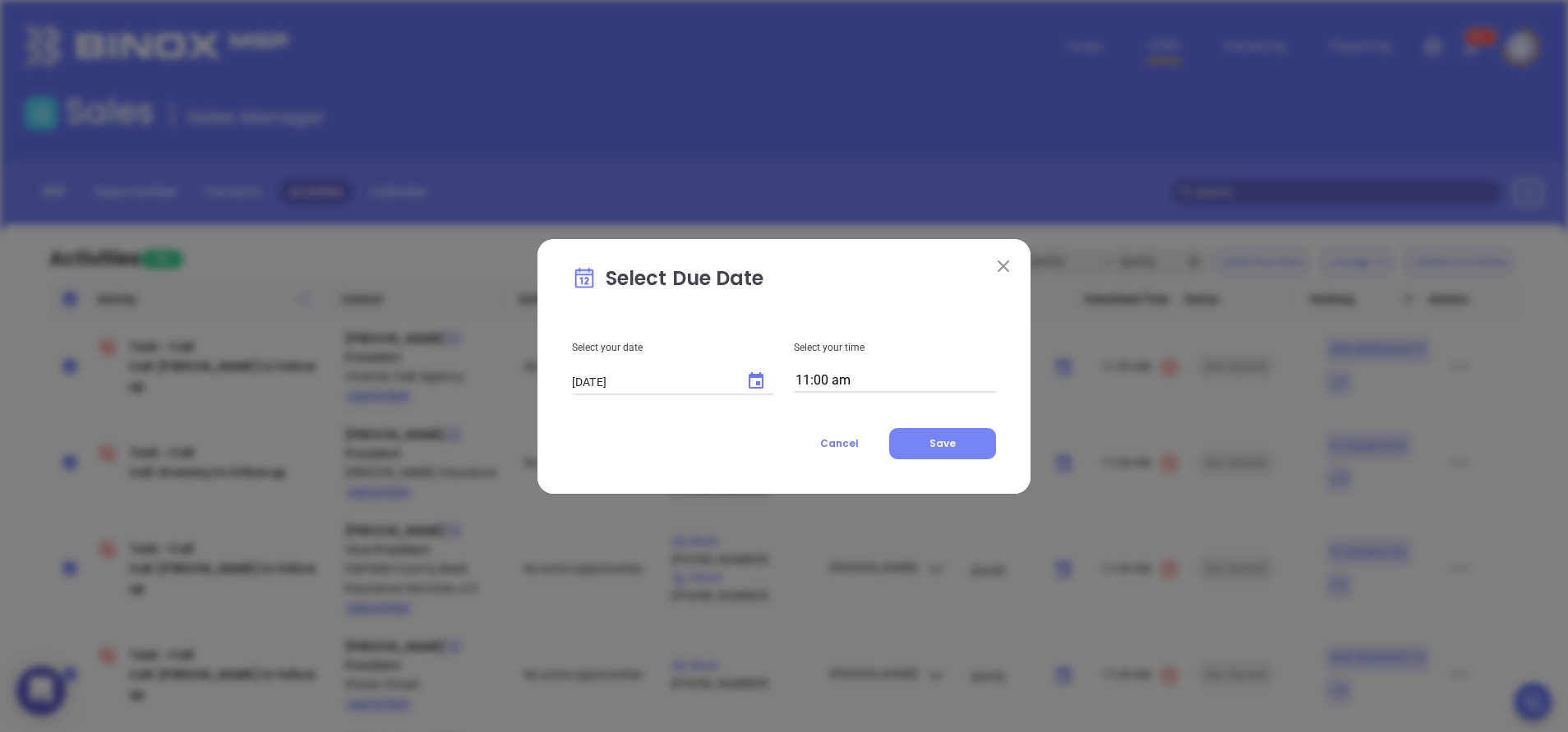
click at [968, 449] on button "Save" at bounding box center [943, 443] width 107 height 31
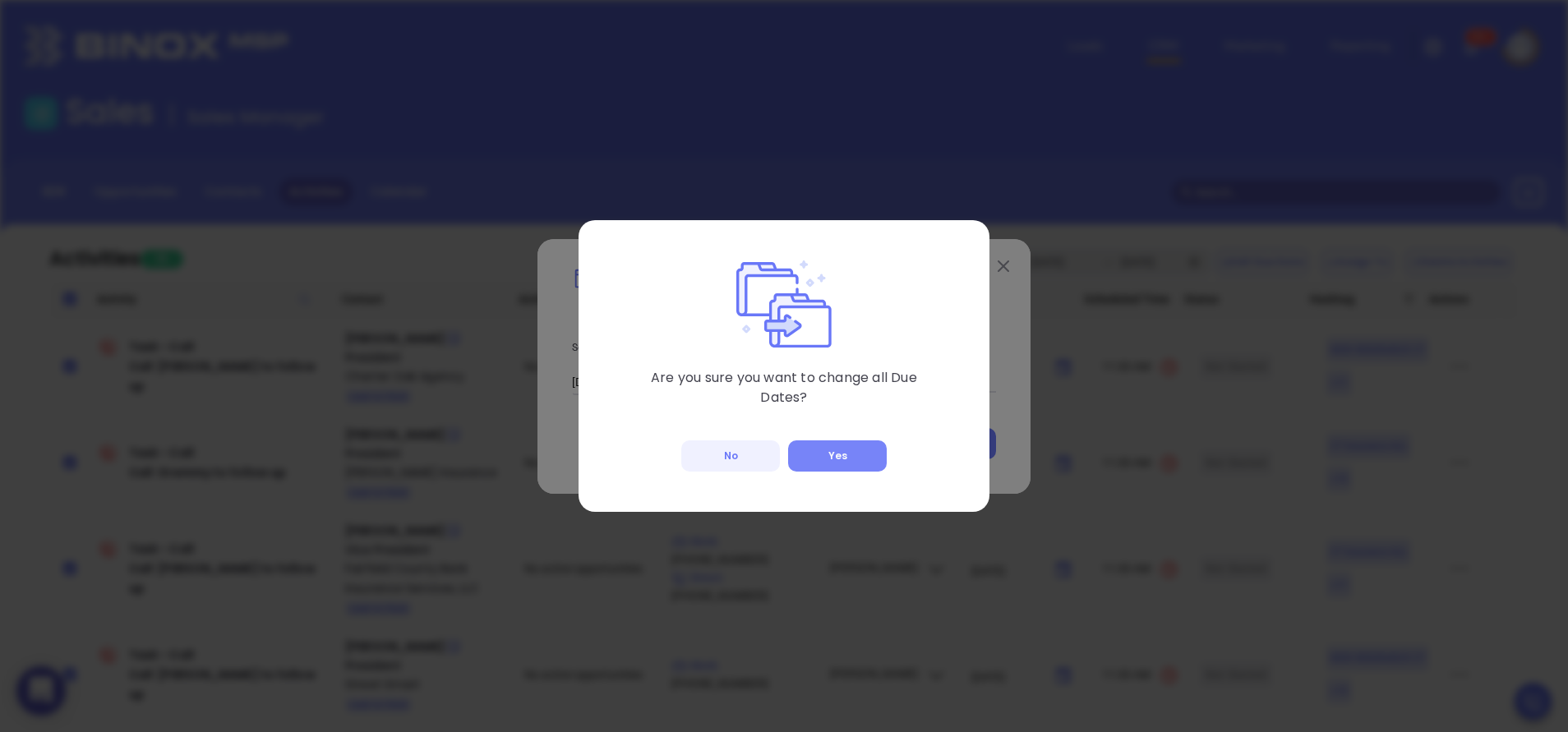
click at [826, 462] on button "Yes" at bounding box center [837, 456] width 98 height 31
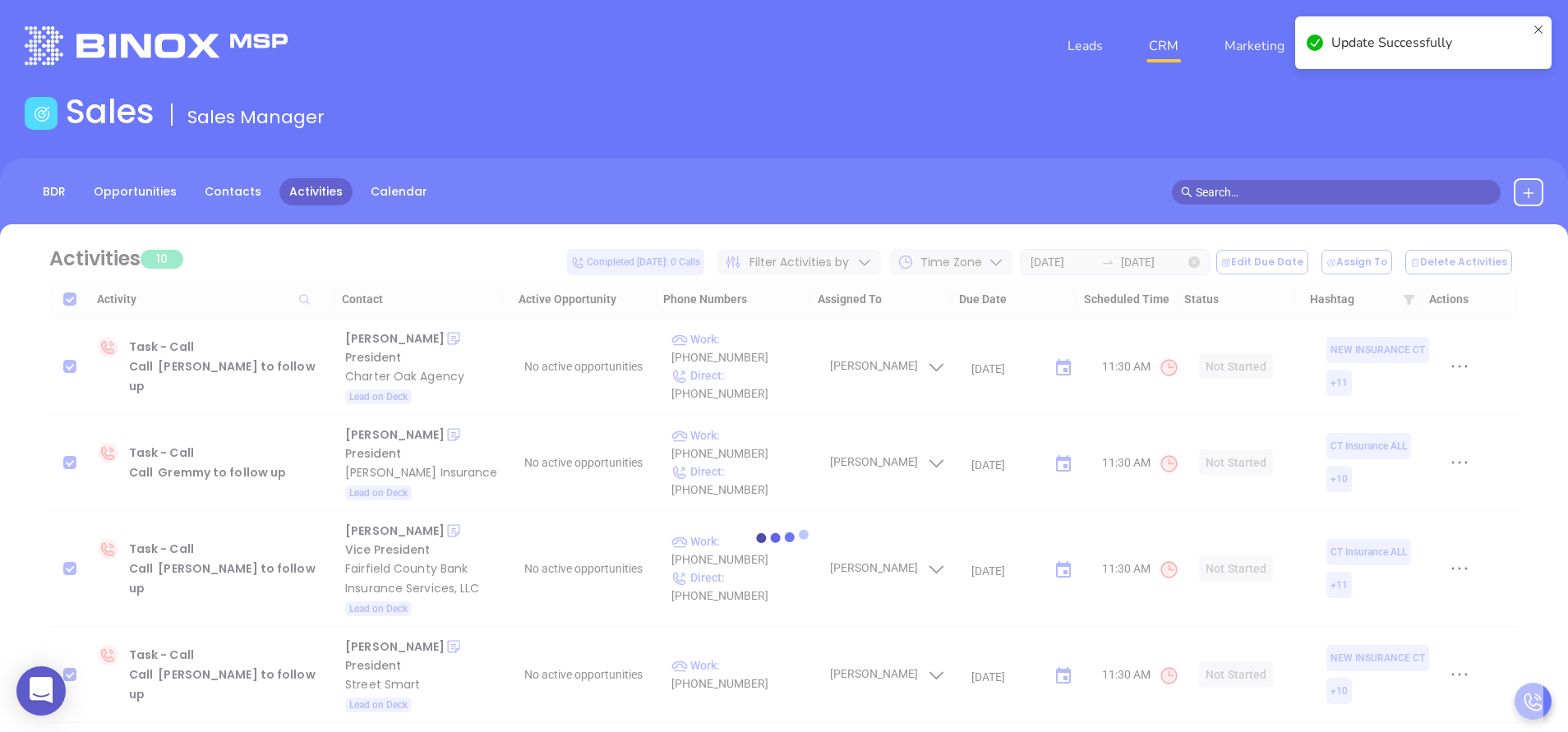
checkbox input "false"
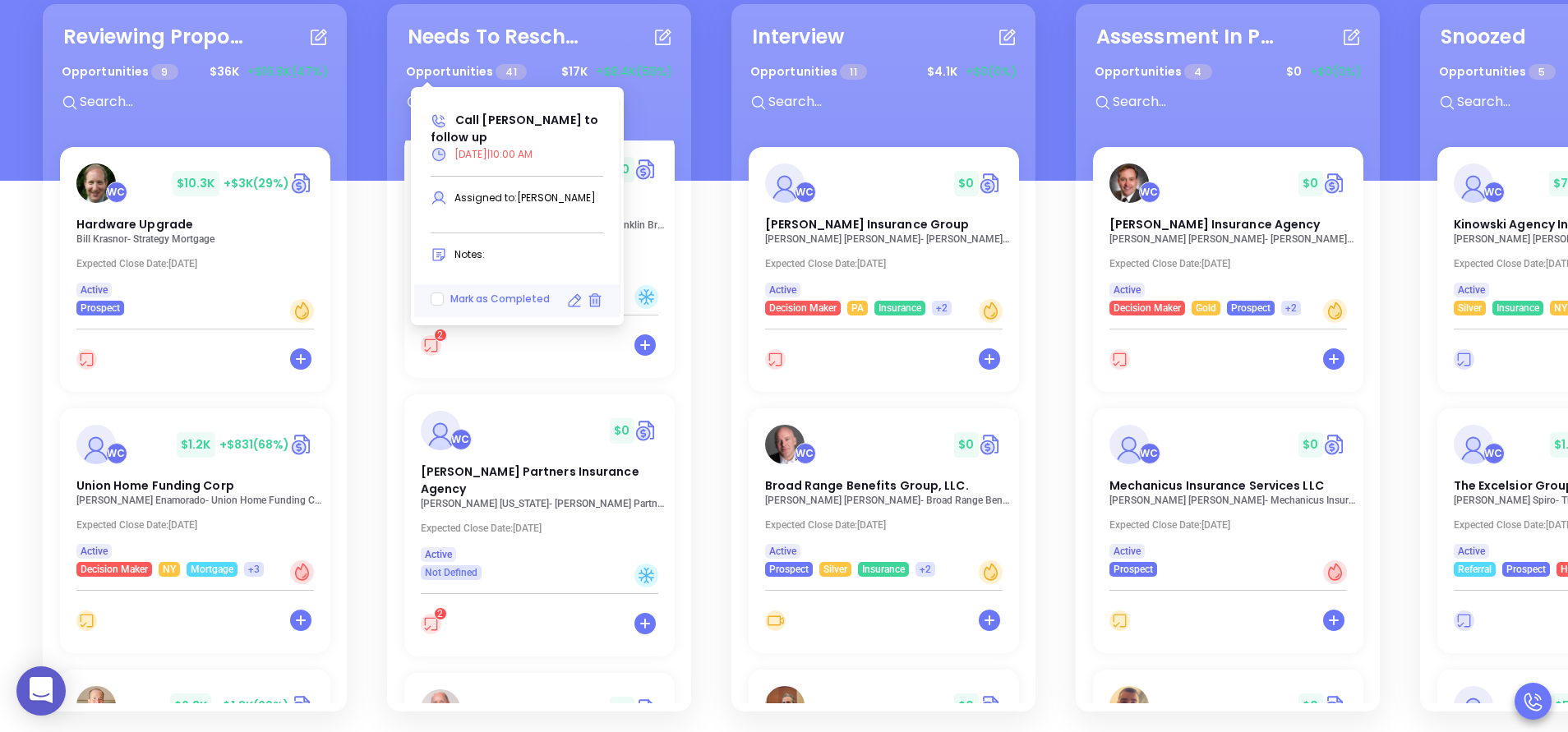
scroll to position [936, 0]
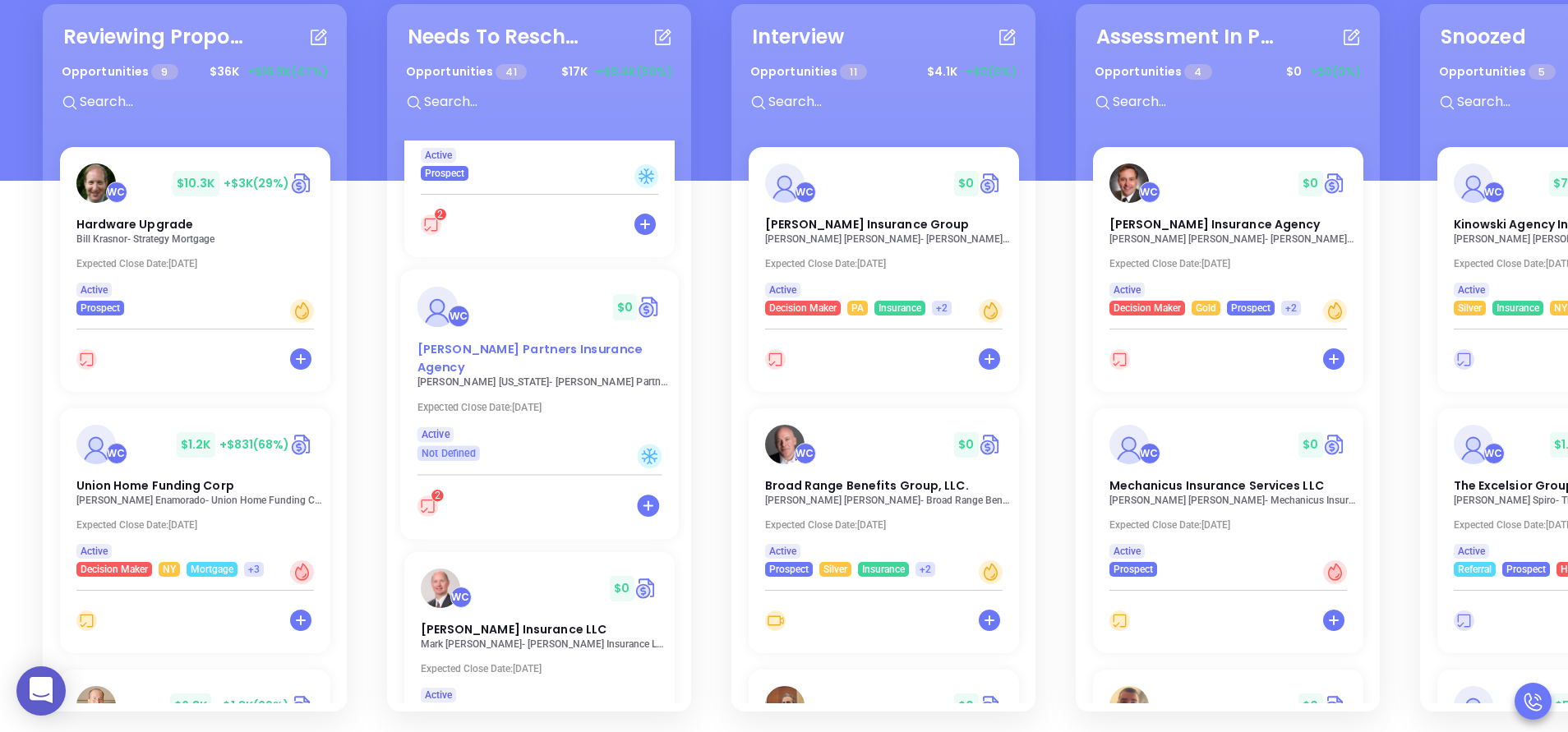
click at [471, 341] on span "[PERSON_NAME] Partners Insurance Agency" at bounding box center [529, 358] width 225 height 35
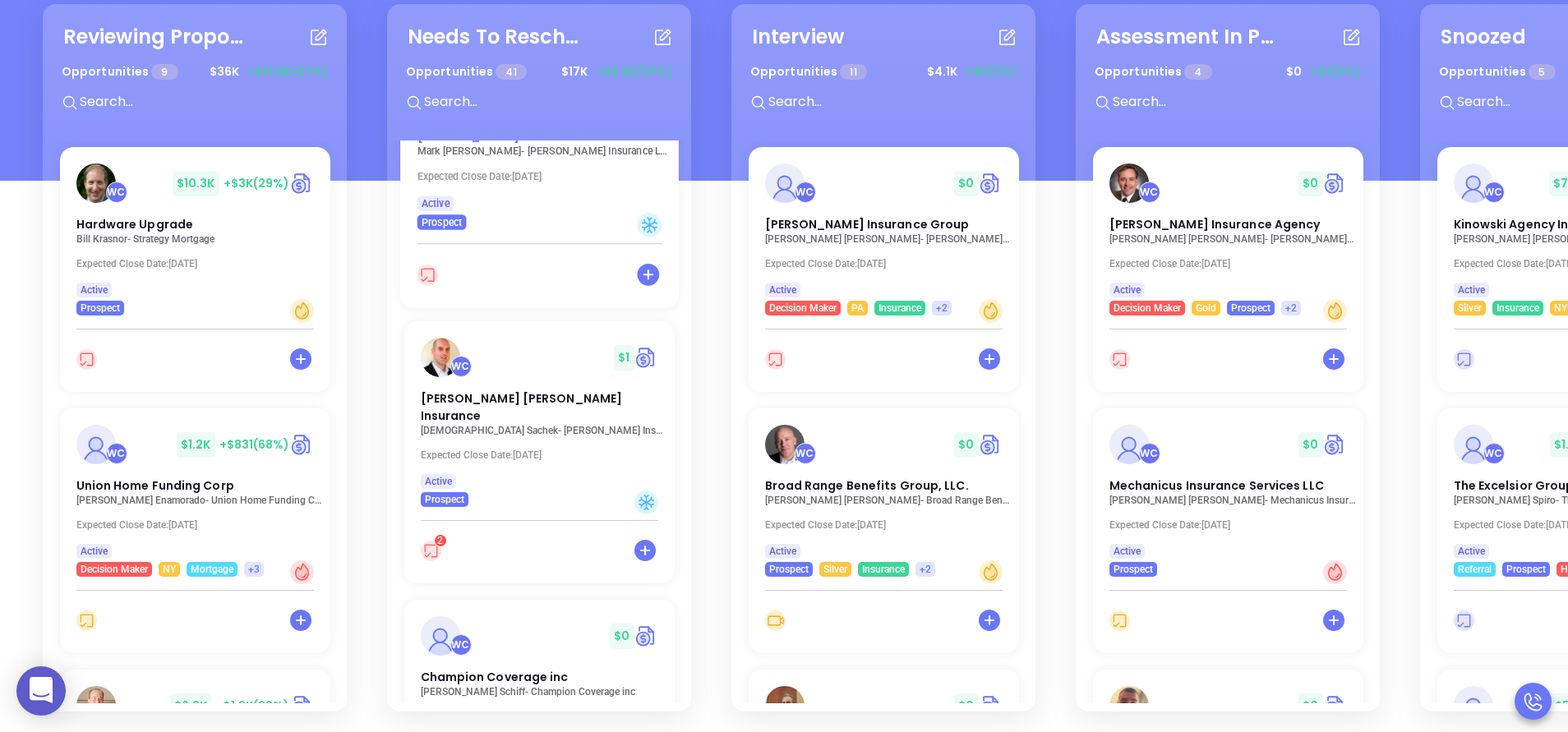
scroll to position [1429, 0]
click at [462, 388] on span "Donius Patterson Insurance" at bounding box center [520, 405] width 208 height 35
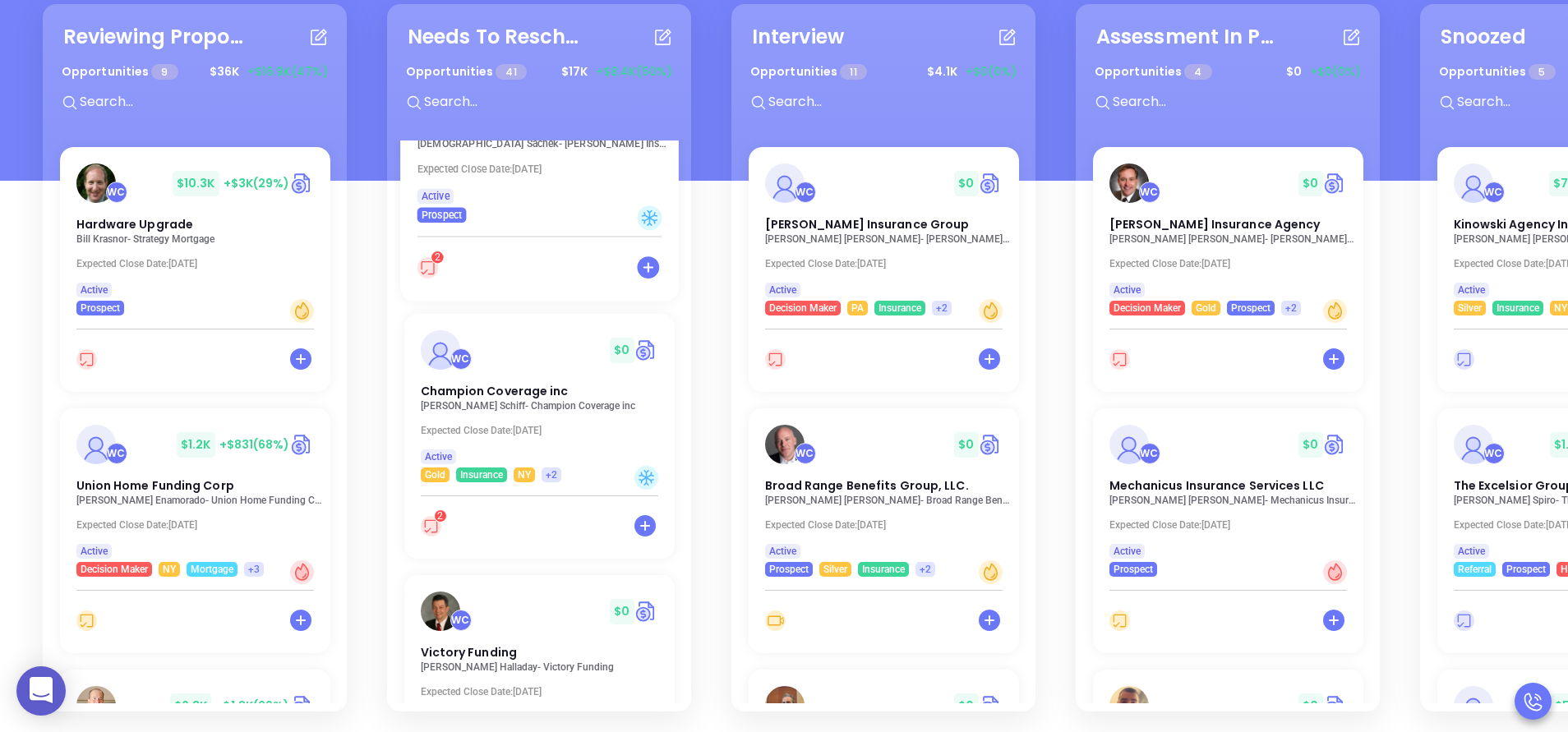
scroll to position [1774, 0]
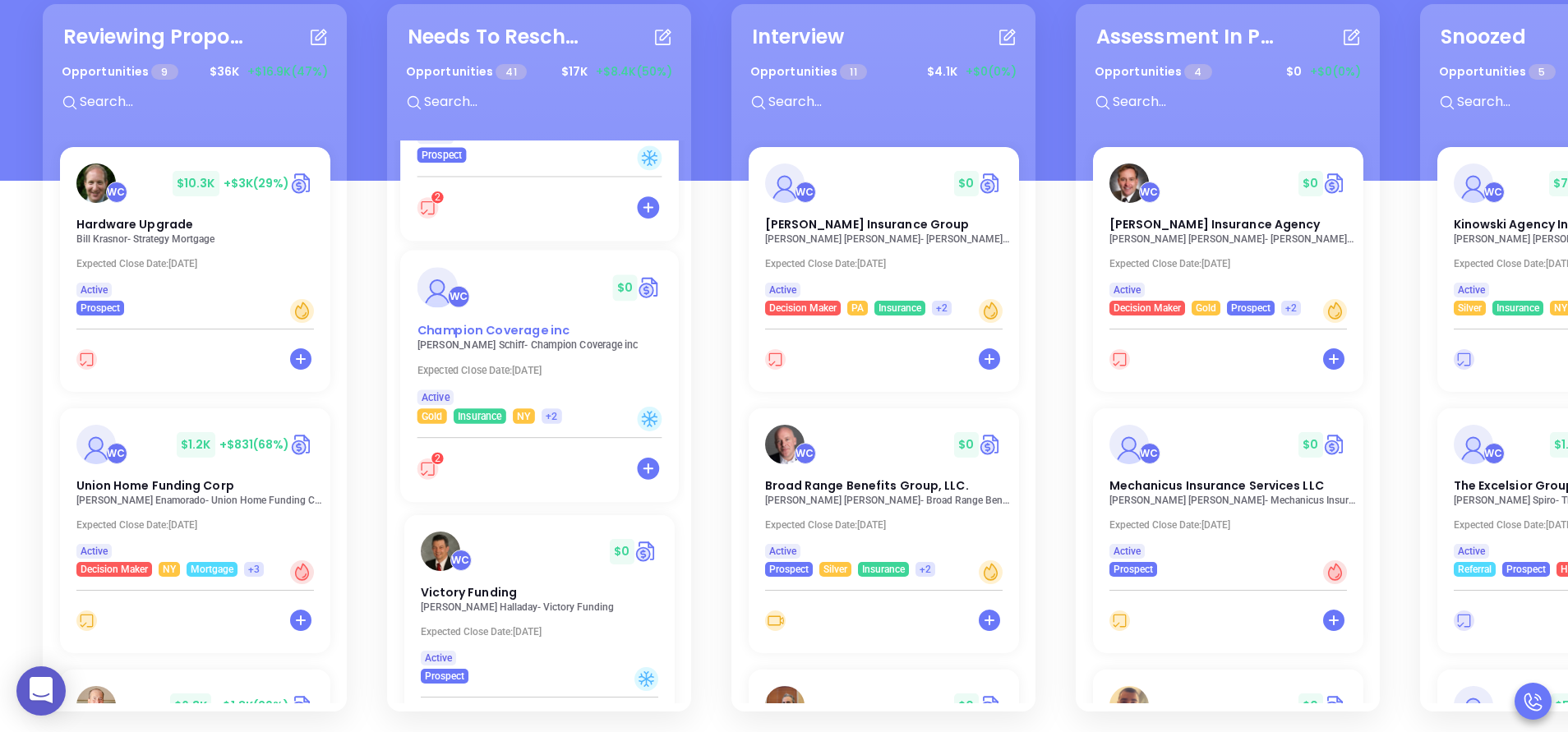
click at [457, 322] on span "Champion Coverage inc" at bounding box center [493, 330] width 153 height 17
click at [458, 582] on span "Victory Funding" at bounding box center [466, 591] width 99 height 17
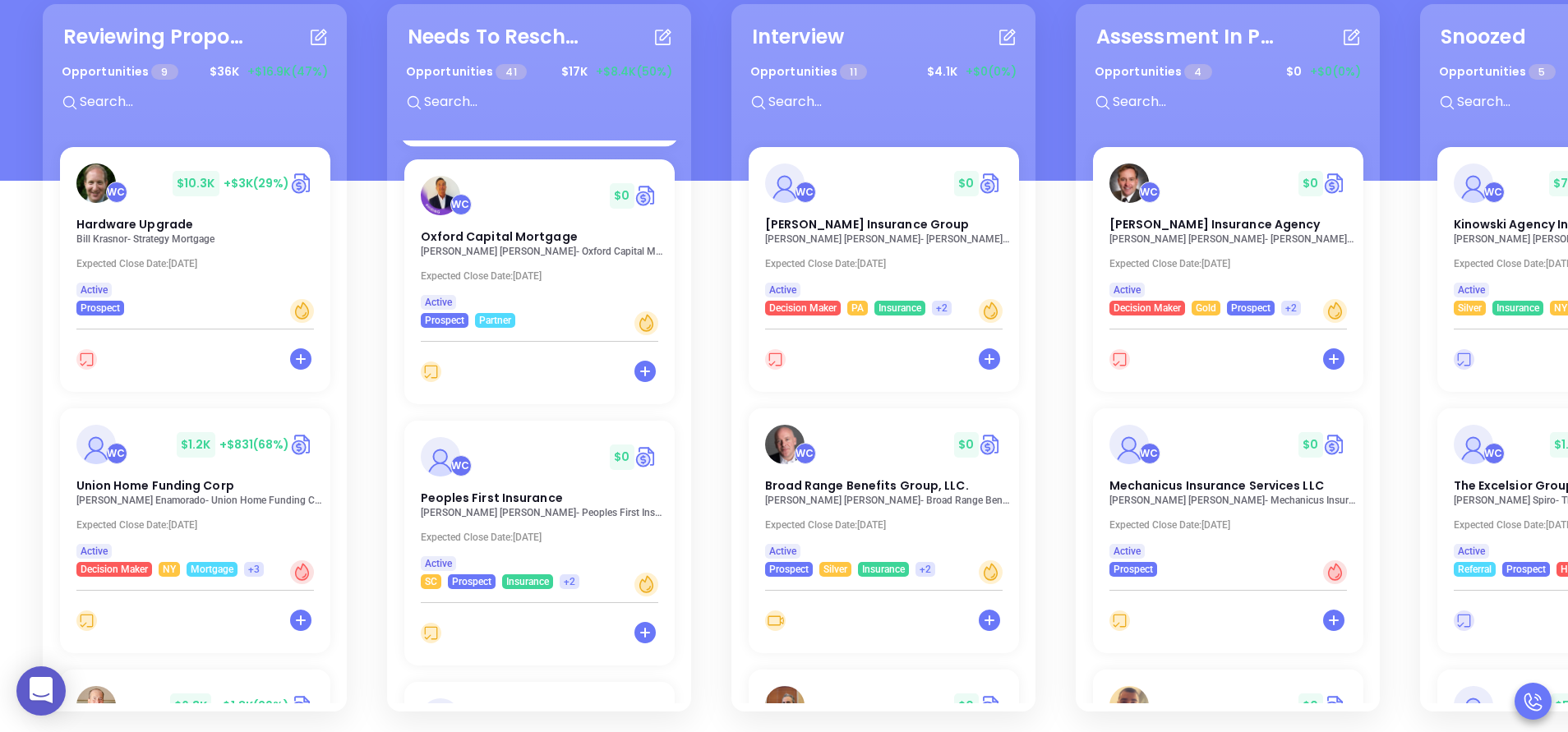
scroll to position [2434, 0]
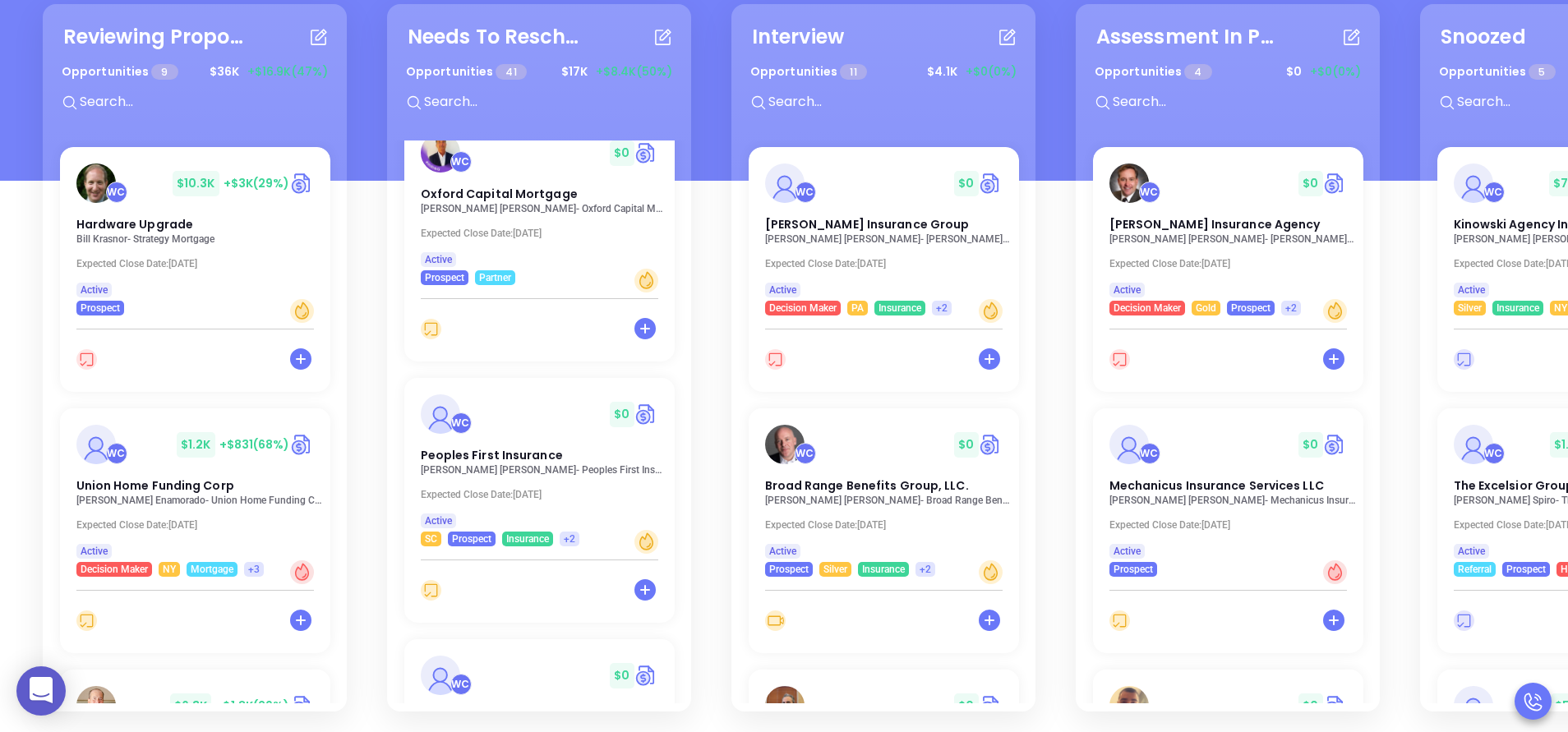
click at [671, 286] on div "WC $ 1 Simmerer Insurance Agency Philip Simmerer - Simmerer Insurance Agency Ex…" at bounding box center [540, 422] width 290 height 562
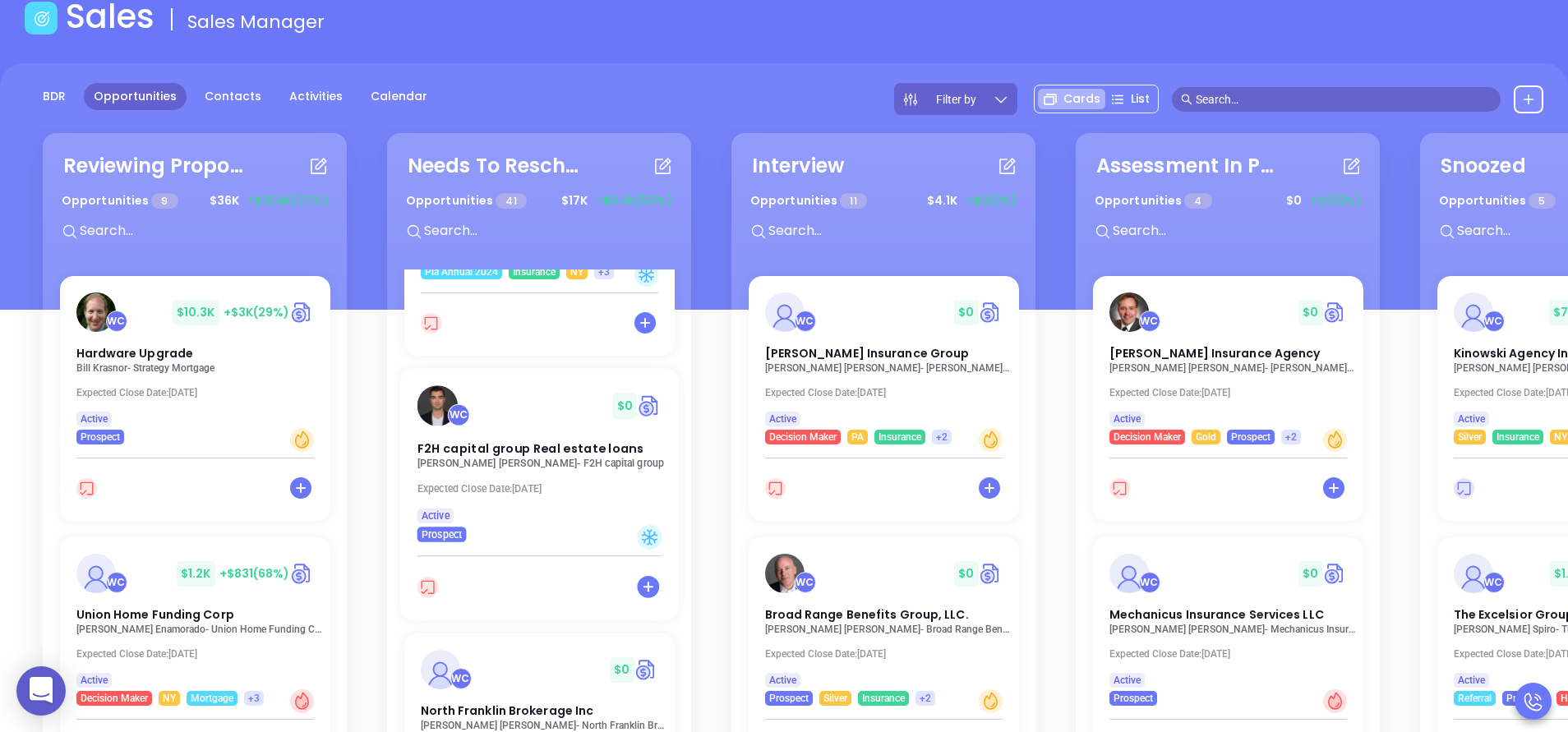
scroll to position [592, 0]
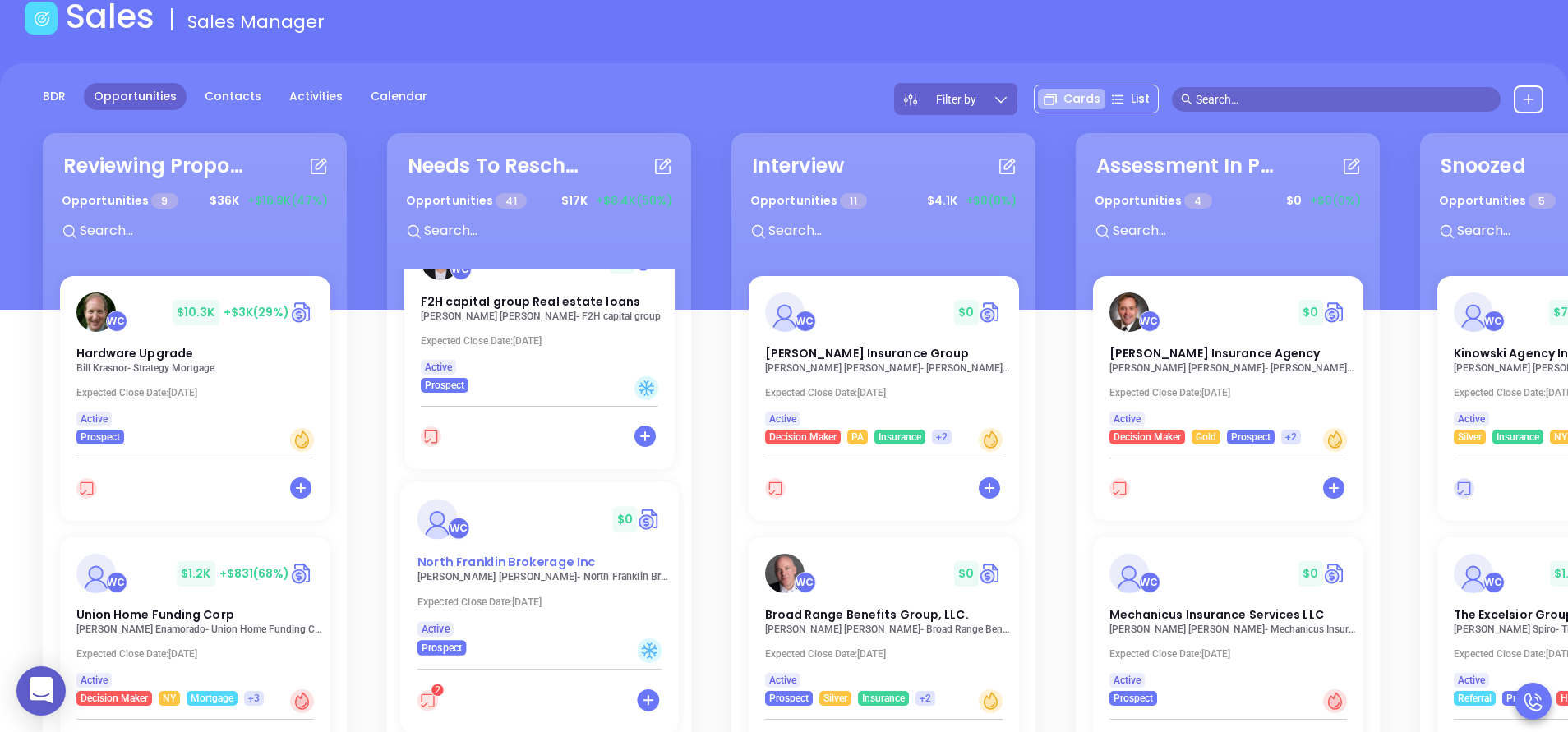
click at [486, 553] on span "North Franklin Brokerage Inc" at bounding box center [505, 562] width 178 height 17
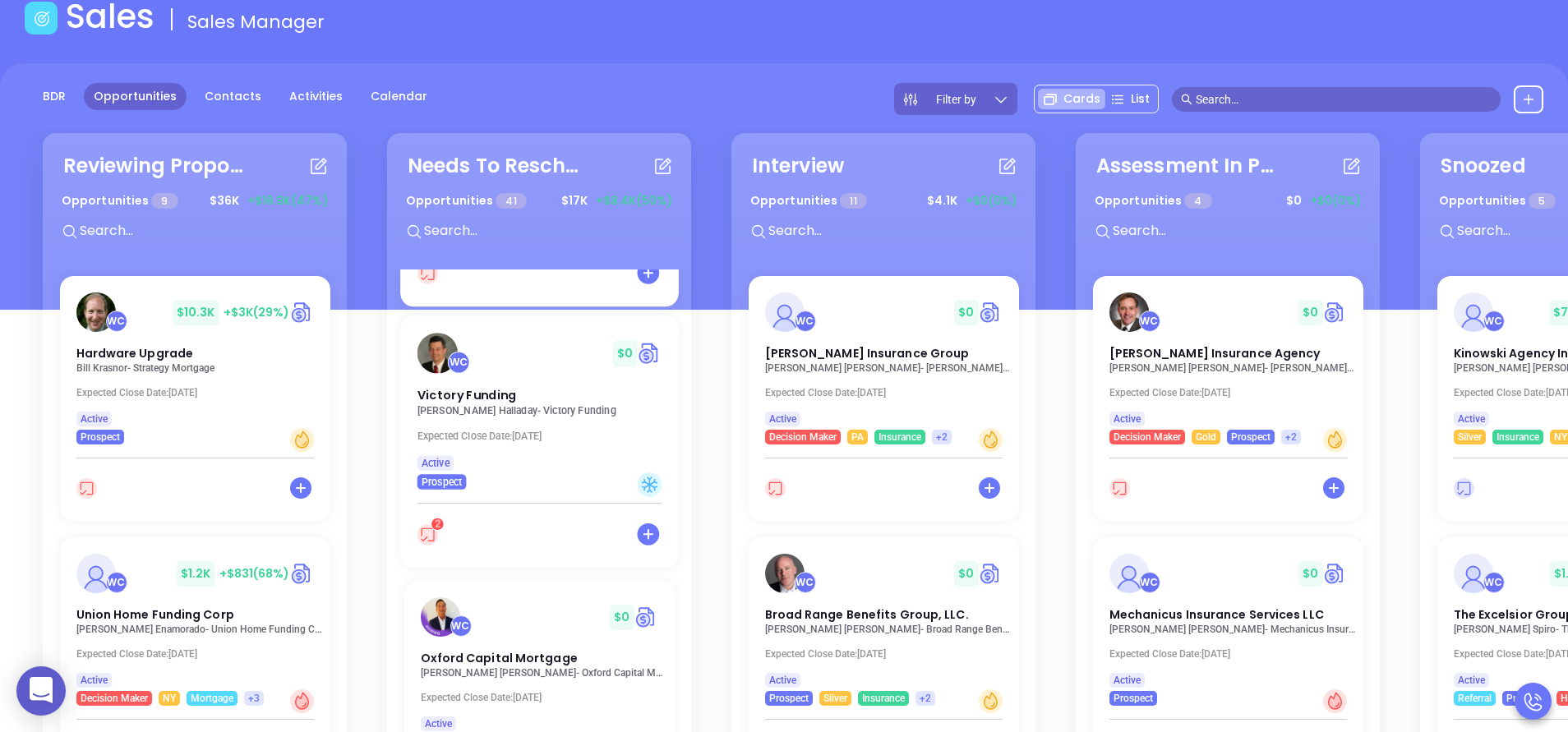
scroll to position [2120, 0]
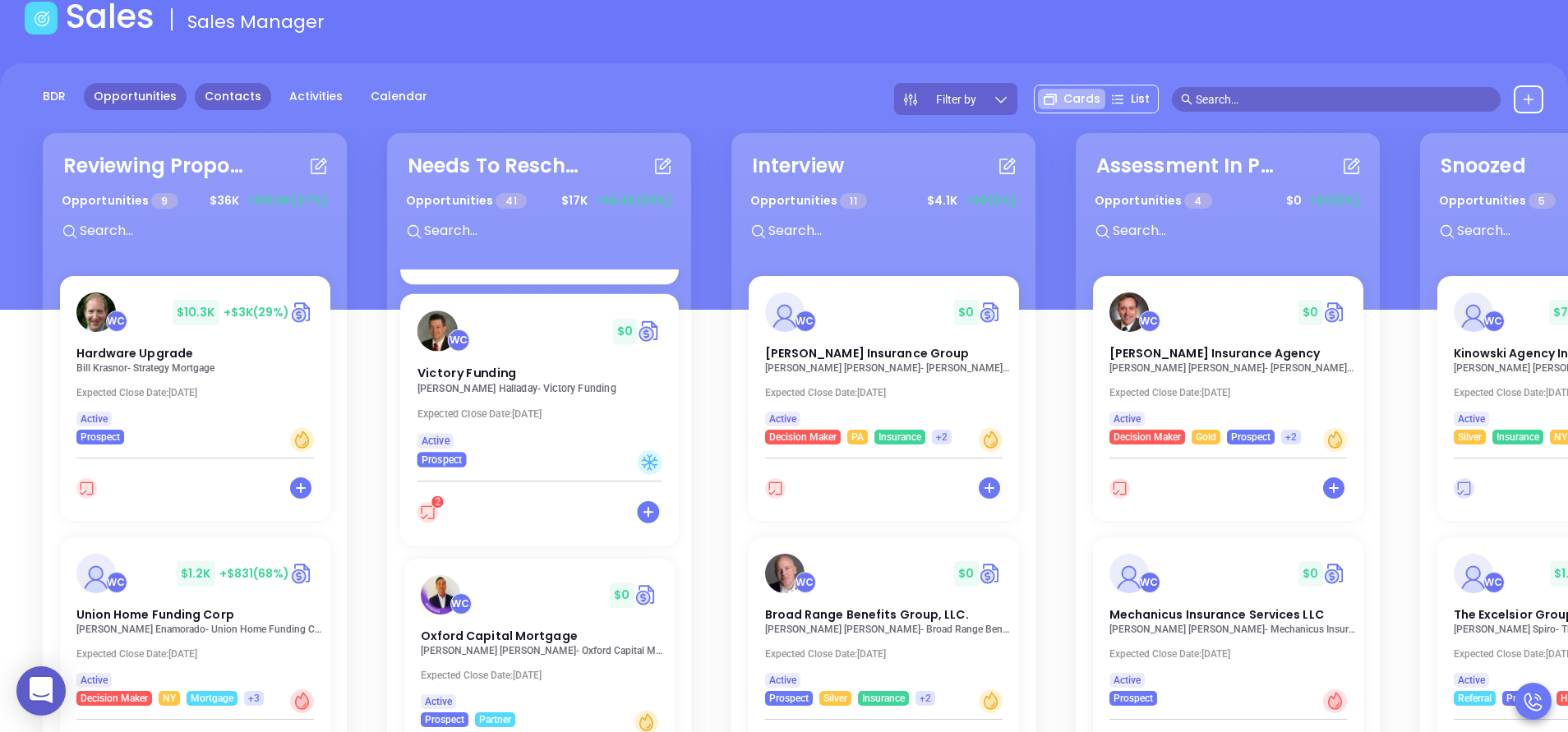
click at [240, 98] on link "Contacts" at bounding box center [233, 96] width 77 height 27
click at [237, 92] on link "Contacts" at bounding box center [233, 96] width 77 height 27
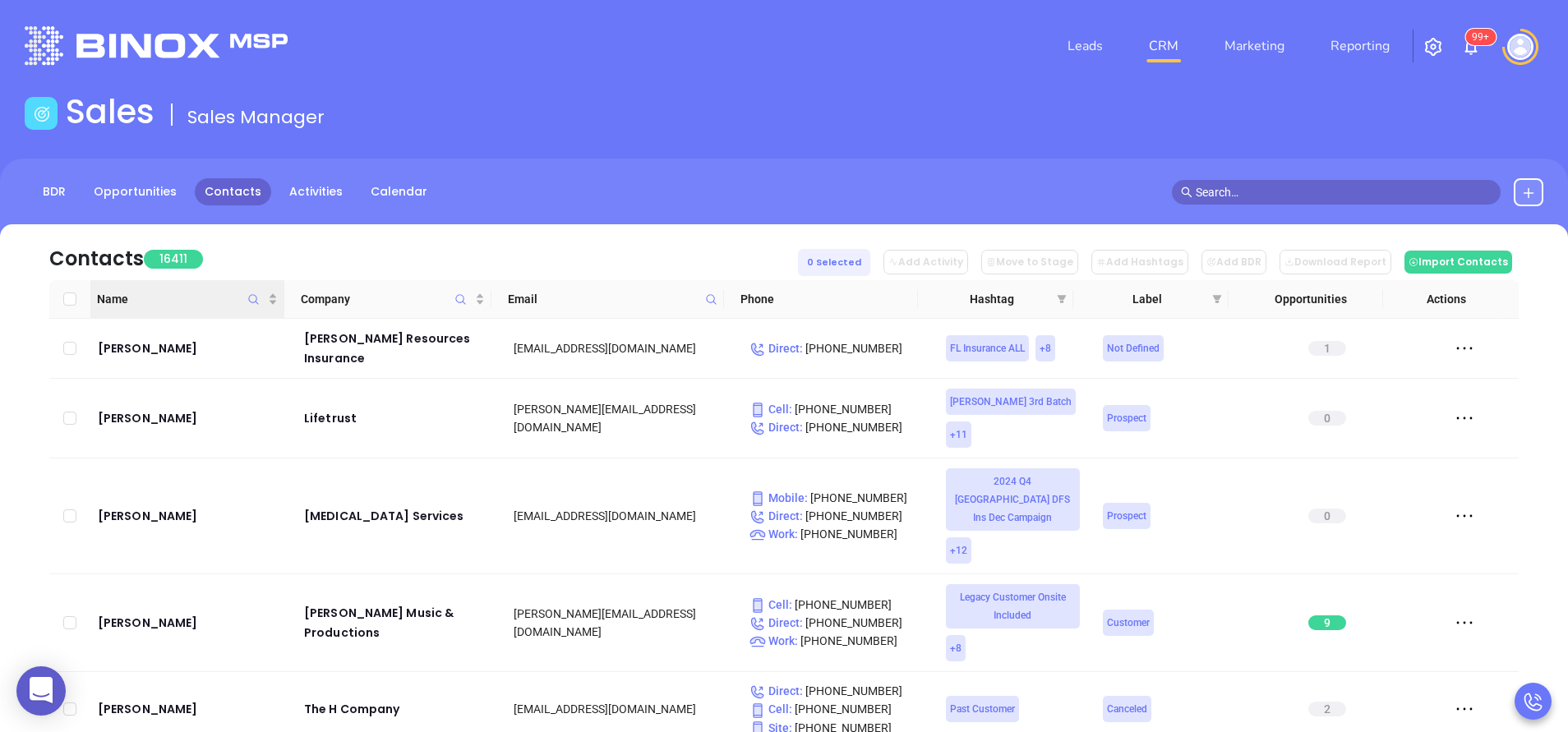
click at [256, 303] on icon "Name" at bounding box center [253, 299] width 12 height 12
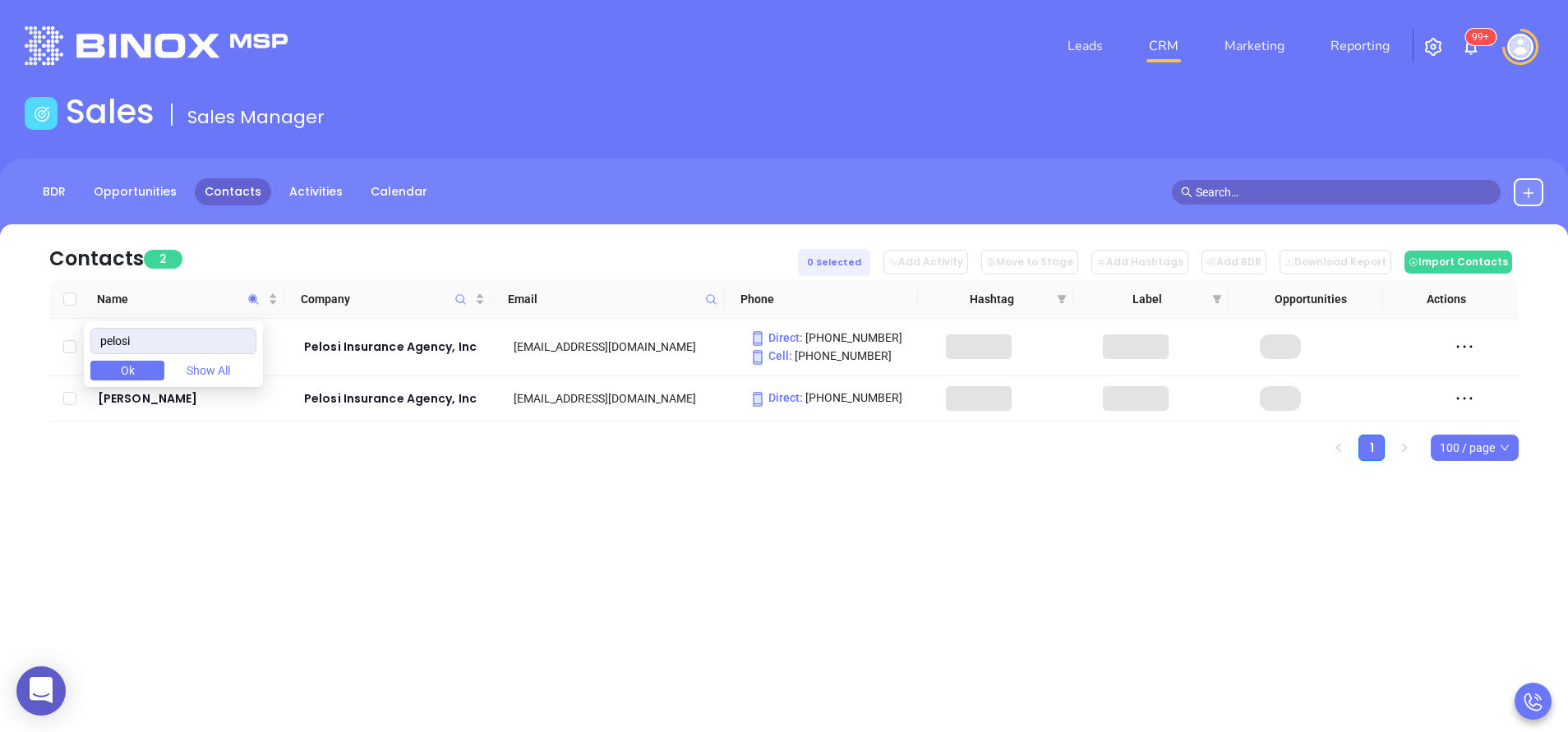
type input "pelosi"
click at [246, 508] on div "Contacts 2 0 Selected Add Activity Move to Stage Add Hashtags Add BDR Download …" at bounding box center [784, 371] width 1568 height 294
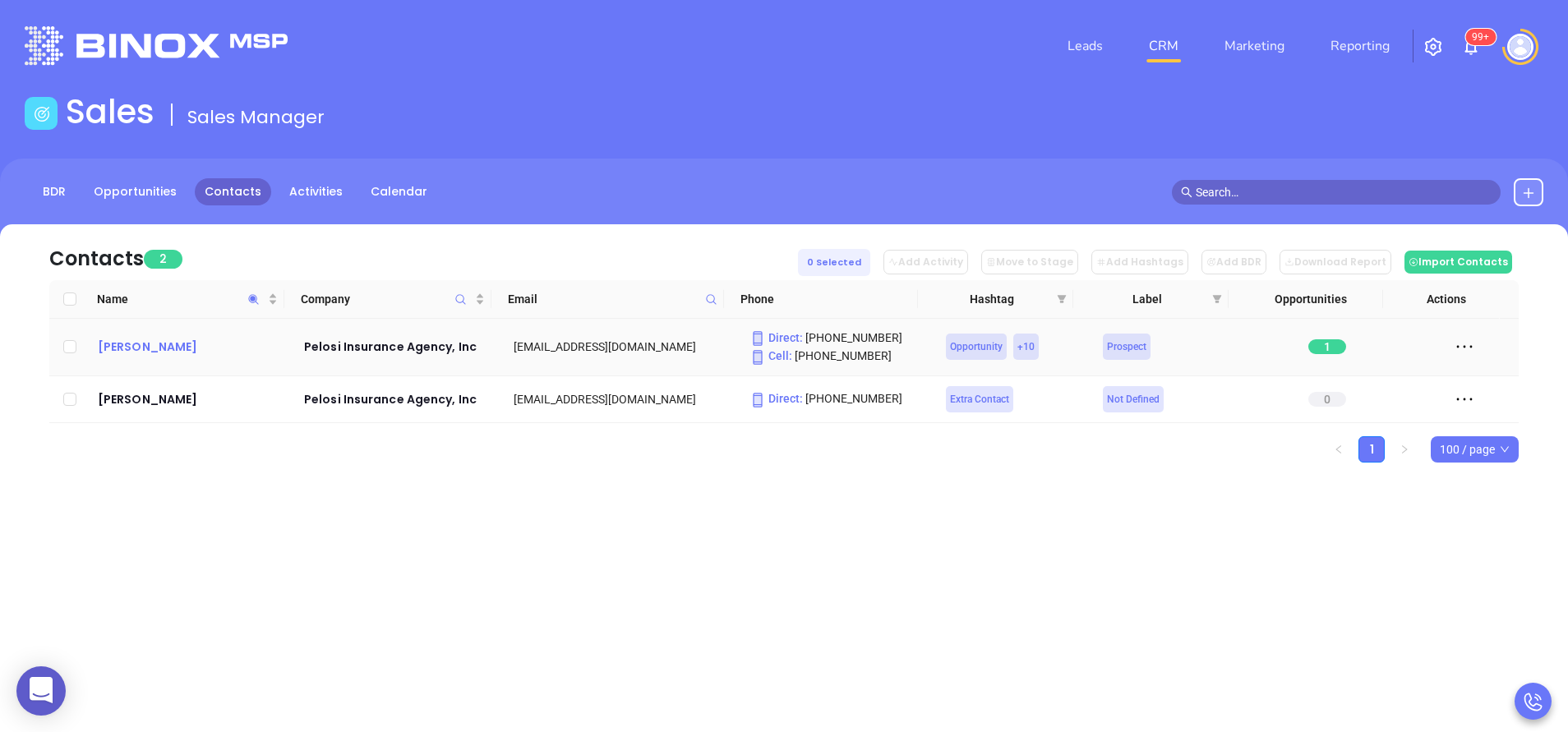
click at [170, 348] on div "Frank R. Pelosi Jr." at bounding box center [189, 347] width 183 height 20
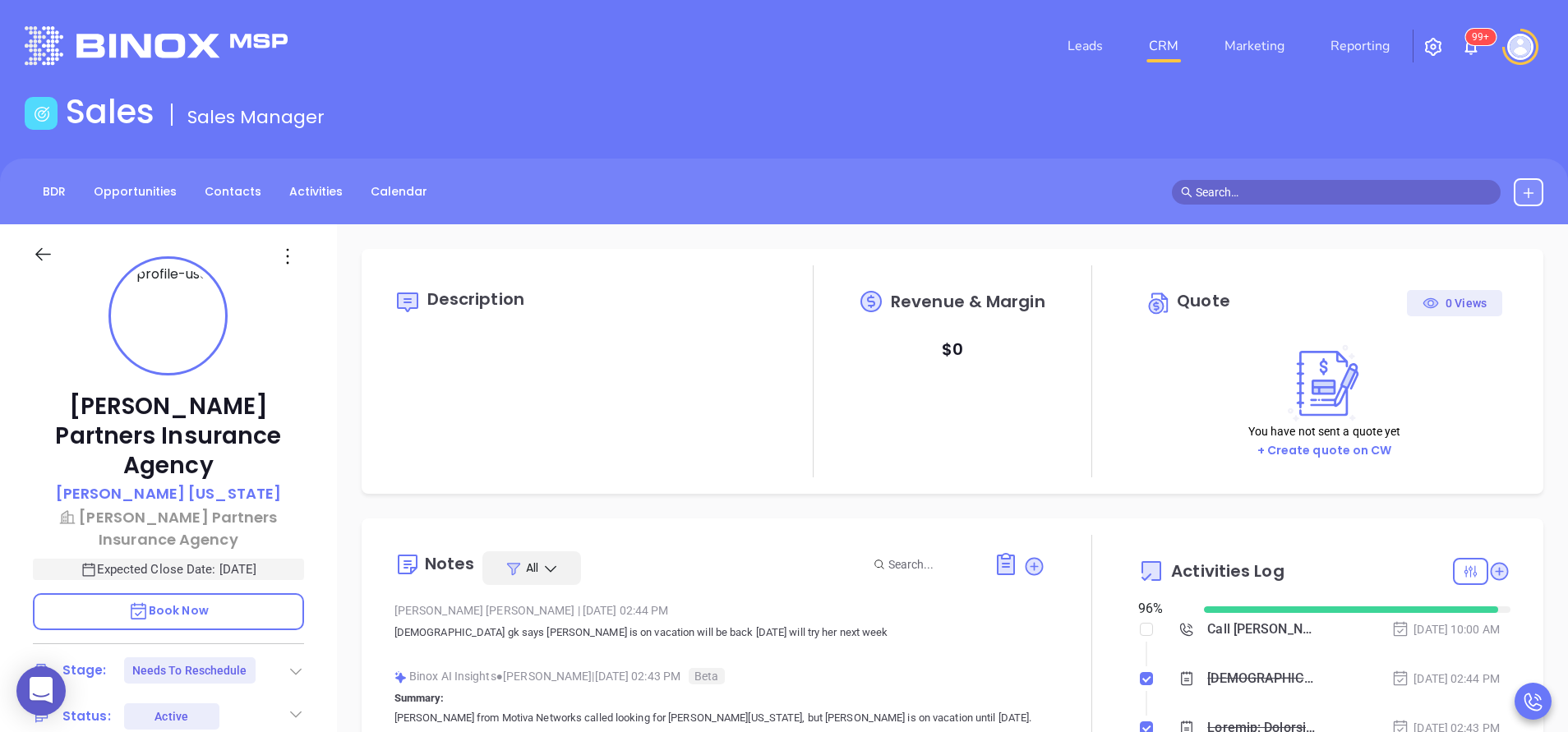
type input "[DATE]"
type input "[PERSON_NAME]"
click at [1084, 584] on div at bounding box center [1091, 729] width 93 height 388
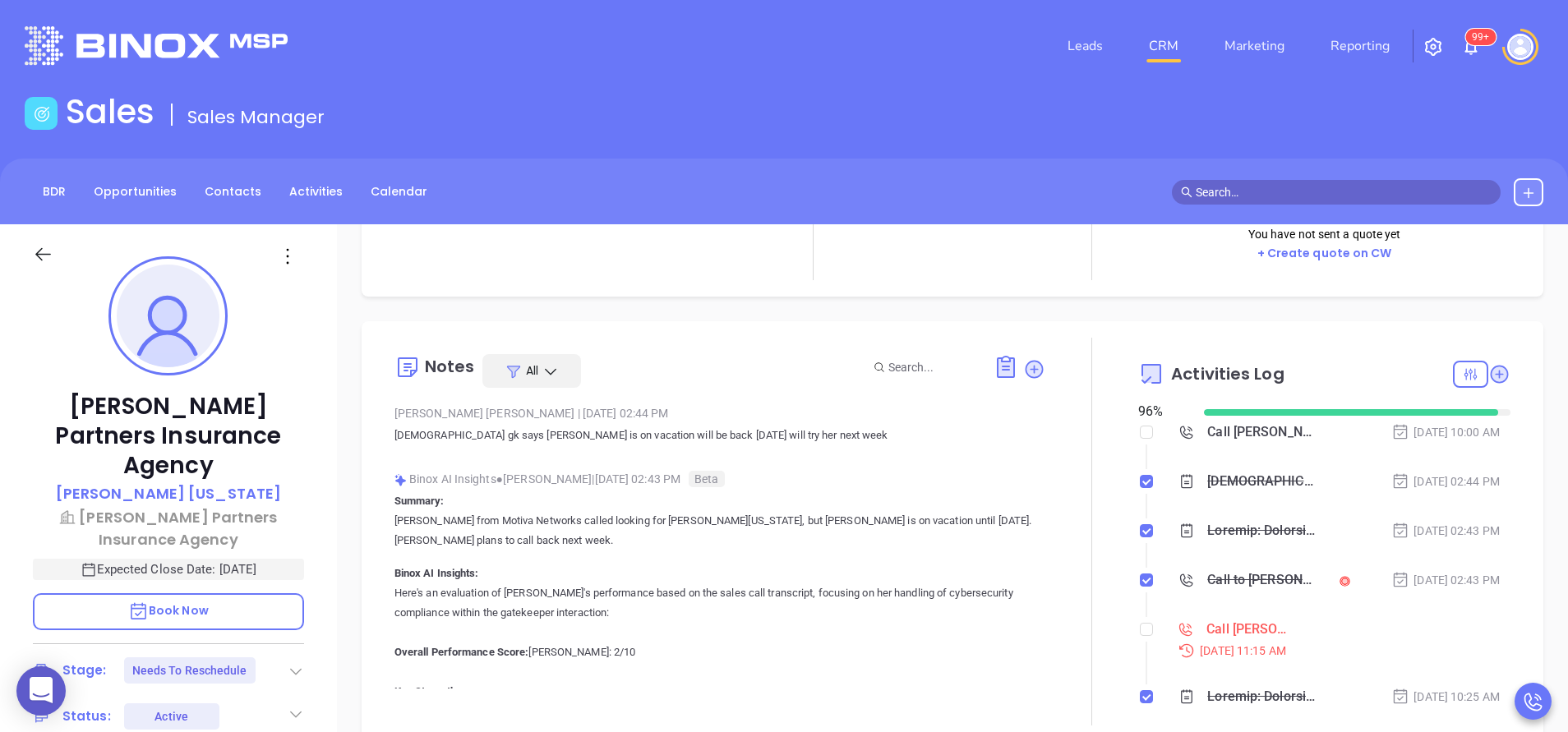
scroll to position [247, 0]
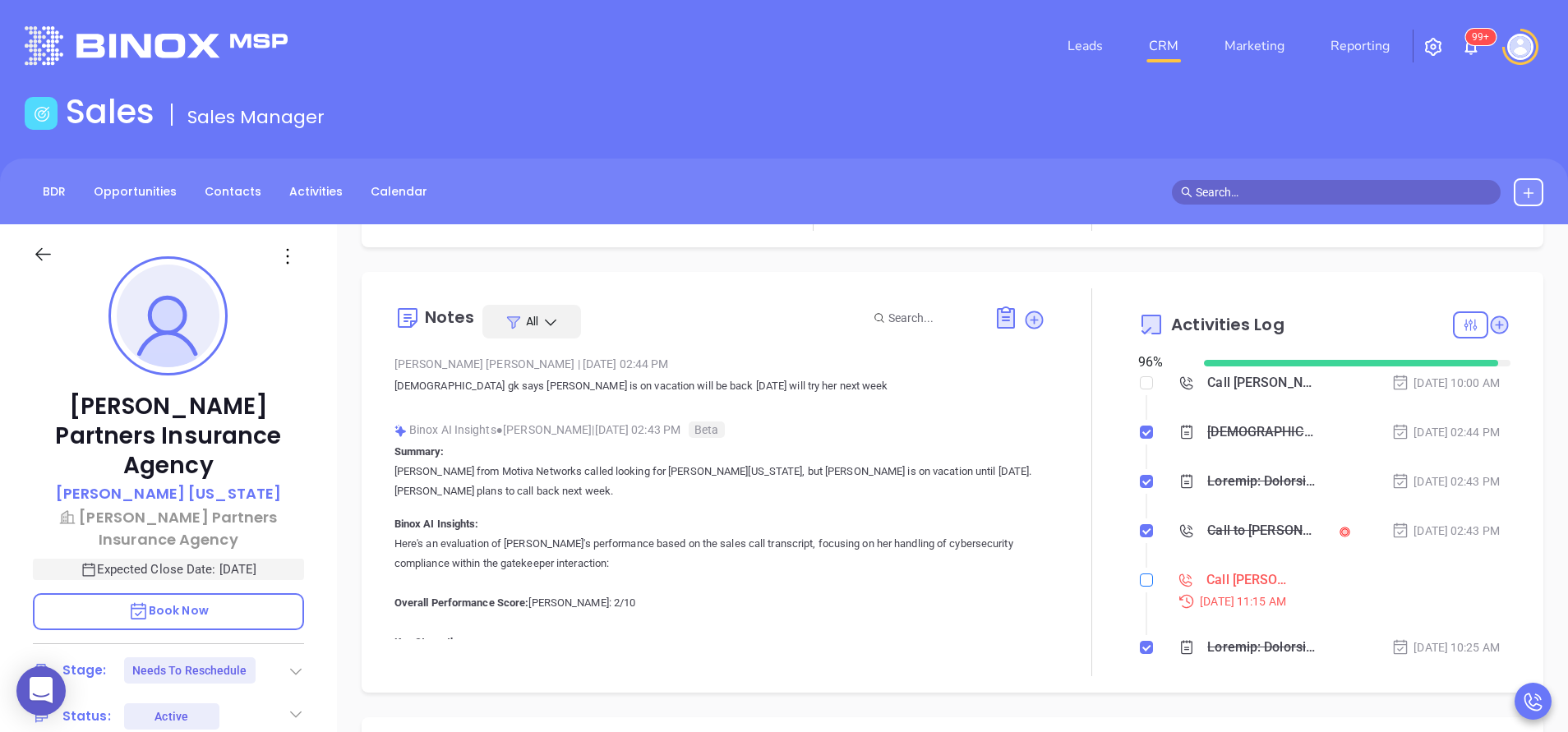
click at [1140, 584] on input "checkbox" at bounding box center [1146, 580] width 13 height 13
checkbox input "true"
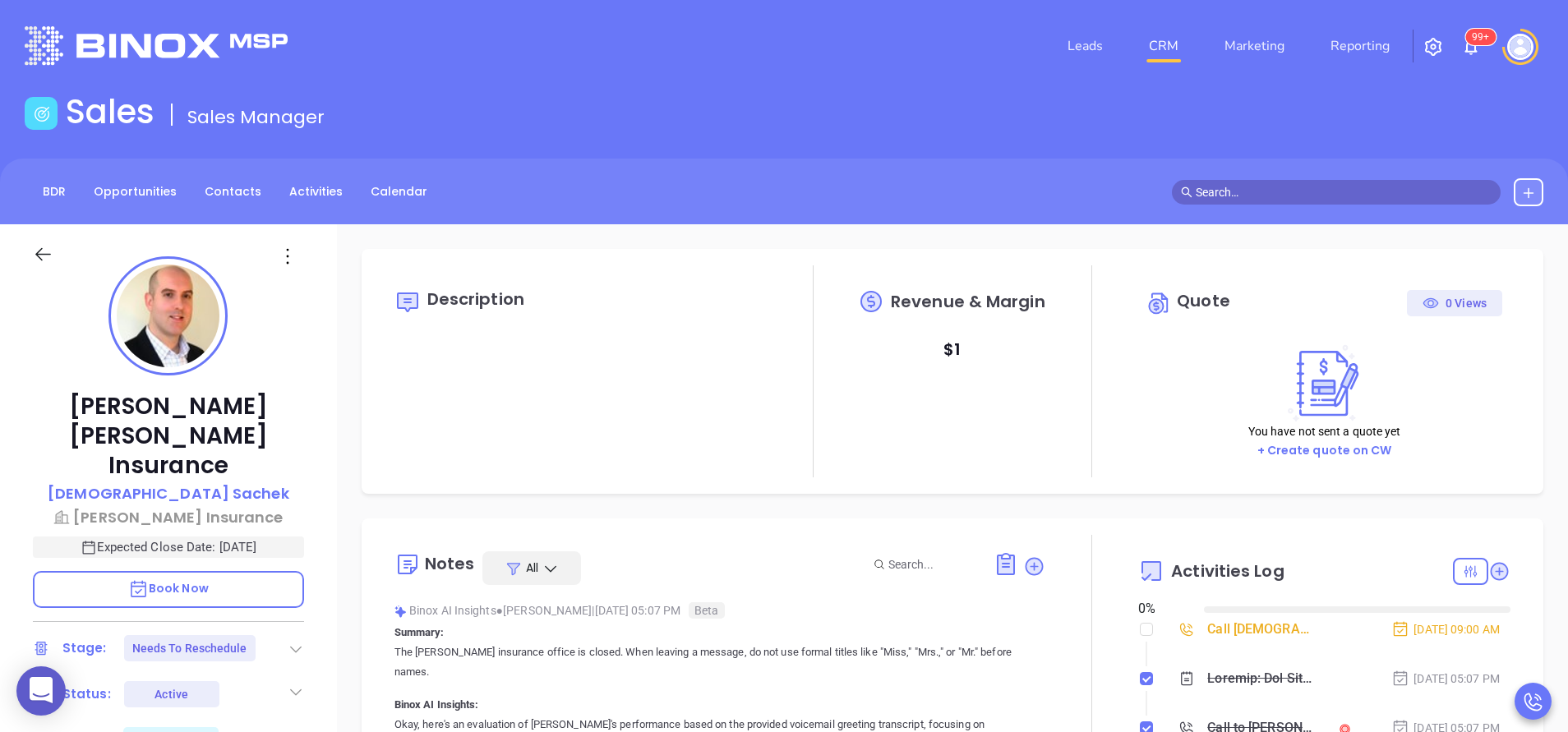
type input "[DATE]"
type input "[PERSON_NAME]"
click at [1099, 590] on div at bounding box center [1091, 729] width 93 height 388
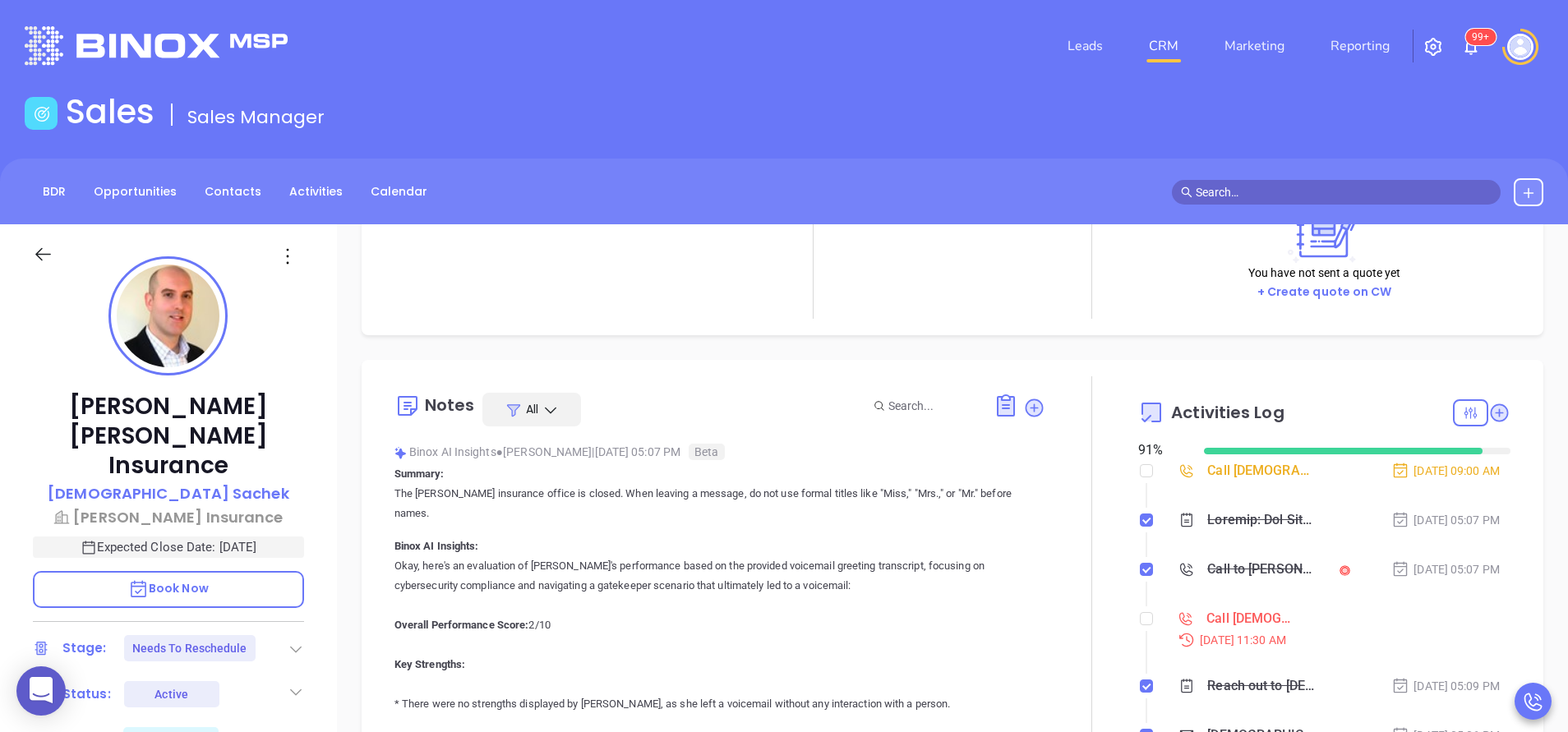
scroll to position [197, 0]
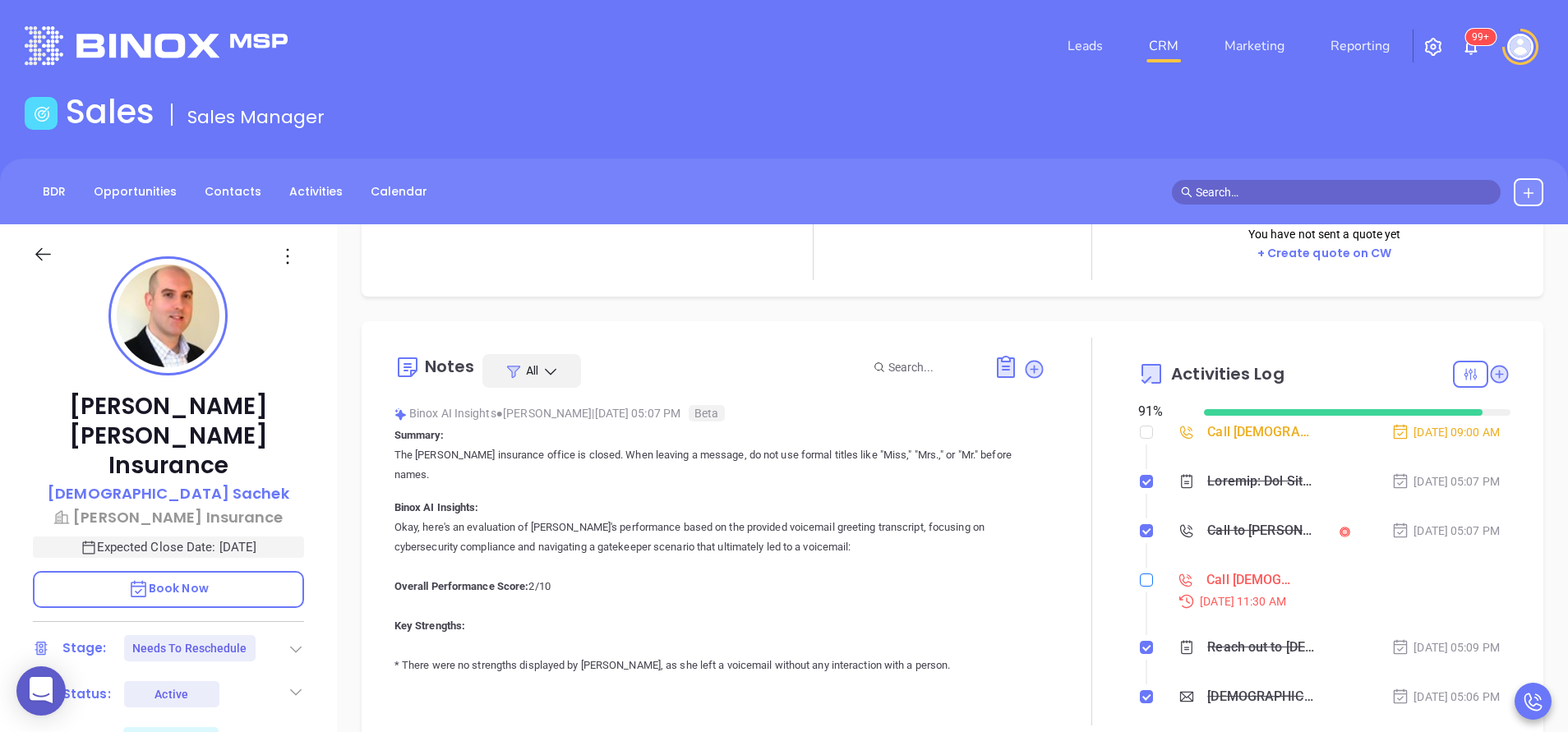
click at [1140, 578] on input "checkbox" at bounding box center [1146, 580] width 13 height 13
checkbox input "true"
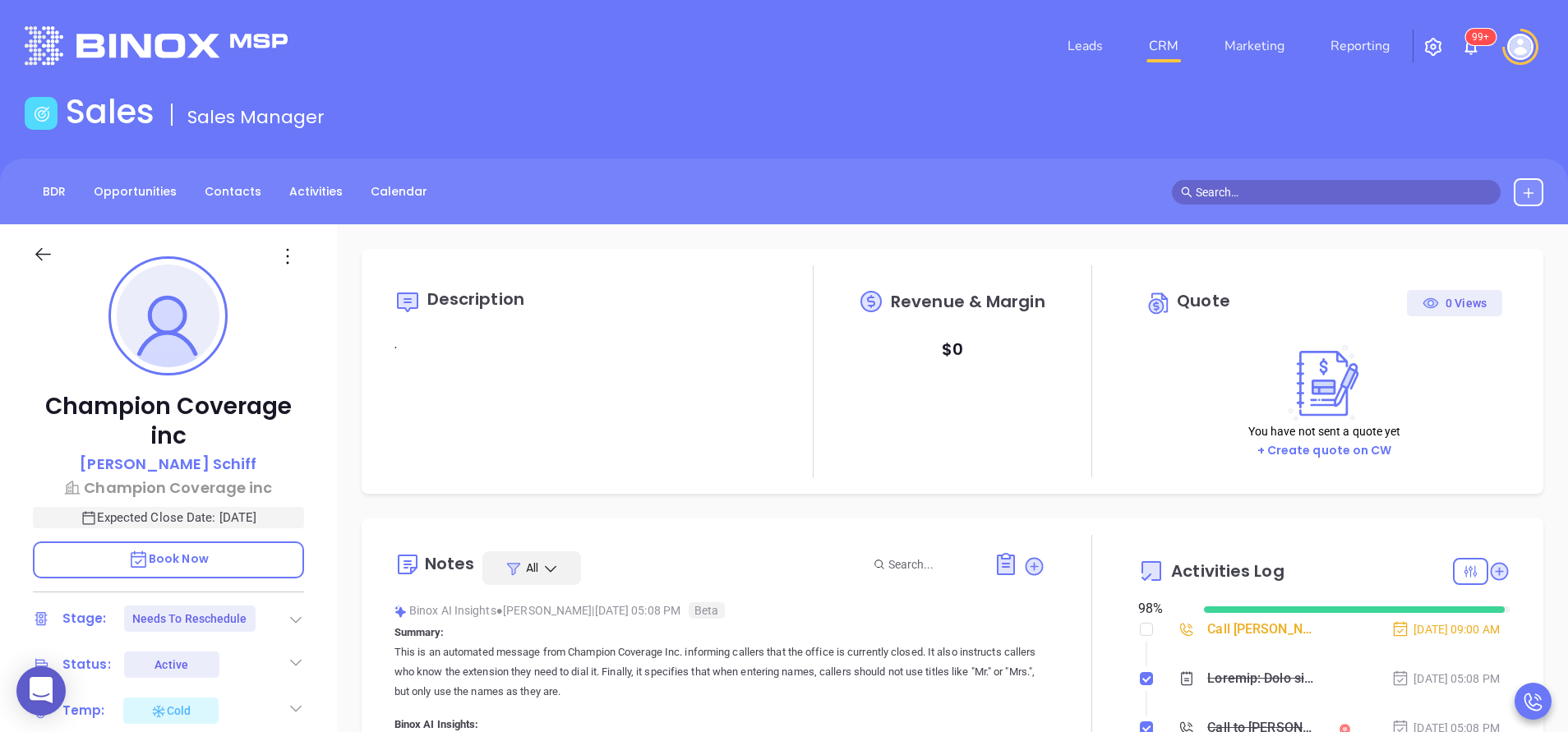
scroll to position [335, 0]
type input "[PERSON_NAME]"
click at [1094, 621] on div at bounding box center [1091, 729] width 93 height 388
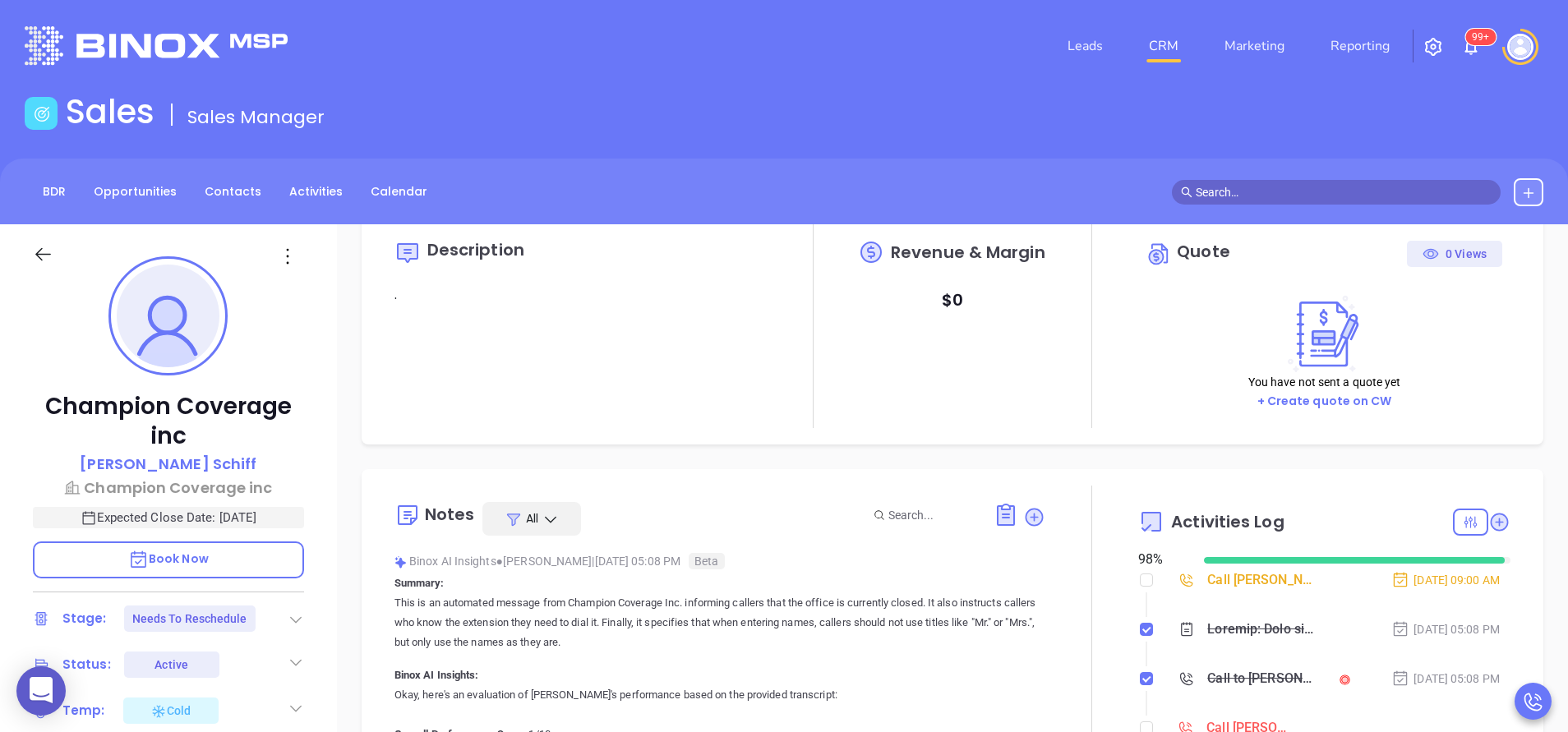
scroll to position [148, 0]
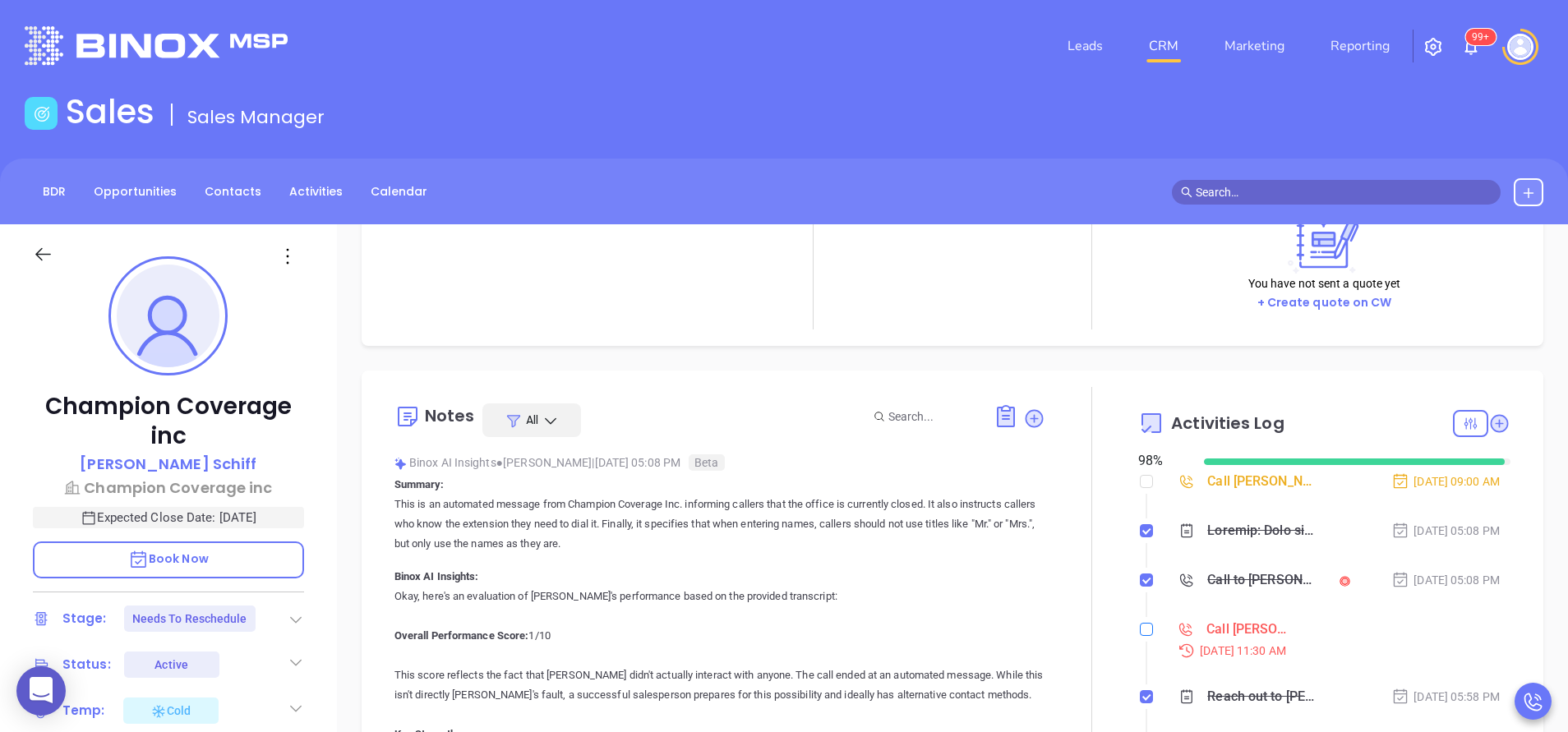
click at [1140, 629] on input "checkbox" at bounding box center [1146, 629] width 13 height 13
checkbox input "true"
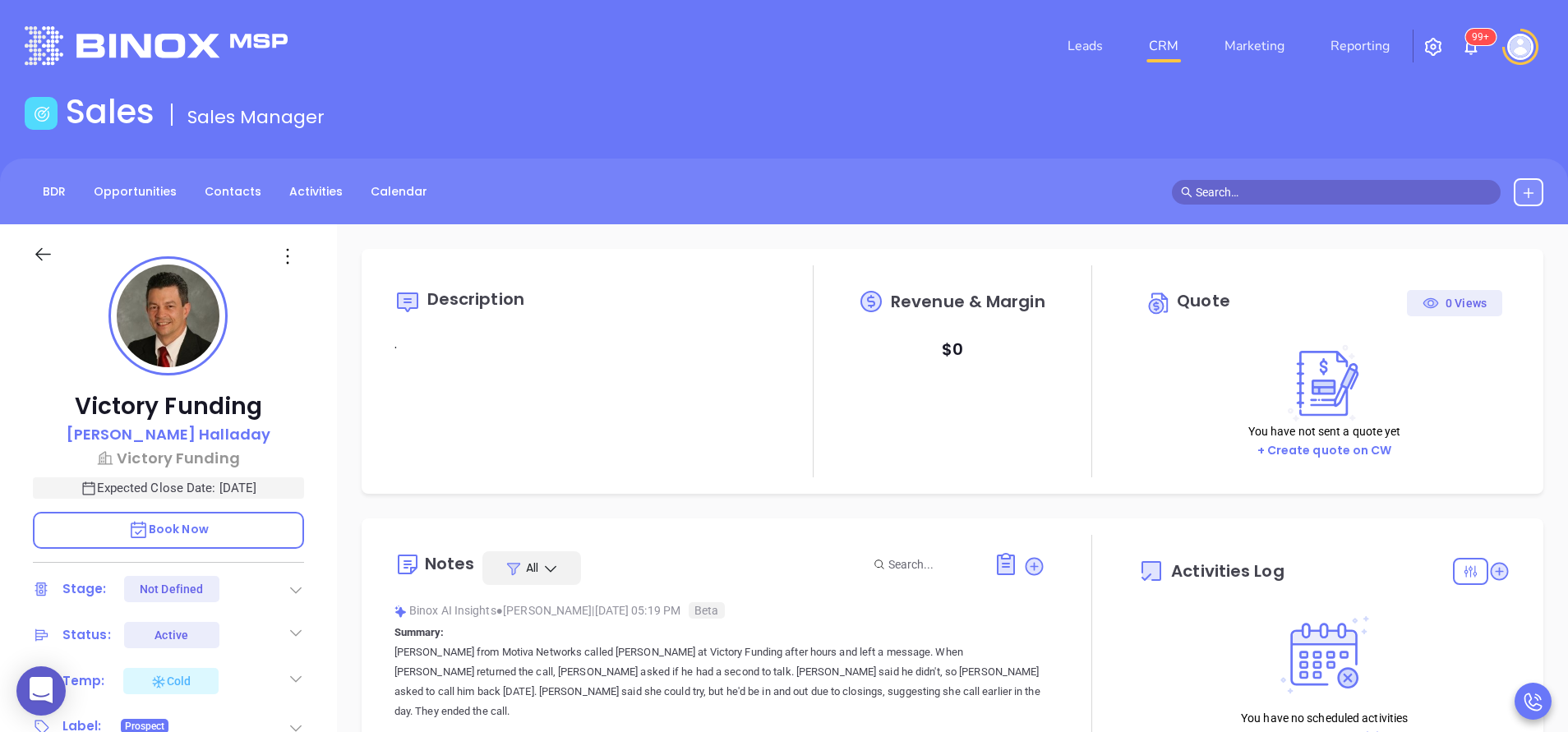
type input "10:00 am"
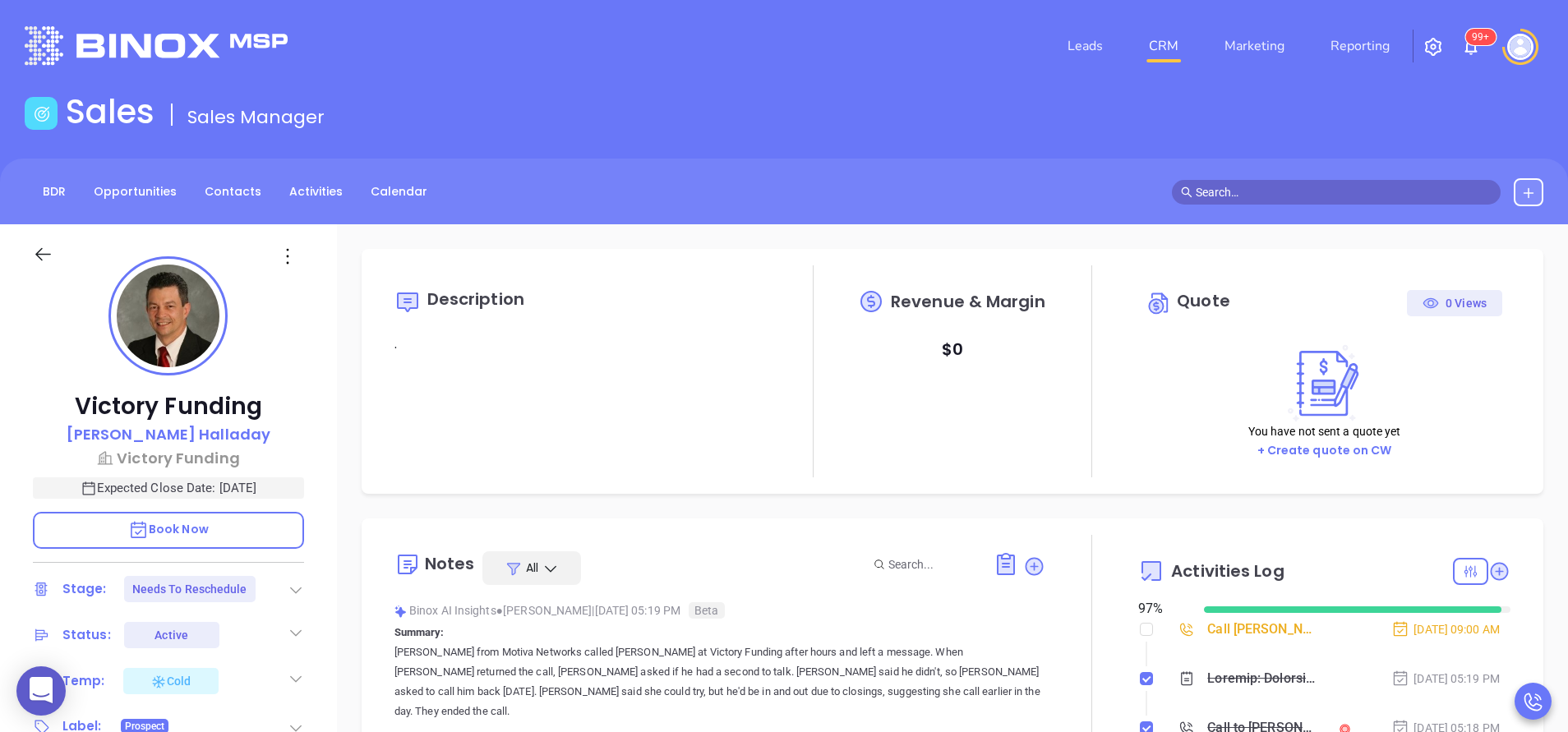
type input "[DATE]"
type input "[PERSON_NAME]"
click at [1081, 589] on div at bounding box center [1091, 729] width 93 height 388
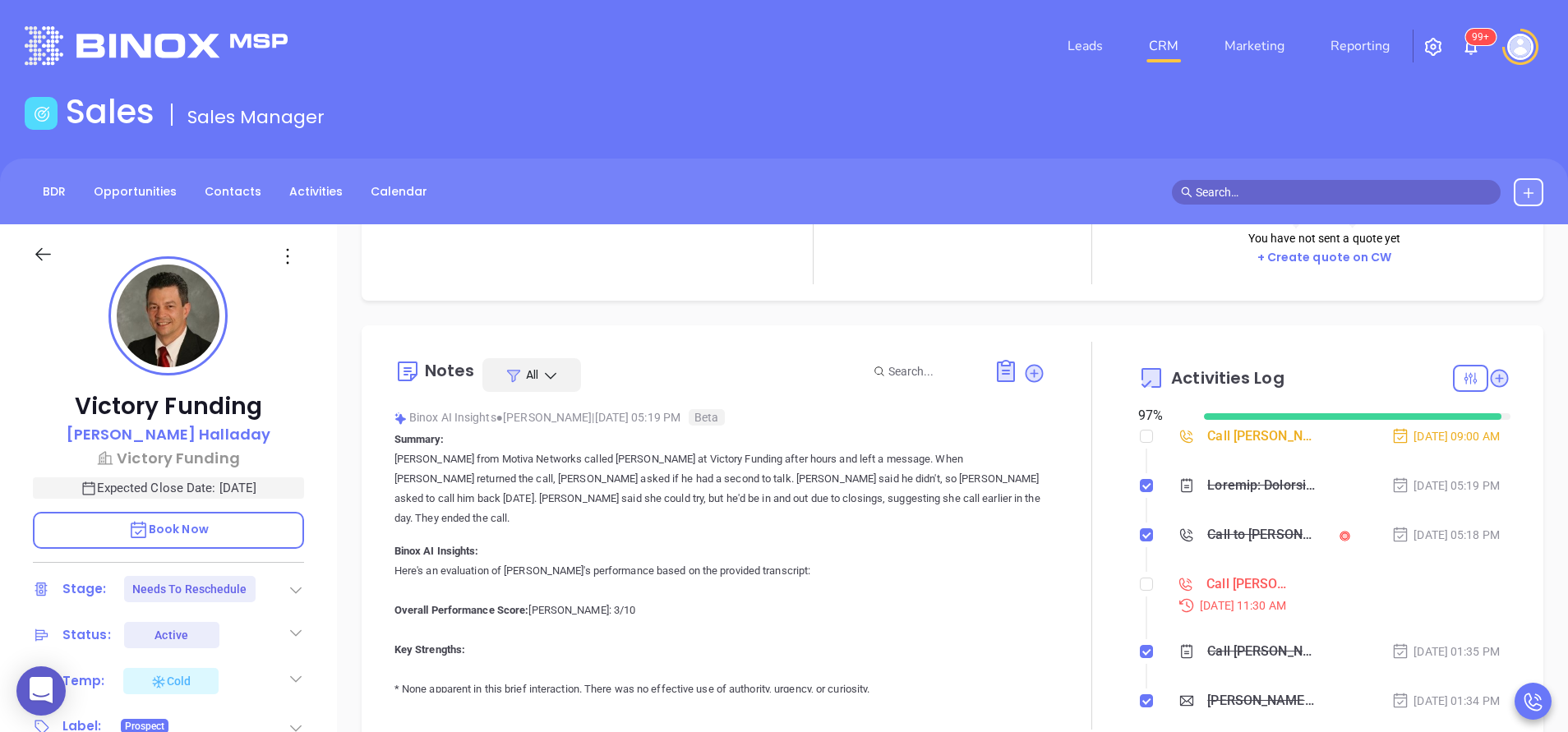
scroll to position [197, 0]
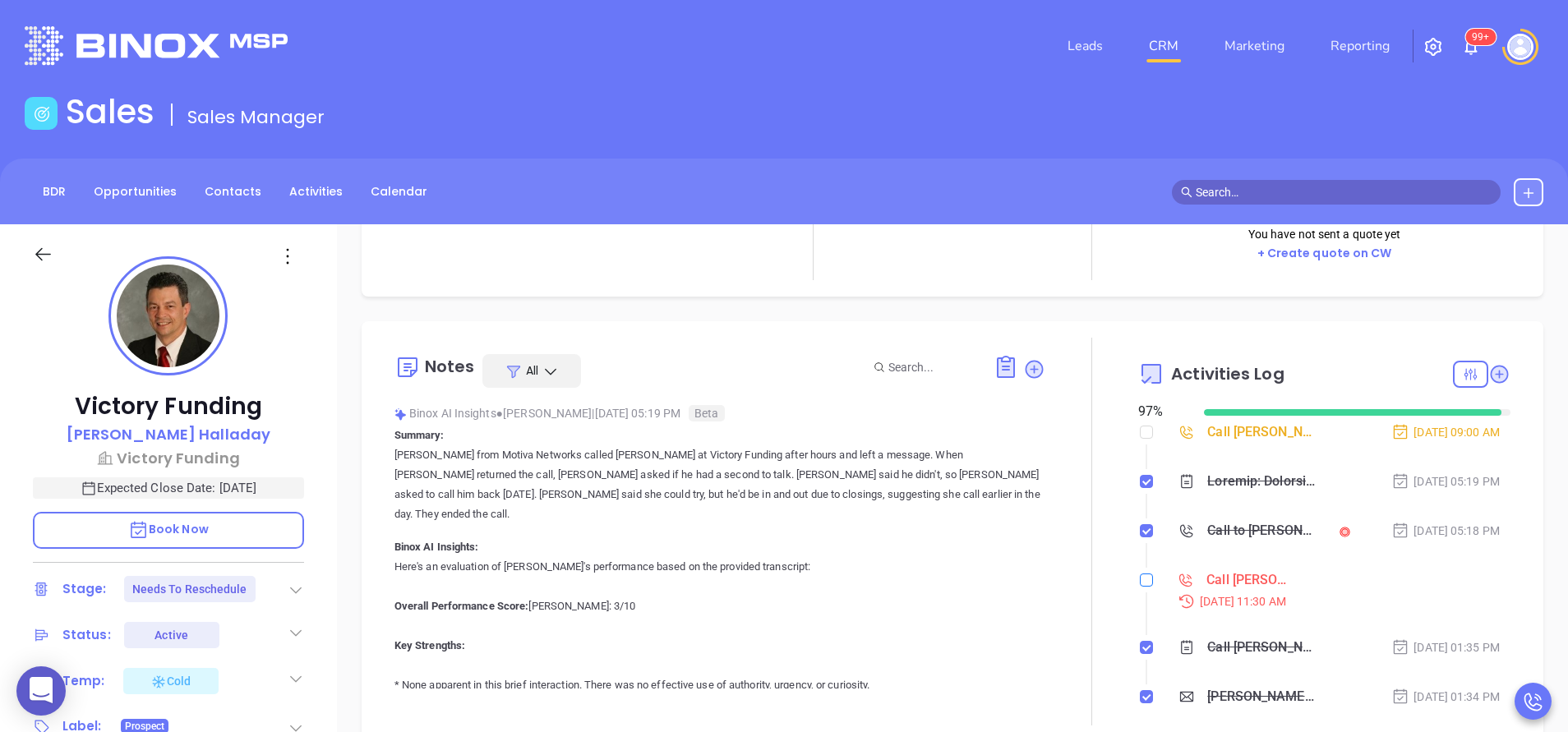
click at [1140, 584] on input "checkbox" at bounding box center [1146, 580] width 13 height 13
checkbox input "true"
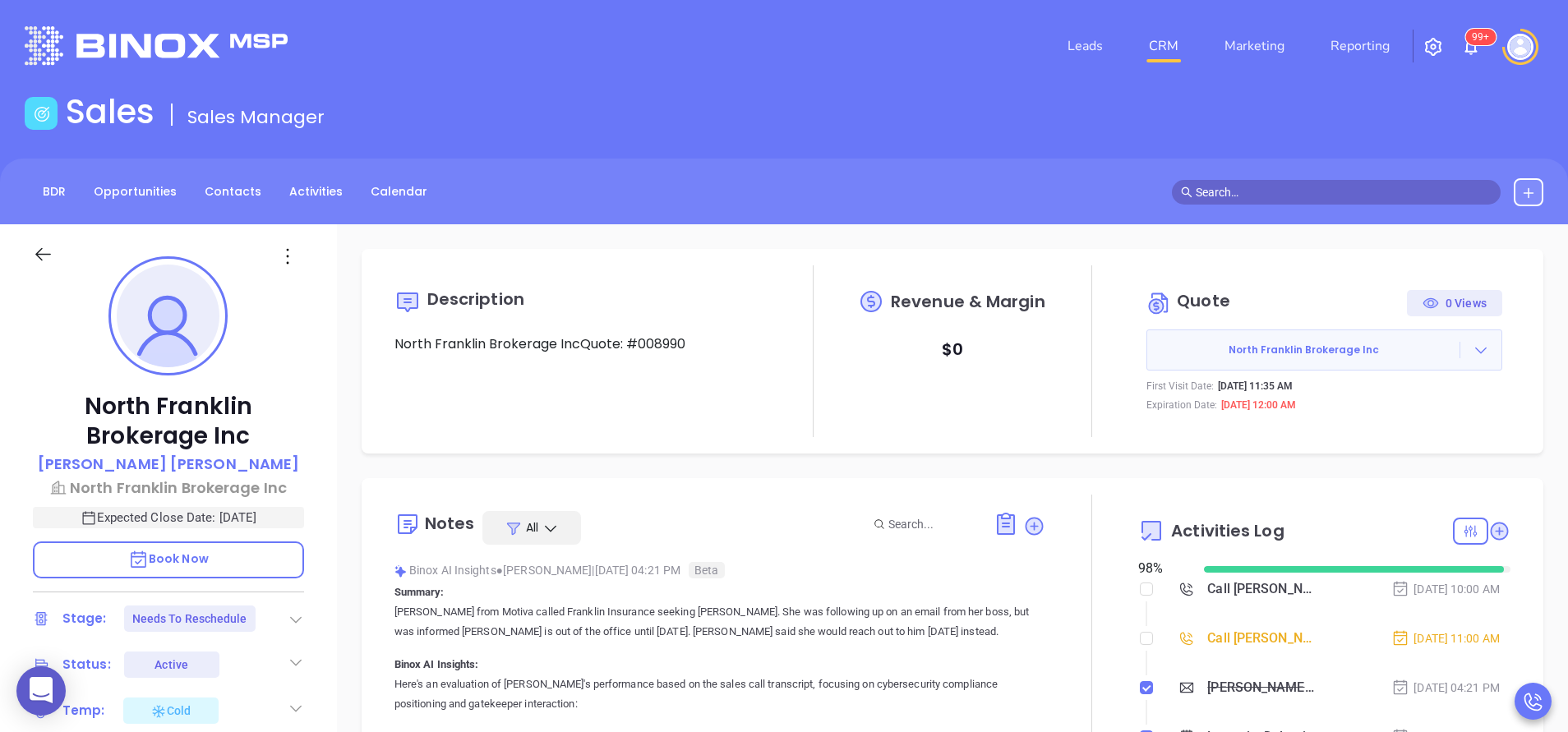
scroll to position [335, 0]
type input "[PERSON_NAME]"
click at [1140, 641] on input "checkbox" at bounding box center [1146, 638] width 13 height 13
checkbox input "true"
click at [1045, 606] on div at bounding box center [1091, 689] width 93 height 388
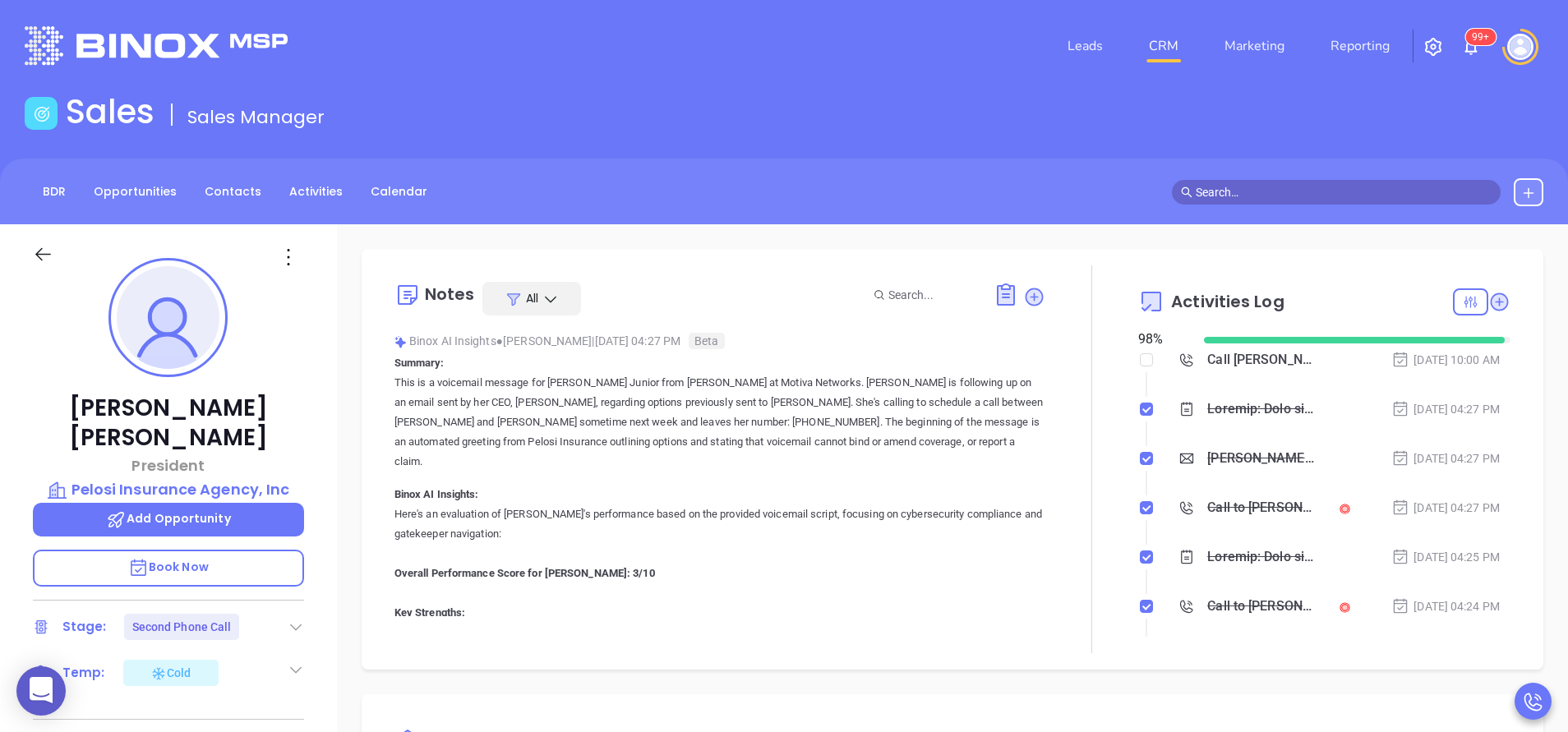
type input "[PERSON_NAME]"
